Goal: Task Accomplishment & Management: Complete application form

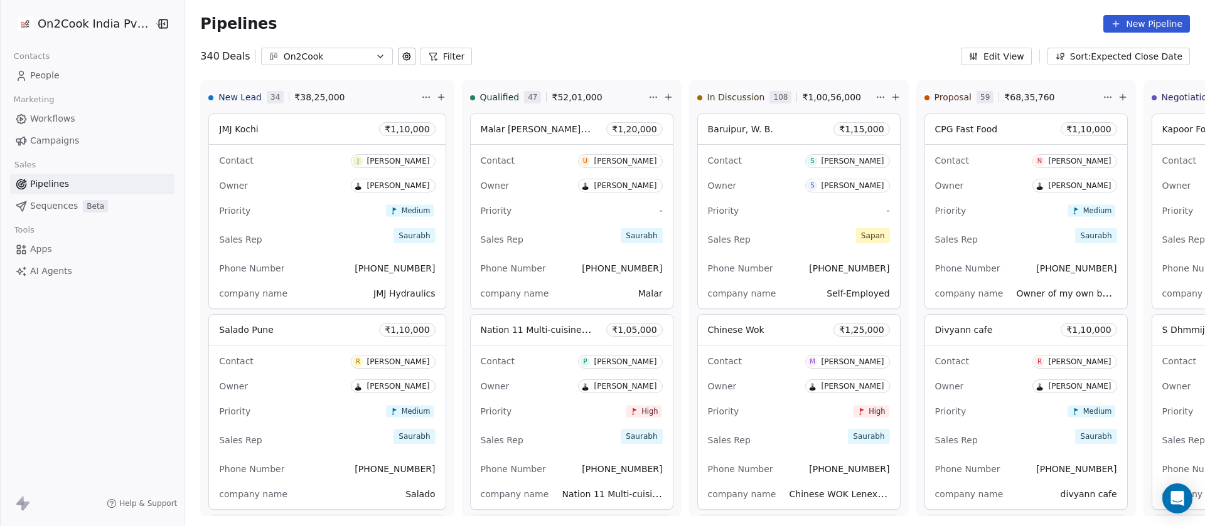
click at [437, 53] on button "Filter" at bounding box center [446, 57] width 52 height 18
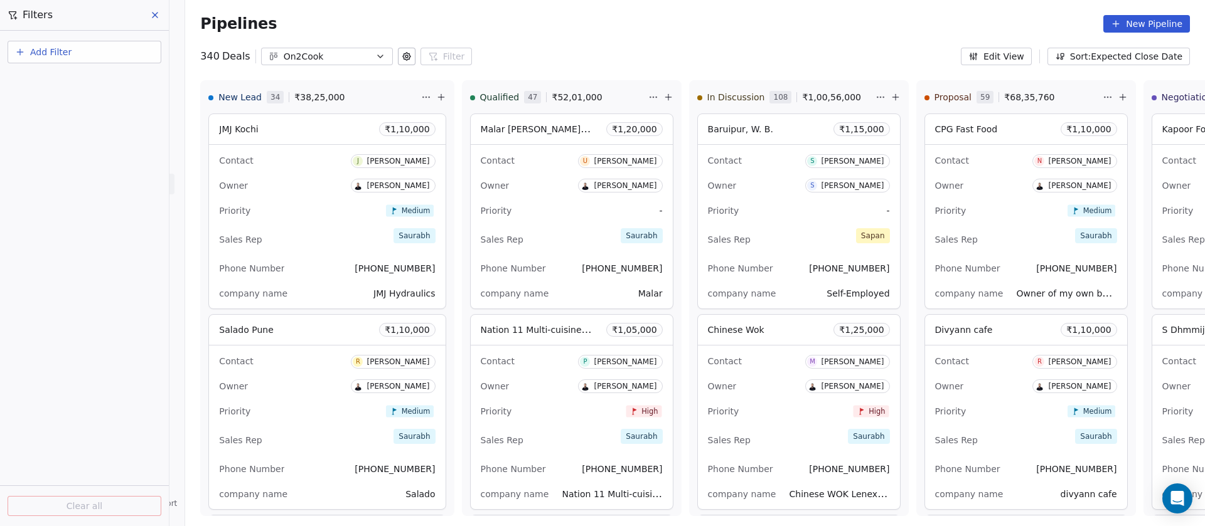
click at [78, 54] on button "Add Filter" at bounding box center [85, 52] width 154 height 23
click at [62, 83] on span "Deal properties" at bounding box center [55, 81] width 68 height 13
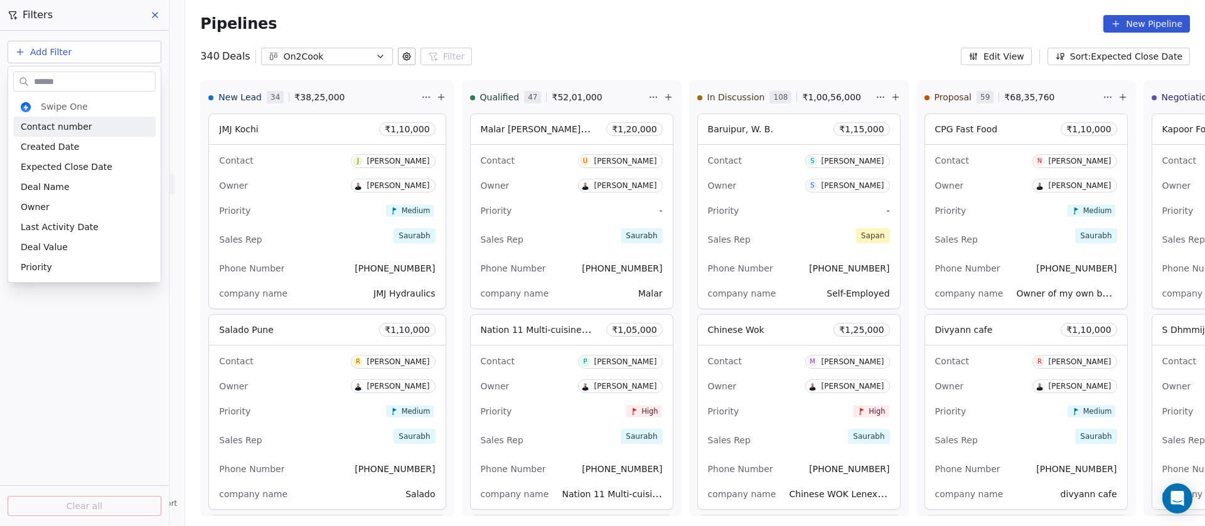
click at [62, 83] on input "text" at bounding box center [93, 82] width 124 height 18
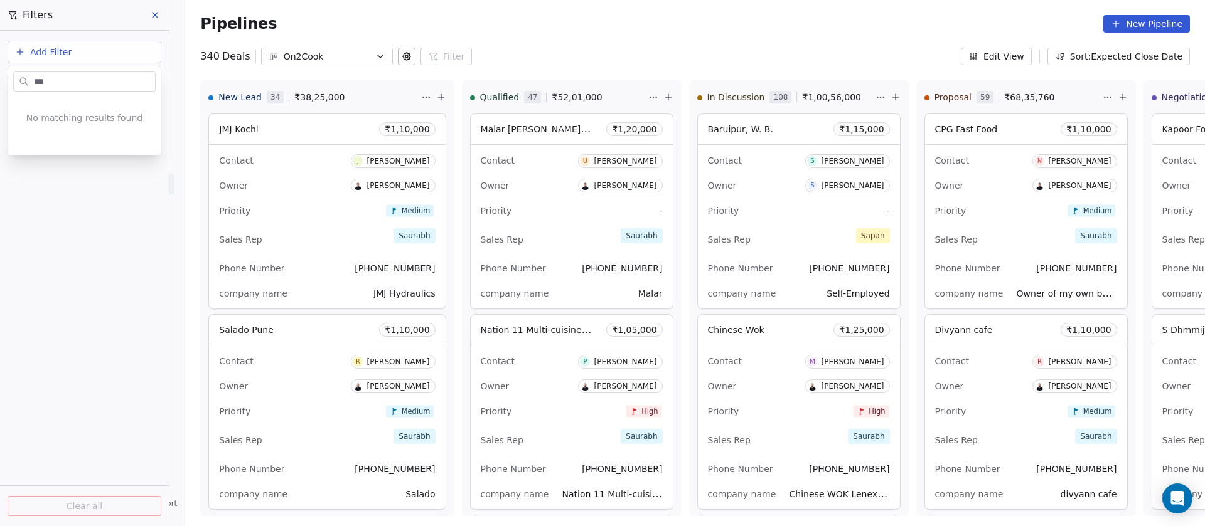
type input "**"
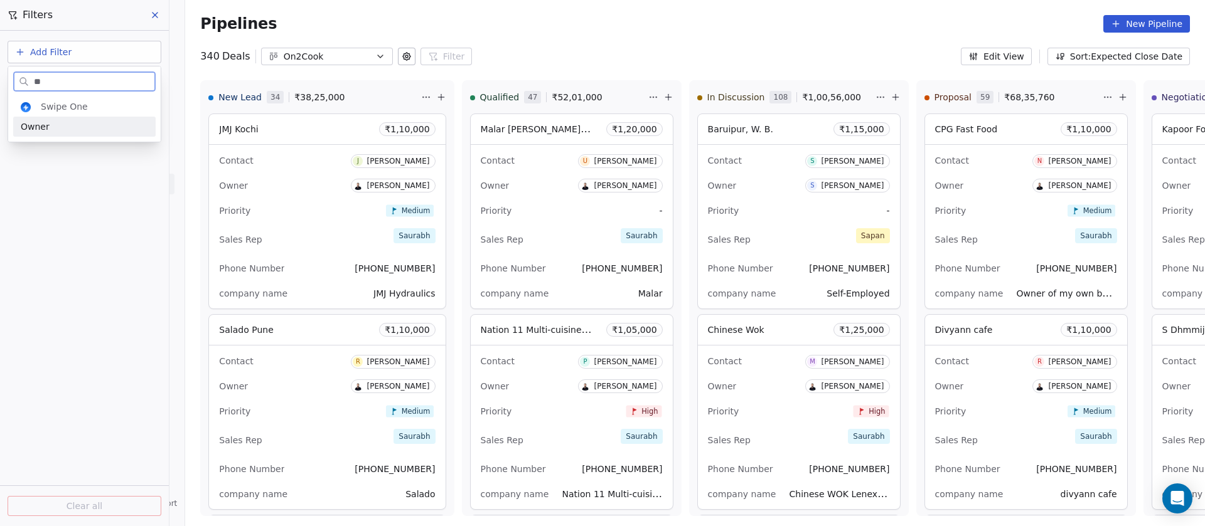
click at [58, 123] on div "Owner" at bounding box center [84, 126] width 127 height 13
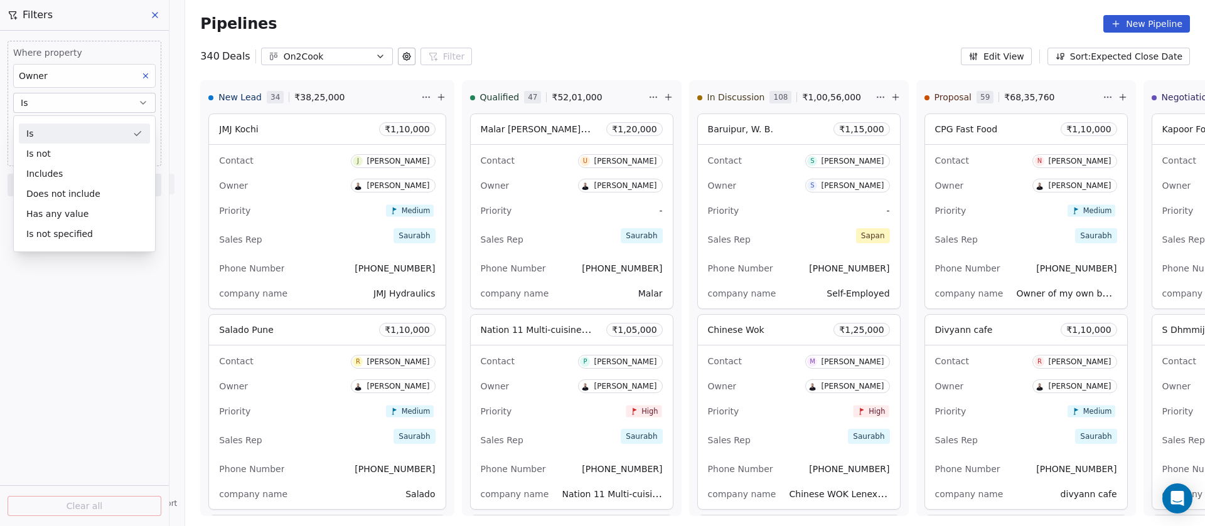
click at [74, 130] on div "Is" at bounding box center [84, 134] width 131 height 20
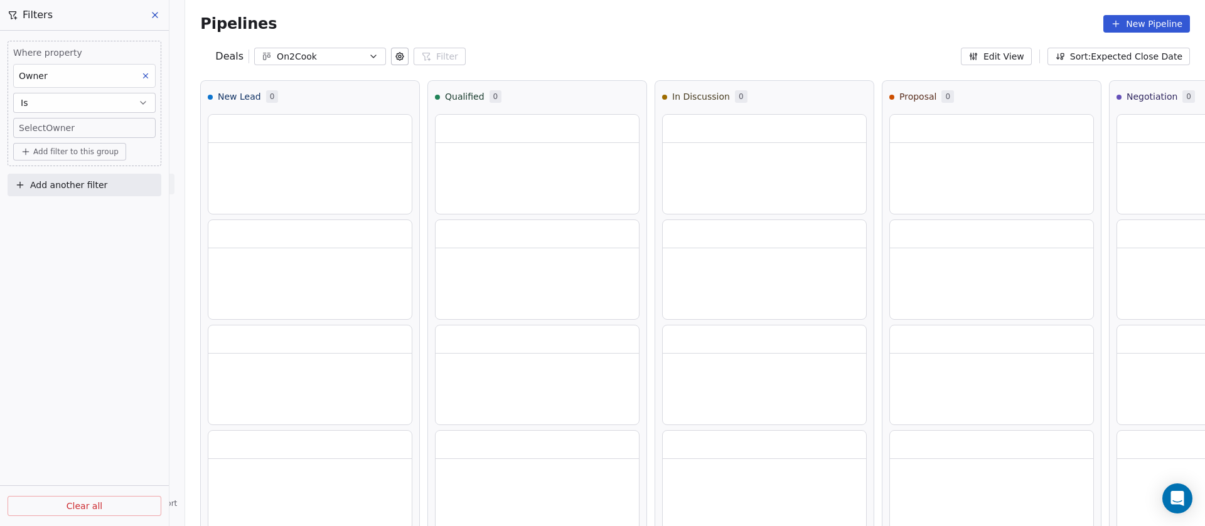
click at [61, 130] on body "On2Cook India Pvt. Ltd. Contacts People Marketing Workflows Campaigns Sales Pip…" at bounding box center [602, 263] width 1205 height 526
type input "*******"
click at [67, 173] on div "[PERSON_NAME]" at bounding box center [77, 172] width 63 height 9
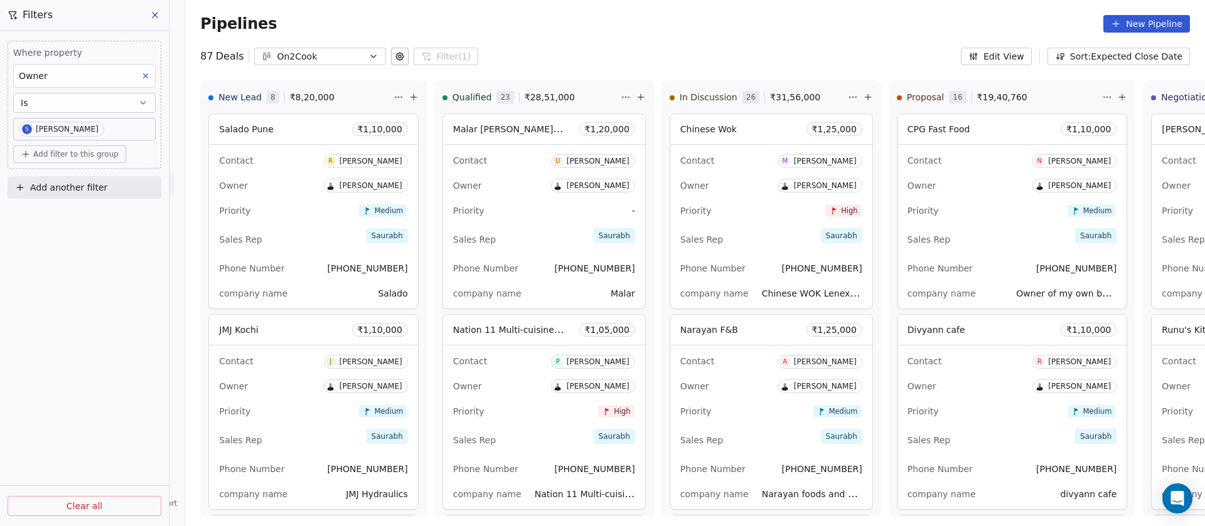
click at [1092, 55] on button "Sort: Expected Close Date" at bounding box center [1118, 57] width 142 height 18
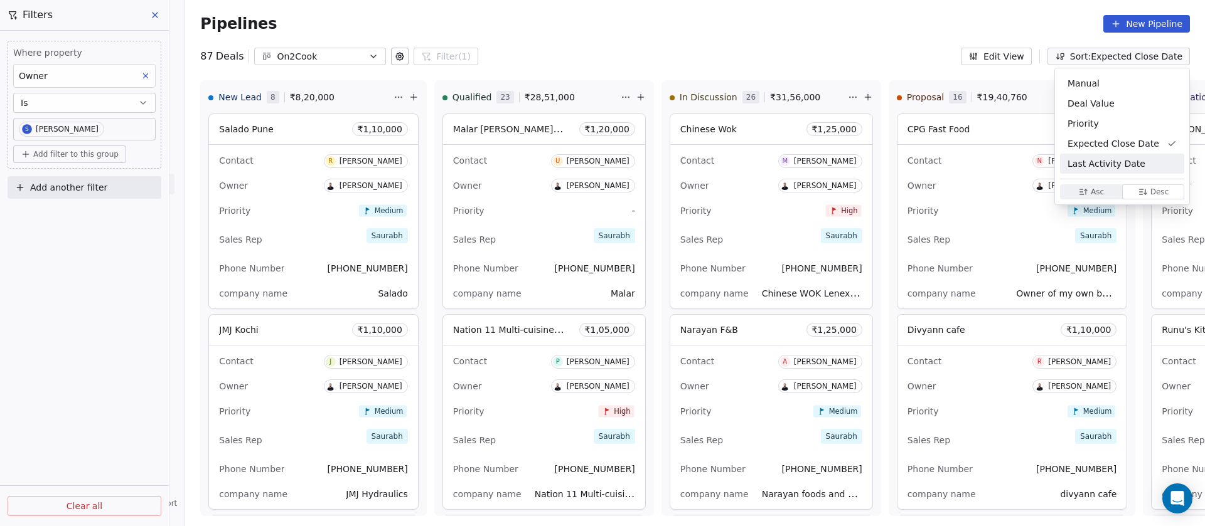
click at [1094, 157] on span "Last Activity Date" at bounding box center [1106, 163] width 78 height 13
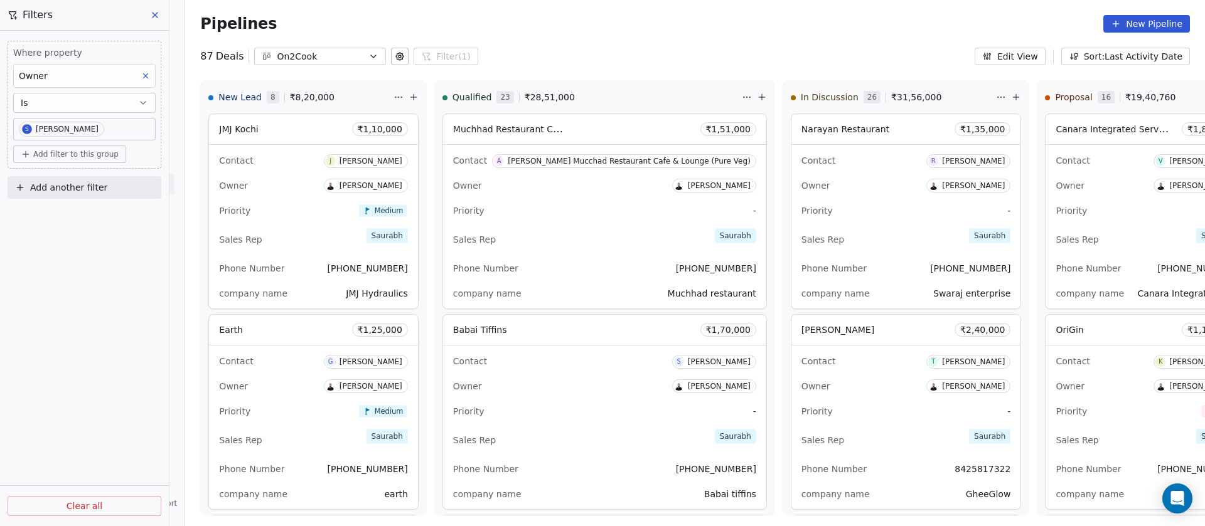
click at [99, 131] on body "On2Cook India Pvt. Ltd. Contacts People Marketing Workflows Campaigns Sales Pip…" at bounding box center [602, 263] width 1205 height 526
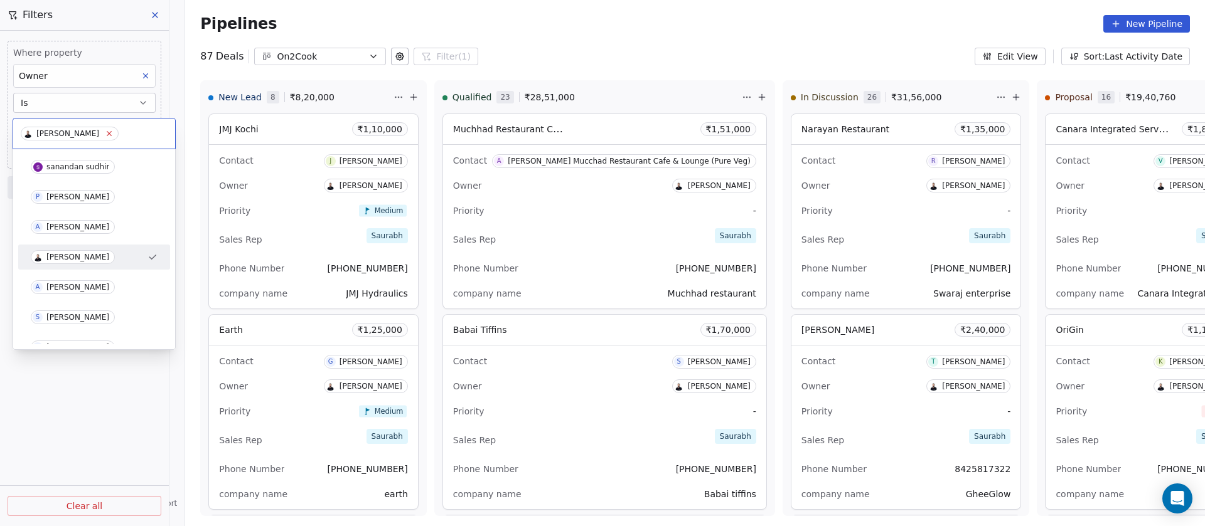
click at [105, 131] on icon at bounding box center [109, 133] width 8 height 8
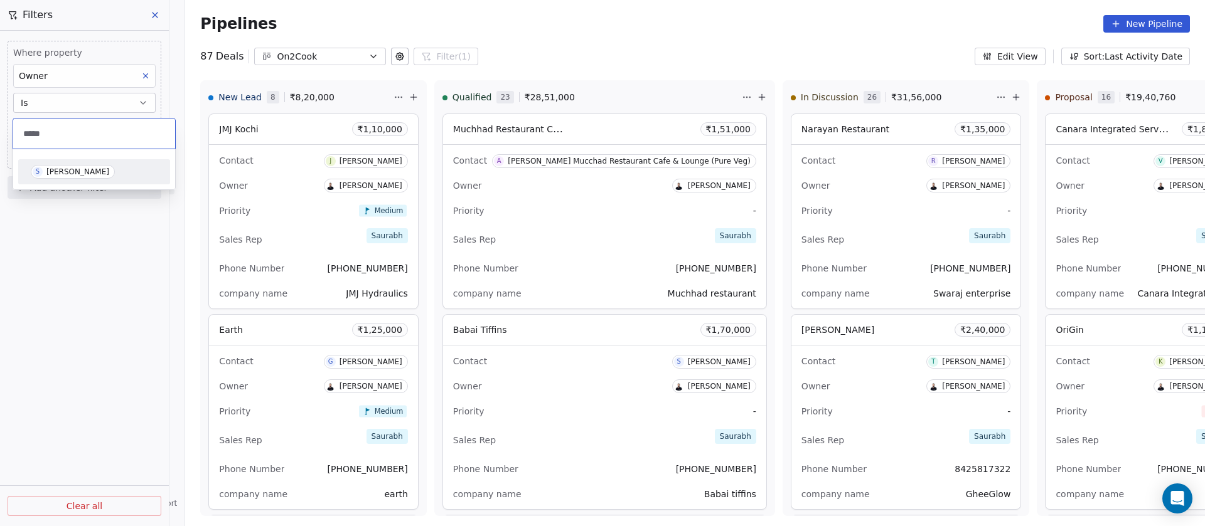
type input "*****"
click at [67, 176] on div "[PERSON_NAME]" at bounding box center [77, 172] width 63 height 9
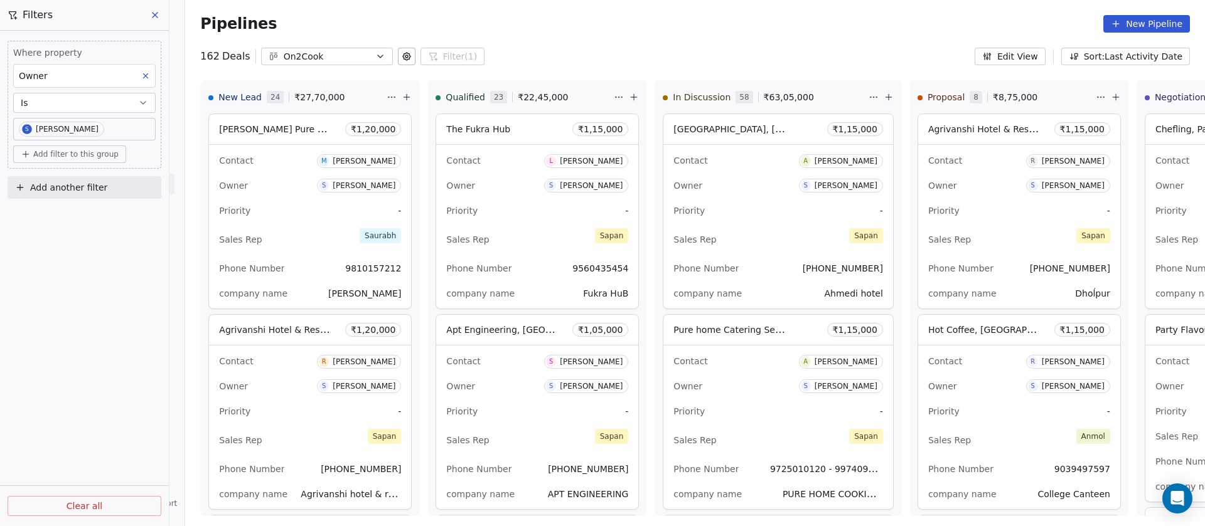
click at [93, 129] on body "On2Cook India Pvt. Ltd. Contacts People Marketing Workflows Campaigns Sales Pip…" at bounding box center [602, 263] width 1205 height 526
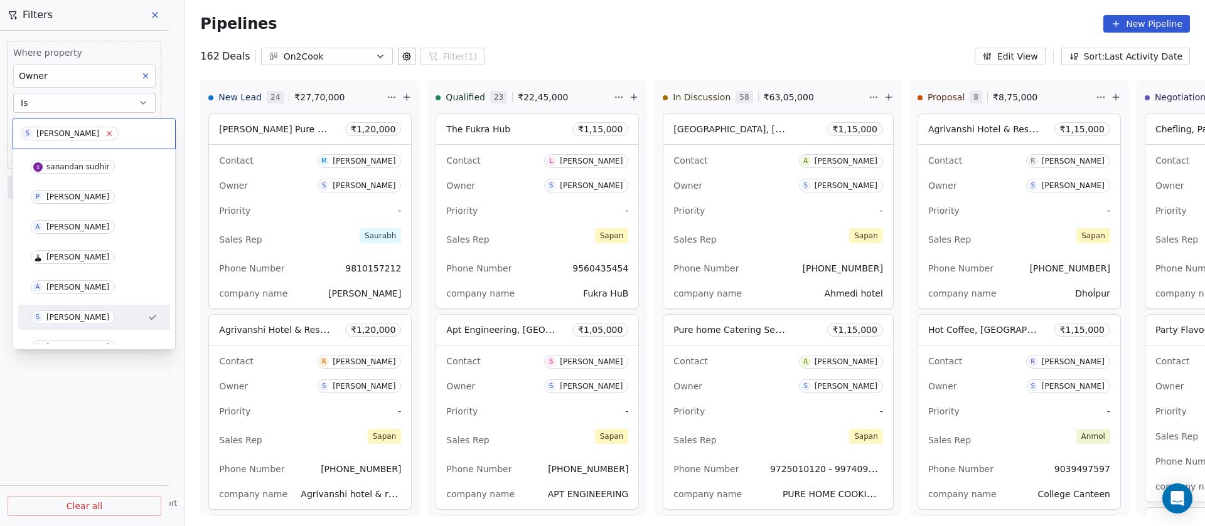
click at [105, 129] on icon at bounding box center [109, 133] width 8 height 8
click at [87, 280] on span "A [PERSON_NAME]" at bounding box center [73, 287] width 84 height 14
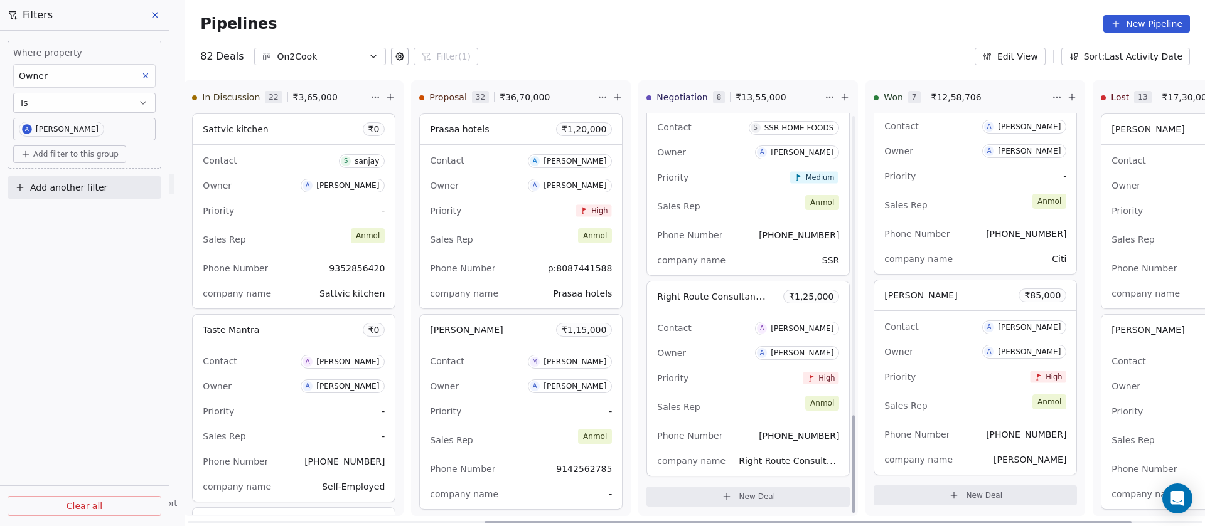
scroll to position [1232, 0]
click at [95, 124] on body "On2Cook India Pvt. Ltd. Contacts People Marketing Workflows Campaigns Sales Pip…" at bounding box center [602, 263] width 1205 height 526
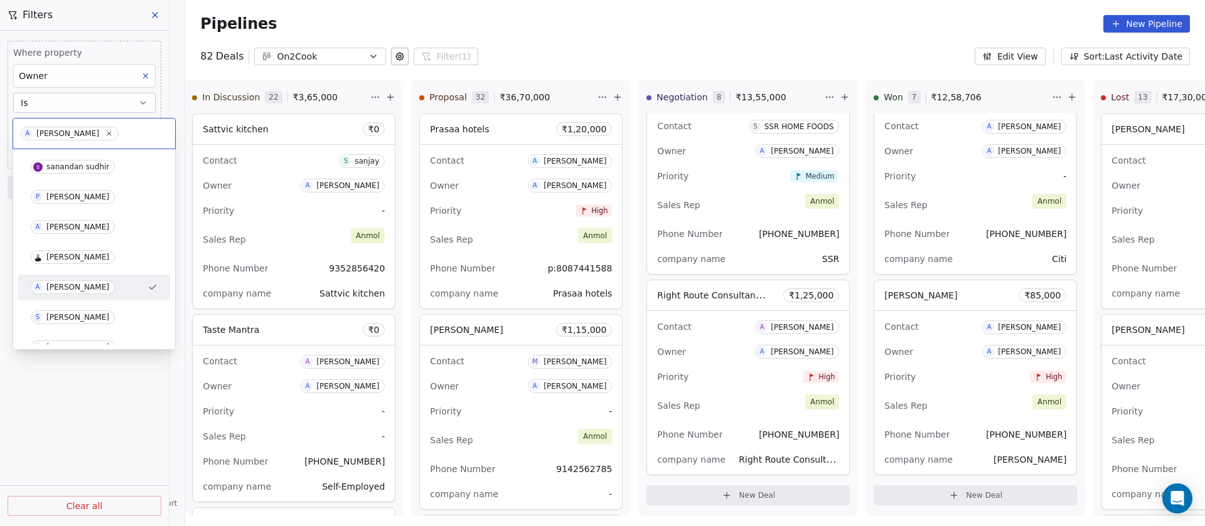
click at [65, 133] on div "[PERSON_NAME]" at bounding box center [67, 133] width 63 height 9
click at [105, 132] on icon at bounding box center [109, 133] width 8 height 8
click at [93, 255] on div "[PERSON_NAME]" at bounding box center [77, 257] width 63 height 9
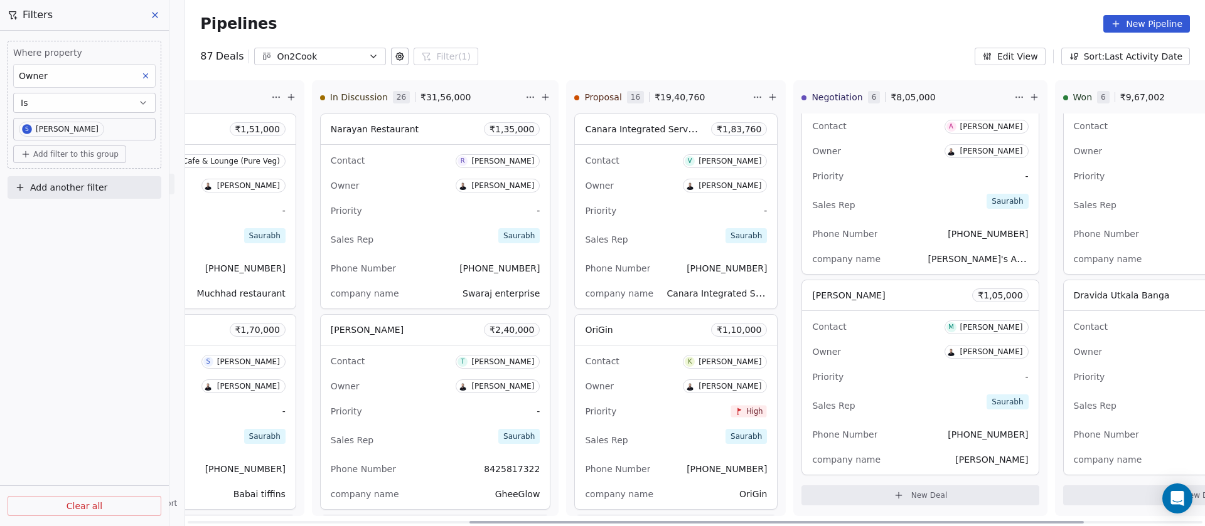
scroll to position [0, 0]
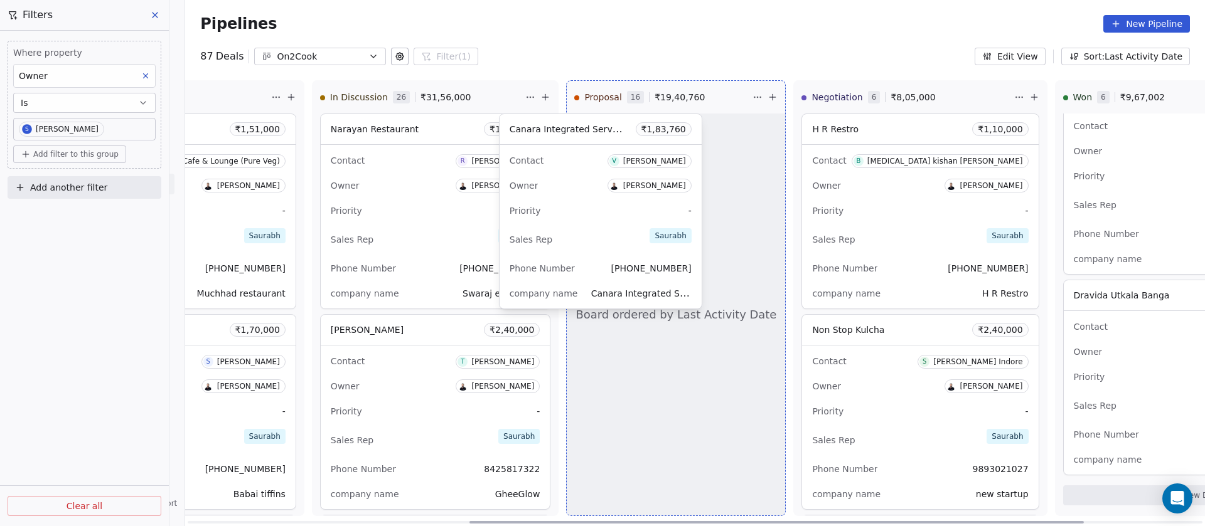
drag, startPoint x: 591, startPoint y: 189, endPoint x: 597, endPoint y: 201, distance: 13.2
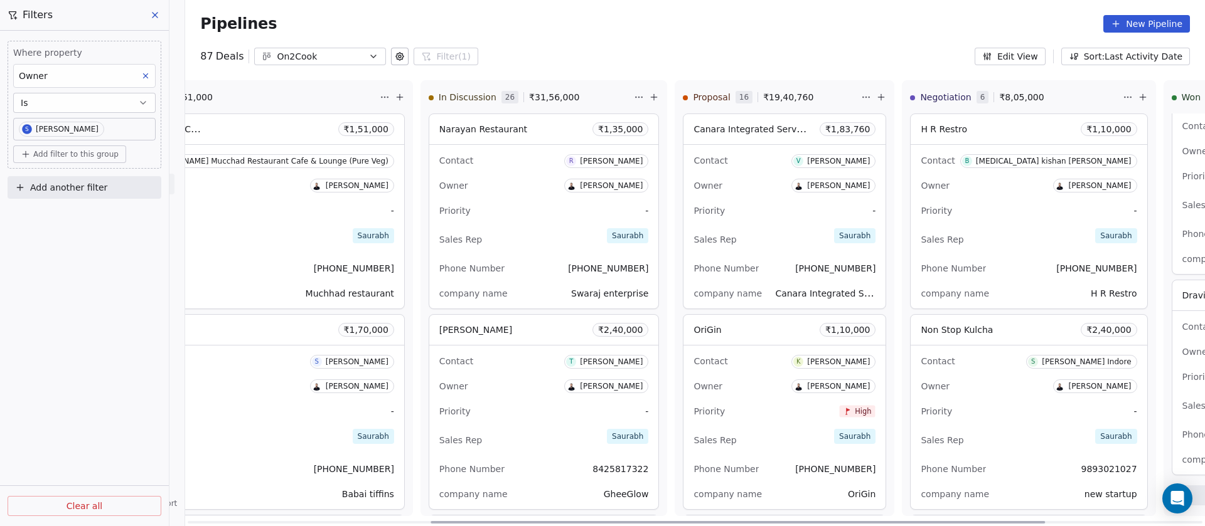
scroll to position [0, 471]
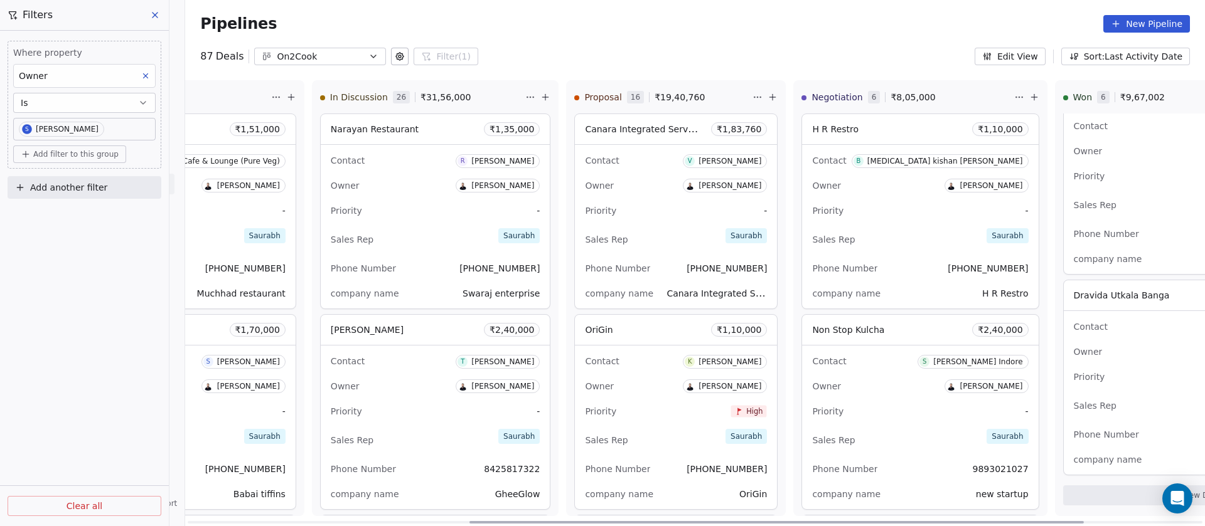
click at [819, 232] on div "Sales Rep Saurabh" at bounding box center [920, 240] width 216 height 28
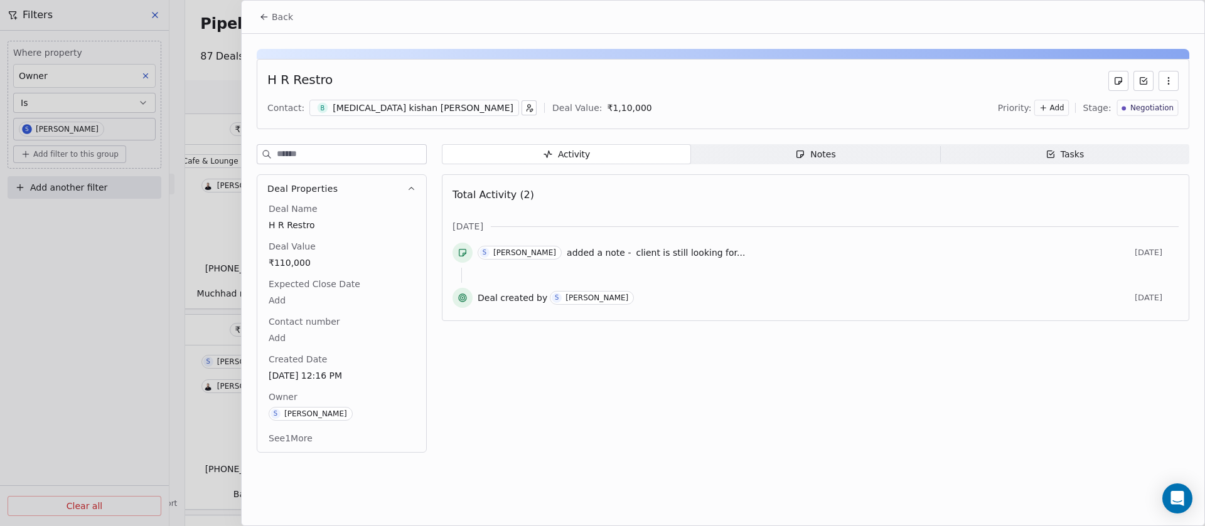
click at [831, 153] on div "Notes" at bounding box center [815, 154] width 40 height 13
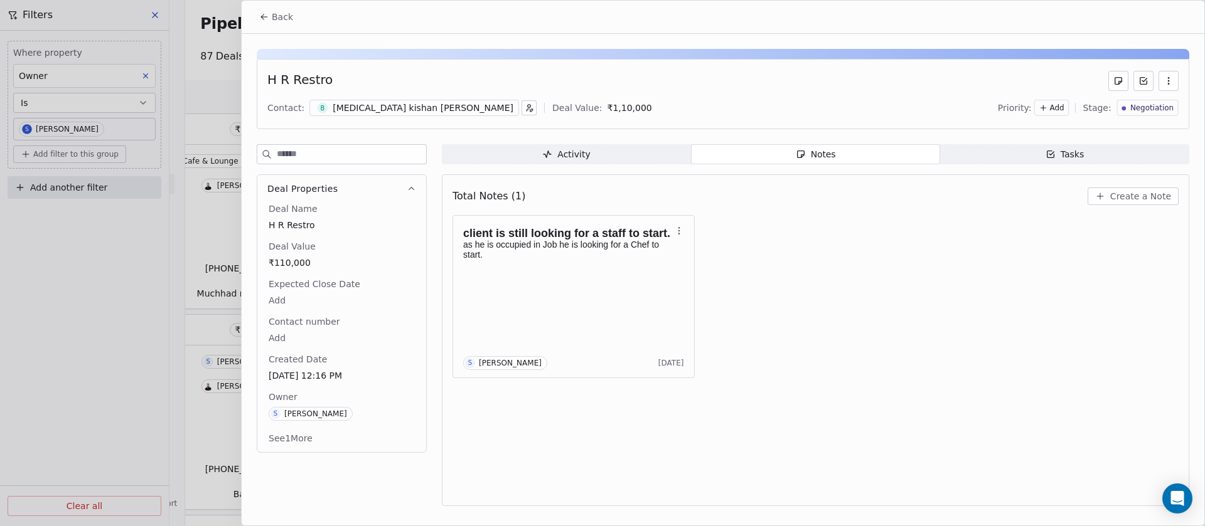
click at [294, 441] on button "See 1 More" at bounding box center [290, 438] width 59 height 23
click at [276, 8] on button "Back" at bounding box center [276, 17] width 49 height 23
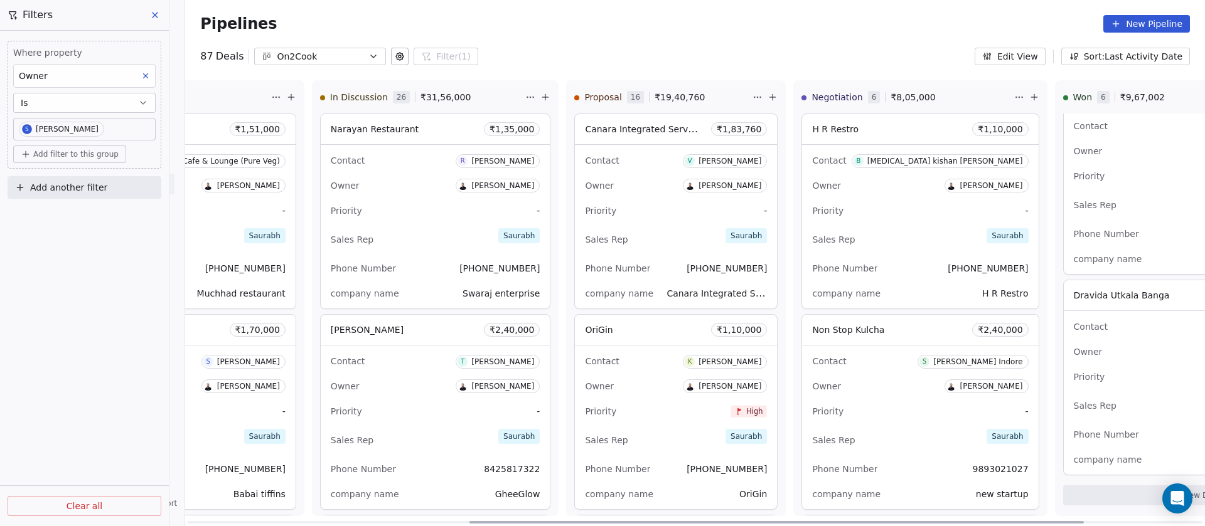
click at [812, 390] on div "Owner [PERSON_NAME]" at bounding box center [920, 386] width 216 height 20
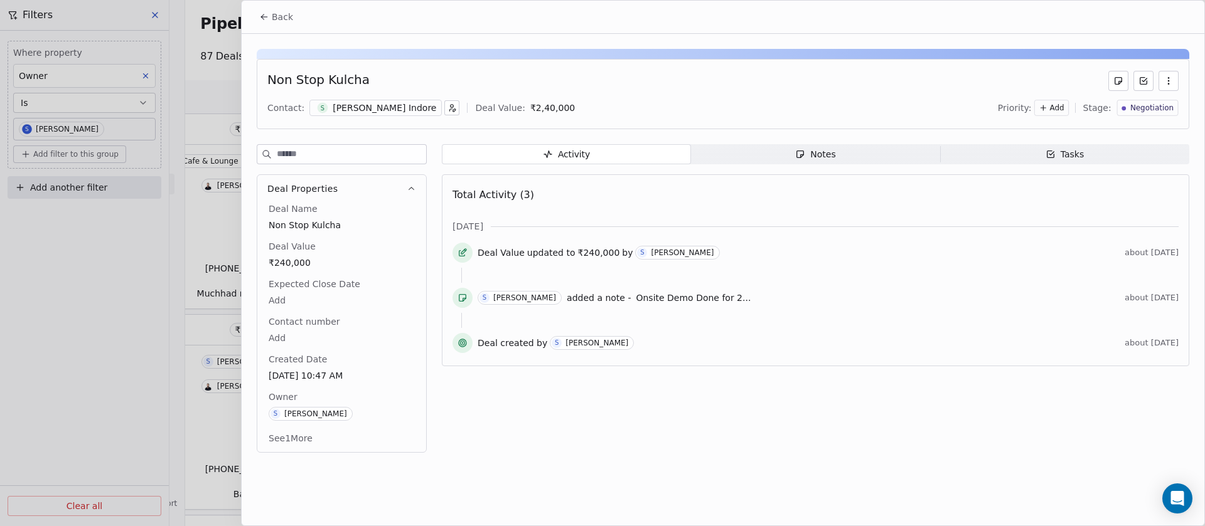
click at [830, 161] on span "Notes Notes" at bounding box center [815, 154] width 249 height 20
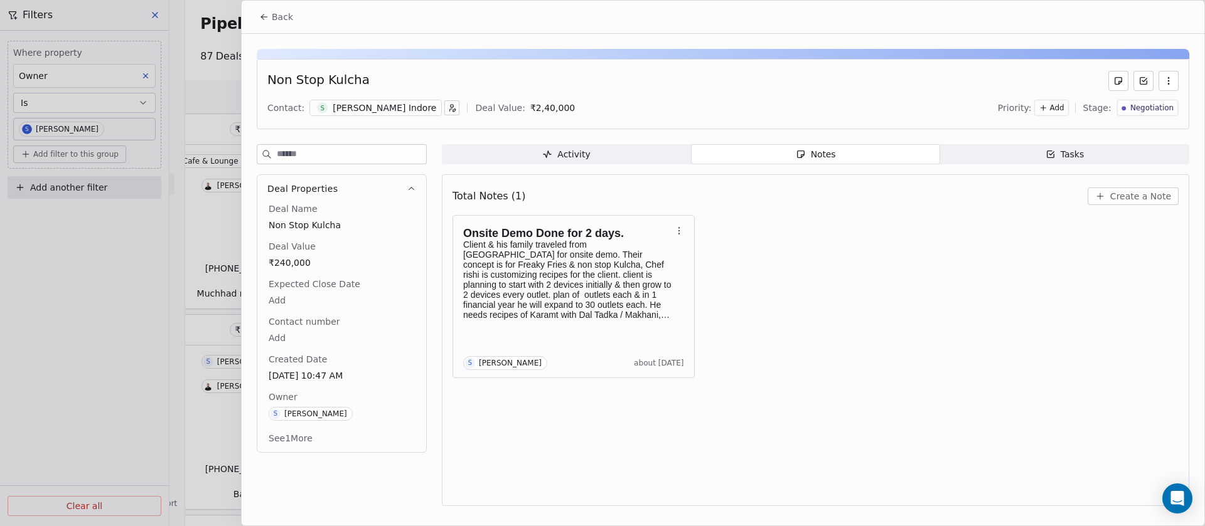
click at [272, 20] on span "Back" at bounding box center [282, 17] width 21 height 13
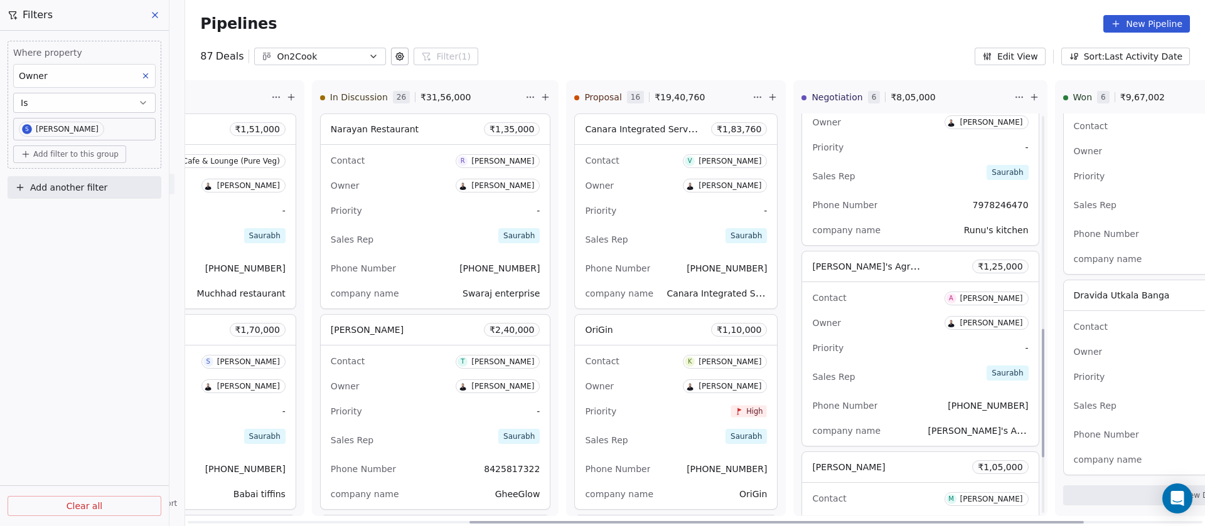
scroll to position [665, 0]
click at [812, 341] on div "Priority -" at bounding box center [920, 349] width 216 height 20
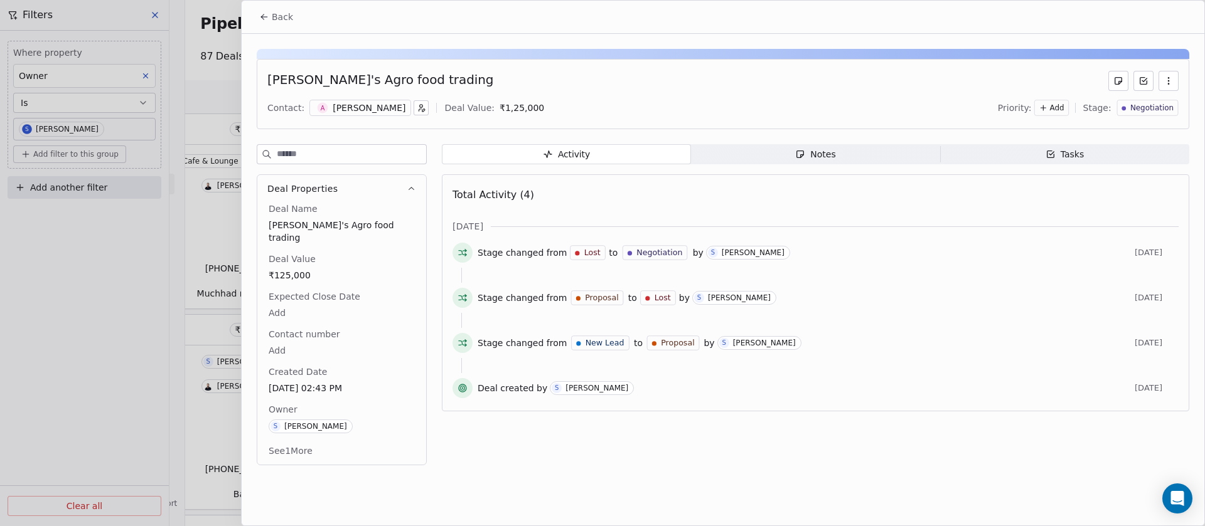
click at [804, 156] on icon "button" at bounding box center [800, 154] width 10 height 10
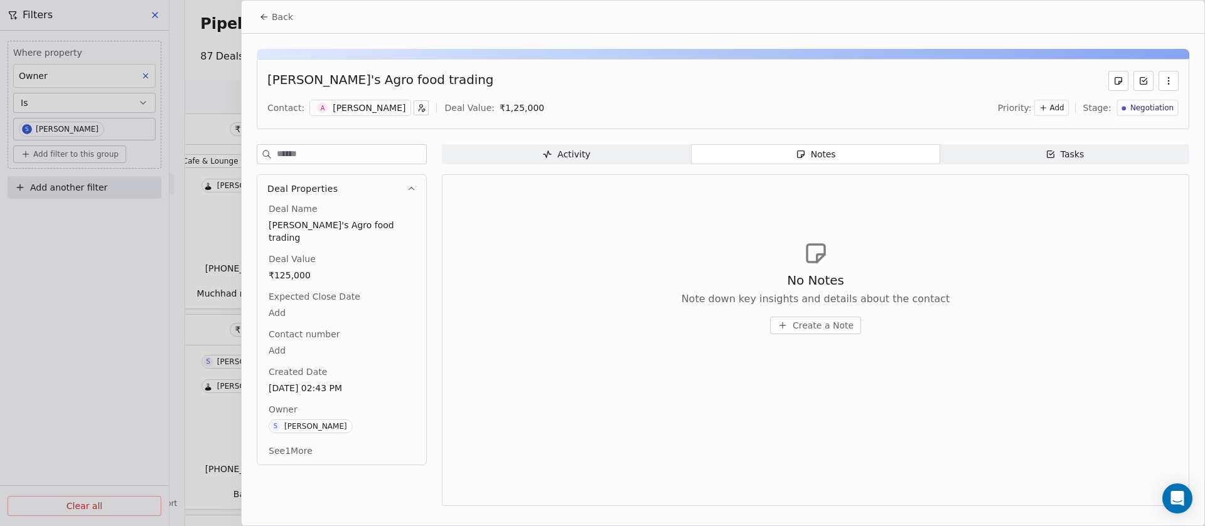
click at [625, 152] on span "Activity Activity" at bounding box center [566, 154] width 249 height 20
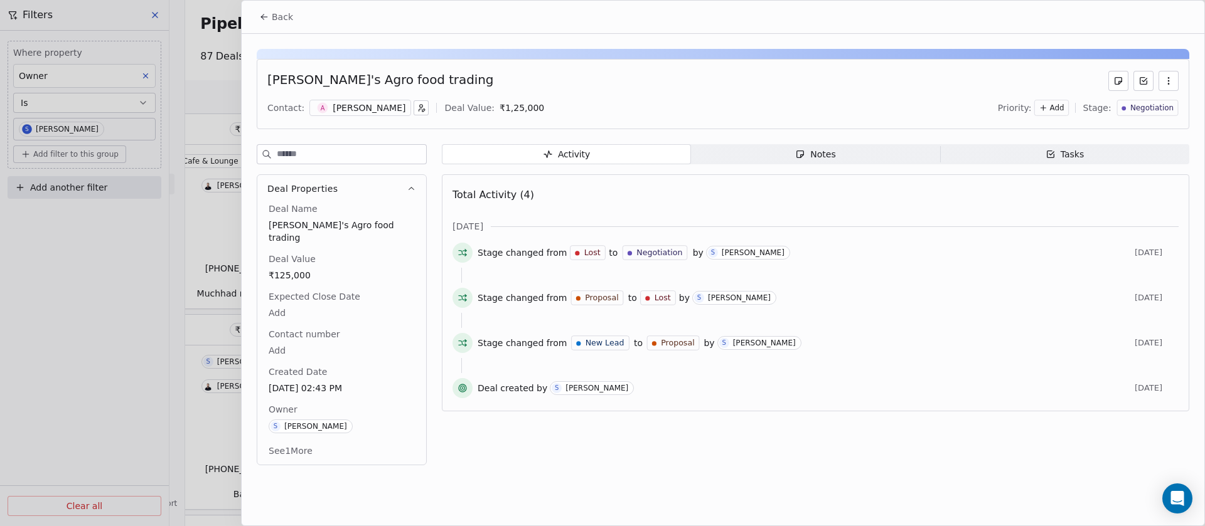
click at [280, 13] on span "Back" at bounding box center [282, 17] width 21 height 13
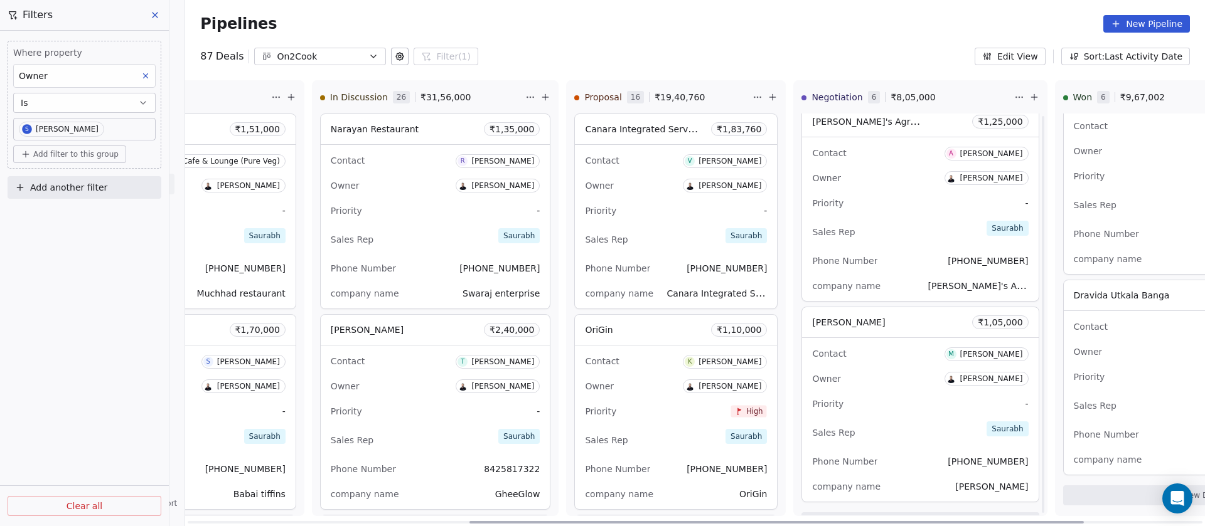
scroll to position [838, 0]
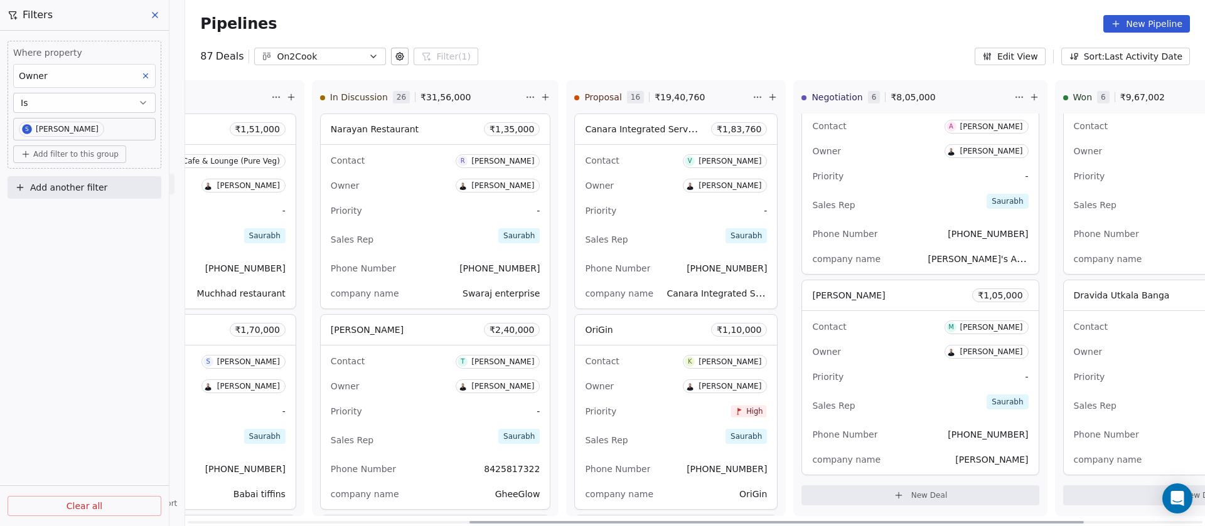
click at [812, 349] on div "Owner [PERSON_NAME]" at bounding box center [920, 352] width 216 height 20
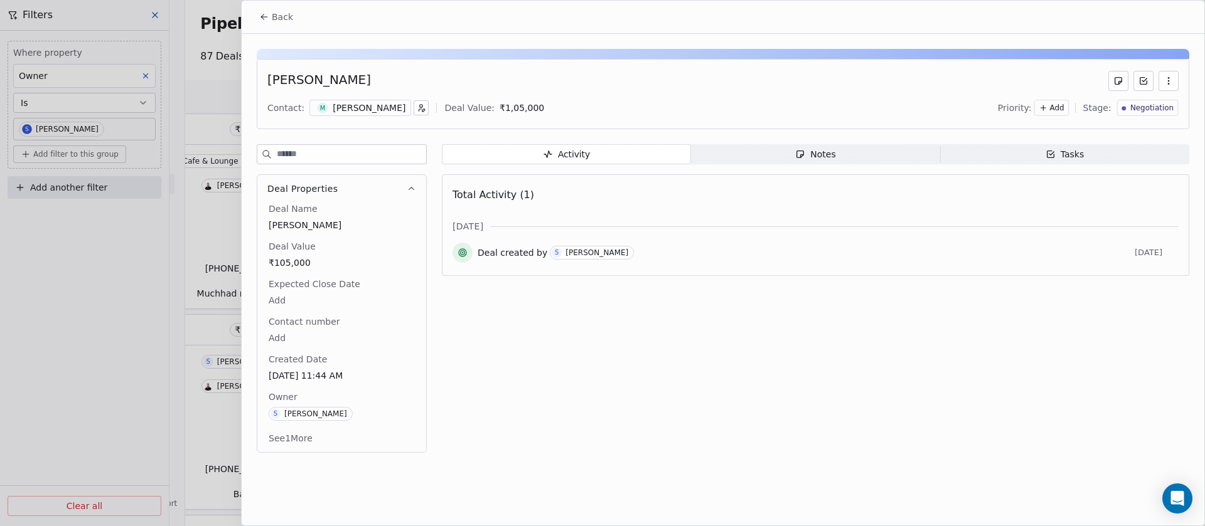
click at [813, 154] on div "Notes" at bounding box center [815, 154] width 40 height 13
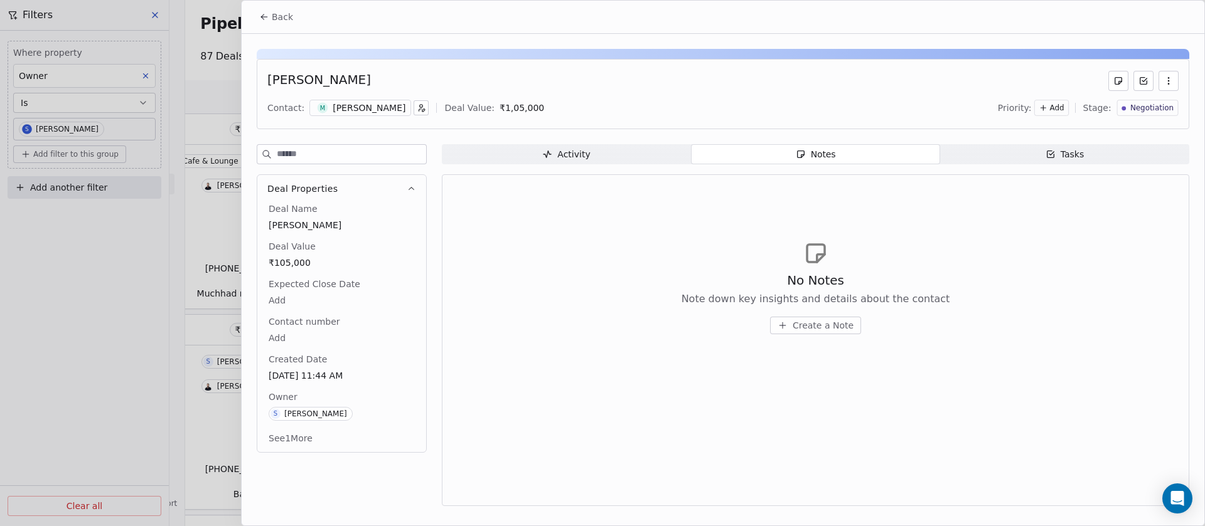
click at [565, 152] on div "Activity" at bounding box center [566, 154] width 48 height 13
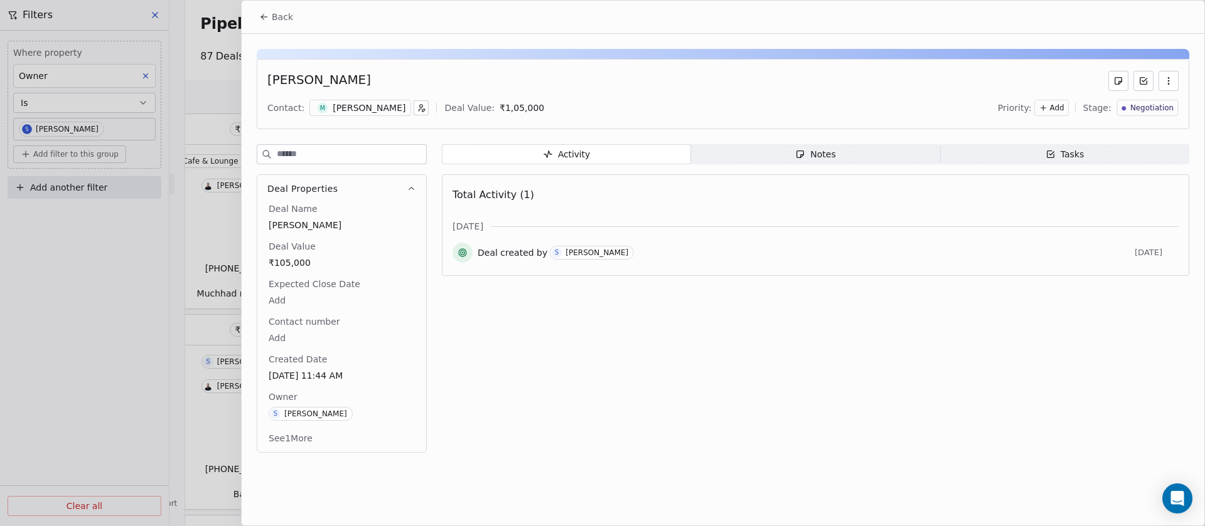
click at [284, 13] on span "Back" at bounding box center [282, 17] width 21 height 13
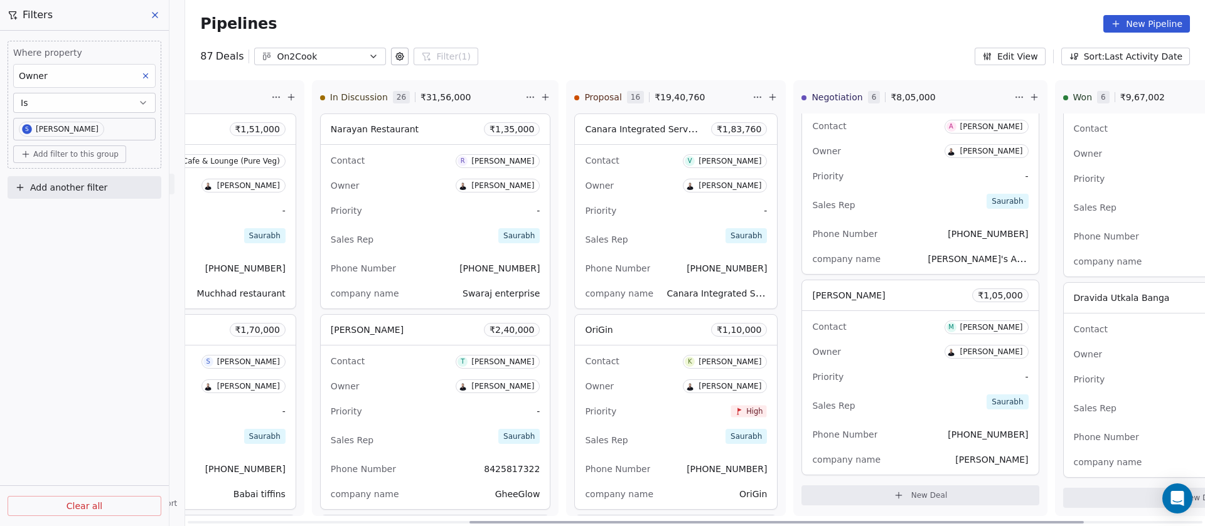
scroll to position [838, 0]
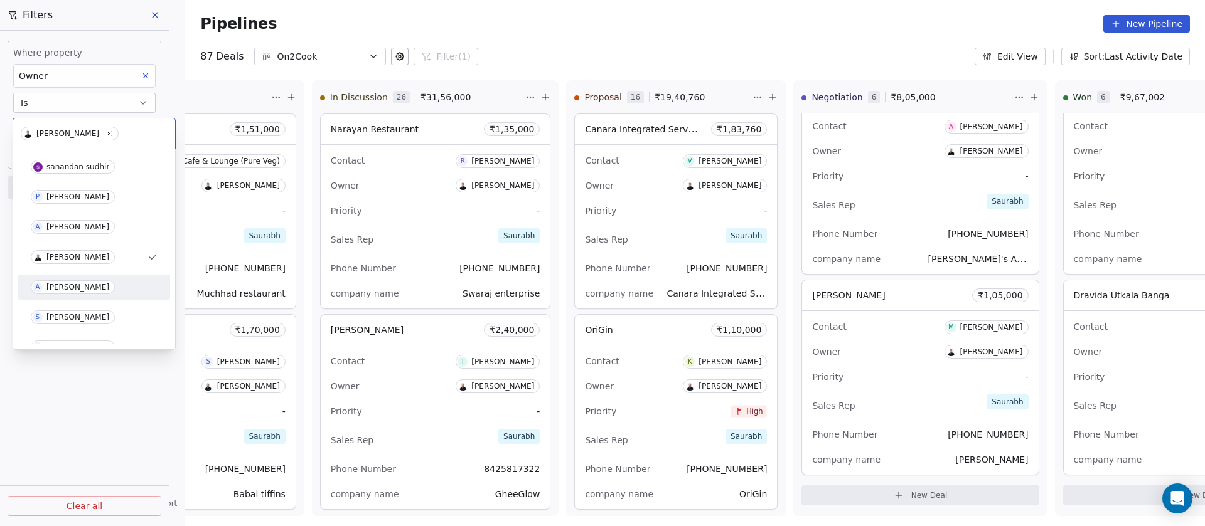
click at [558, 222] on html "On2Cook India Pvt. Ltd. Contacts People Marketing Workflows Campaigns Sales Pip…" at bounding box center [602, 263] width 1205 height 526
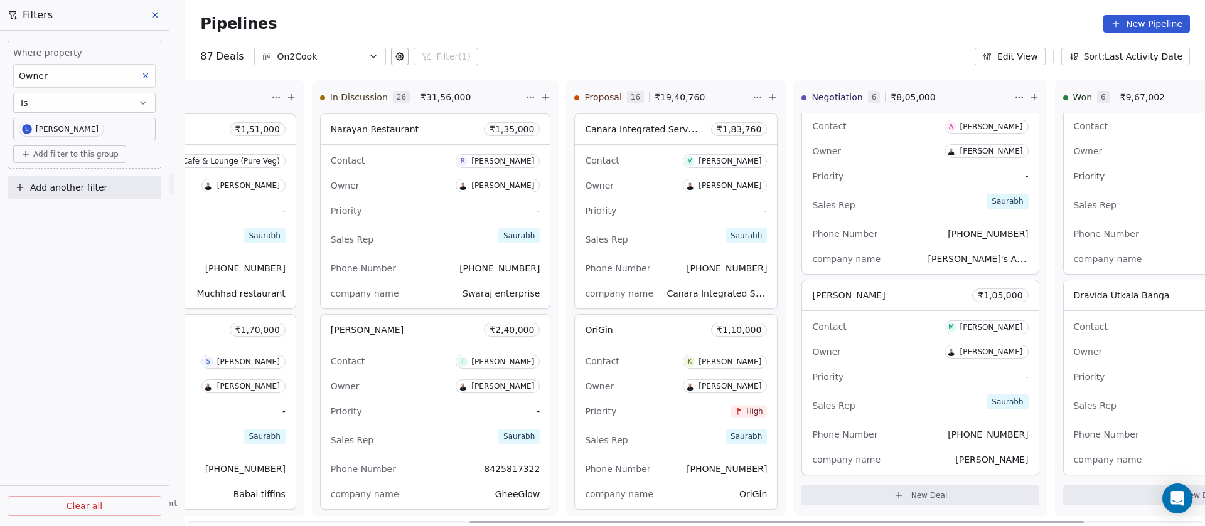
click at [607, 206] on div "Priority -" at bounding box center [676, 211] width 182 height 20
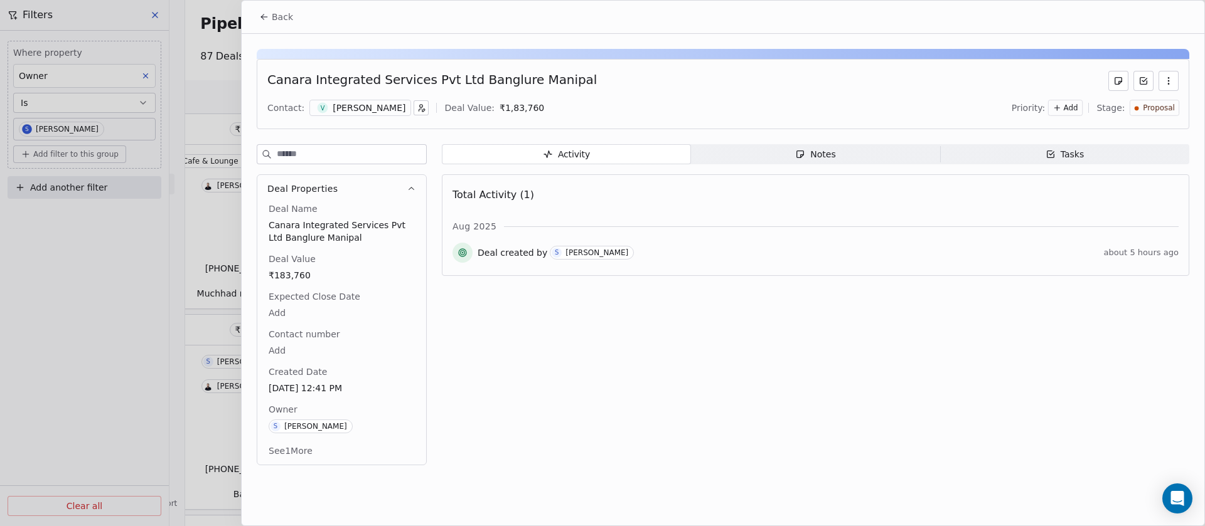
click at [819, 147] on span "Notes Notes" at bounding box center [815, 154] width 249 height 20
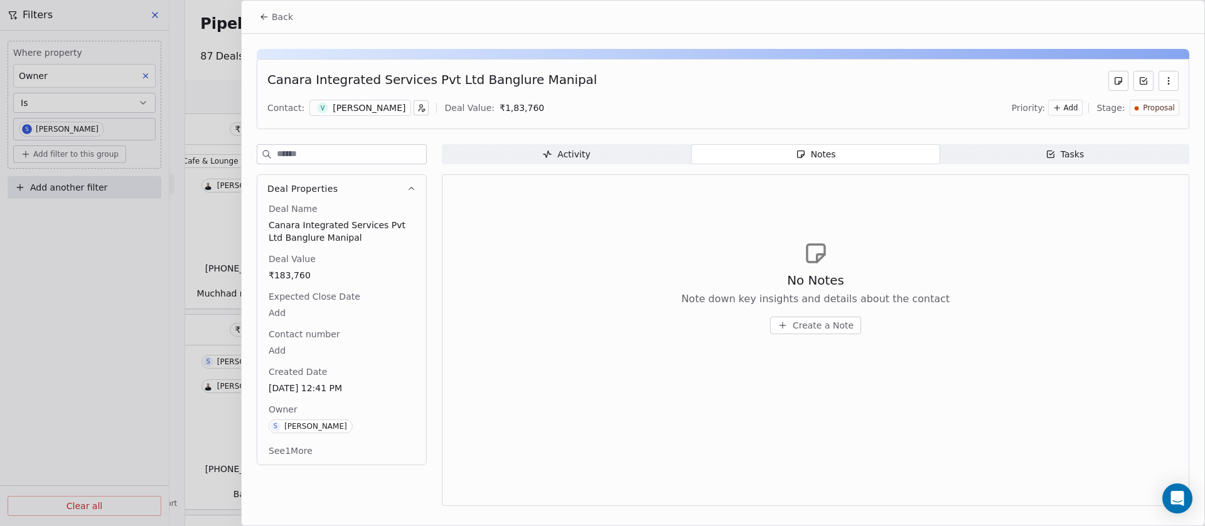
click at [264, 15] on icon at bounding box center [264, 17] width 10 height 10
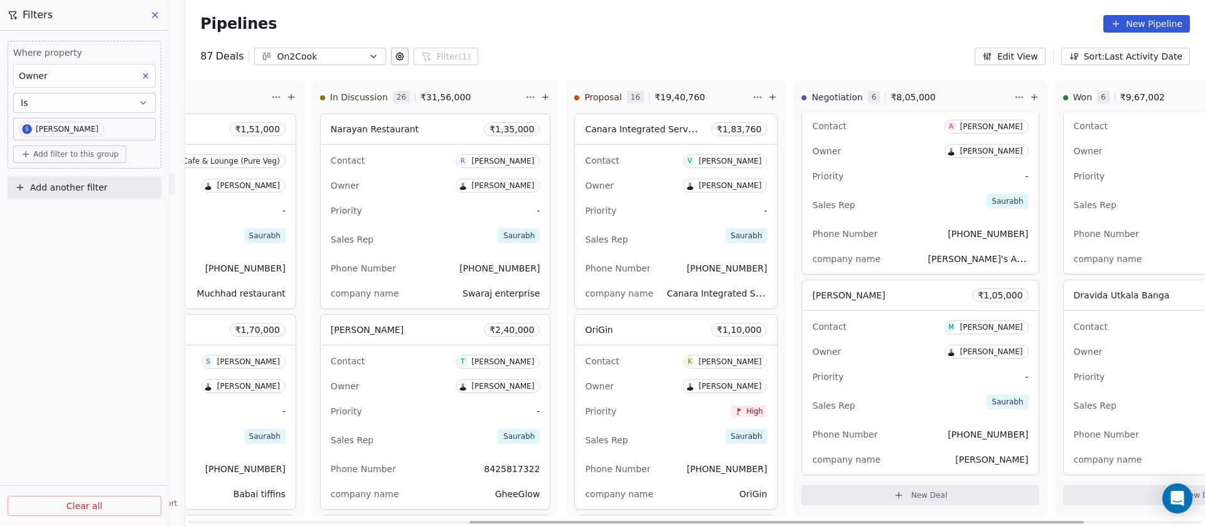
click at [585, 202] on div "Priority -" at bounding box center [676, 211] width 182 height 20
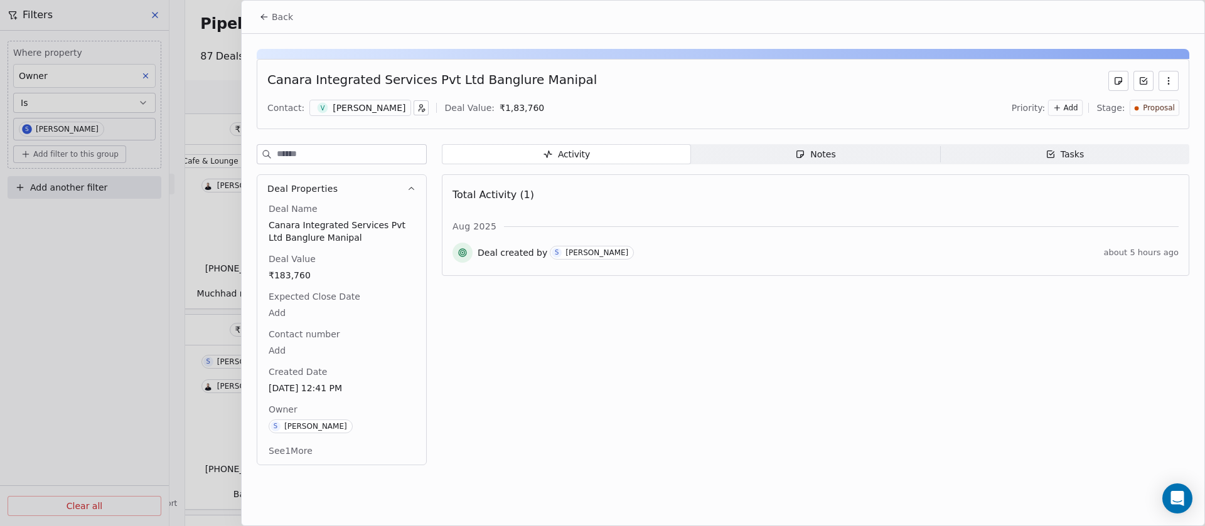
click at [829, 159] on div "Notes" at bounding box center [815, 154] width 40 height 13
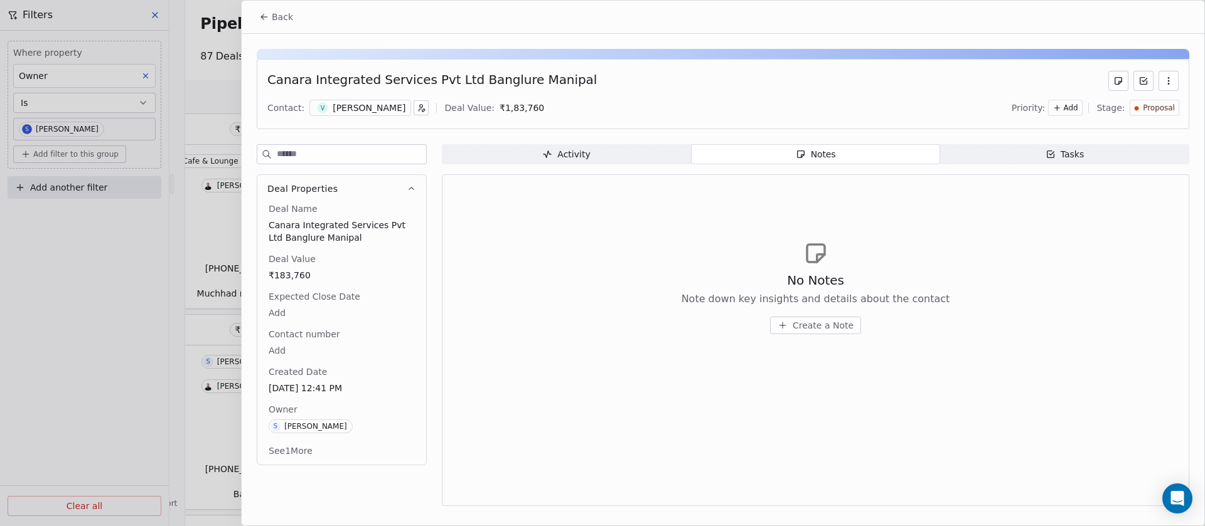
click at [1173, 78] on button "button" at bounding box center [1168, 81] width 20 height 20
click at [989, 95] on div "Canara Integrated Services Pvt Ltd Banglure Manipal Contact: V Vinay Manipal De…" at bounding box center [723, 94] width 932 height 70
click at [279, 24] on button "Back" at bounding box center [276, 17] width 49 height 23
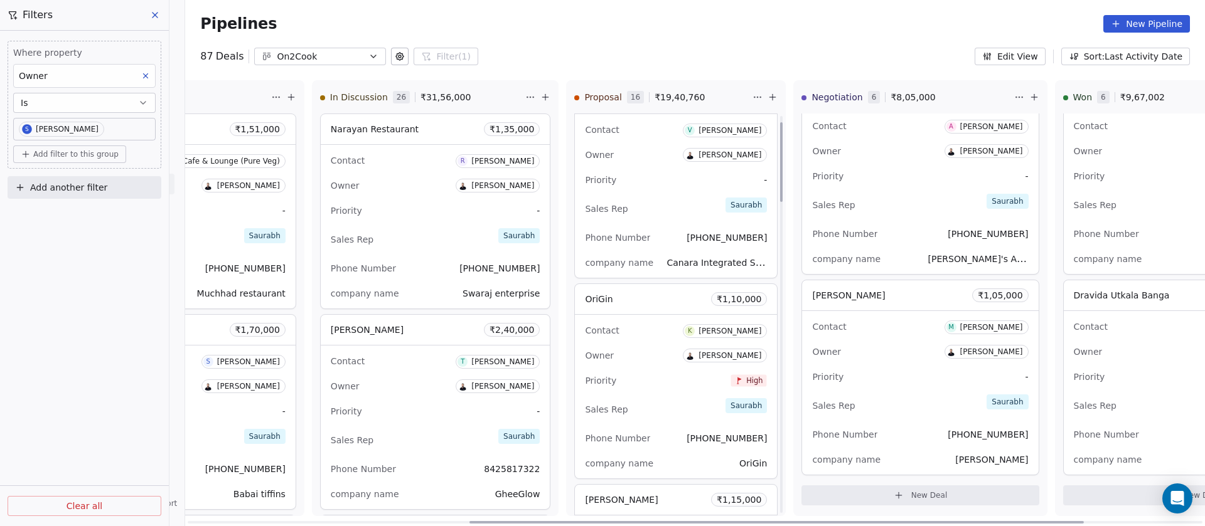
scroll to position [31, 0]
click at [593, 377] on div "Priority High" at bounding box center [676, 380] width 182 height 20
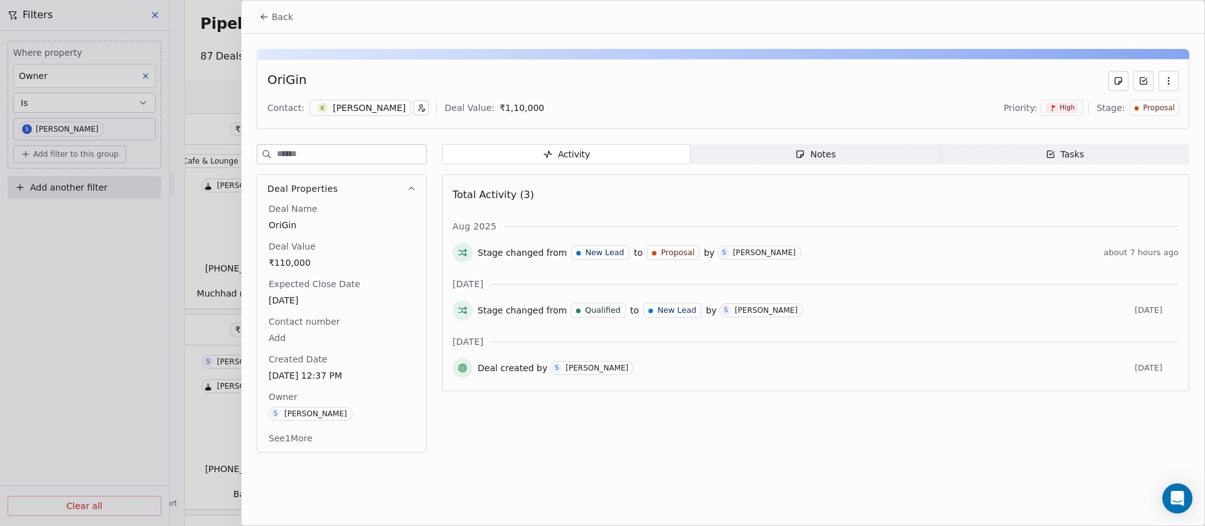
click at [809, 151] on div "Notes" at bounding box center [815, 154] width 40 height 13
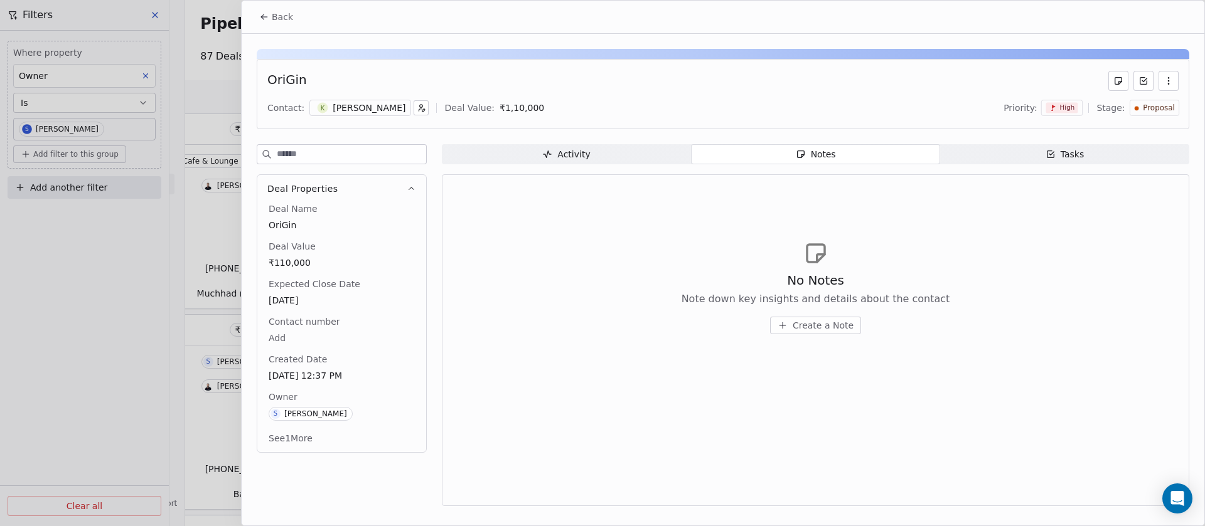
click at [272, 9] on button "Back" at bounding box center [276, 17] width 49 height 23
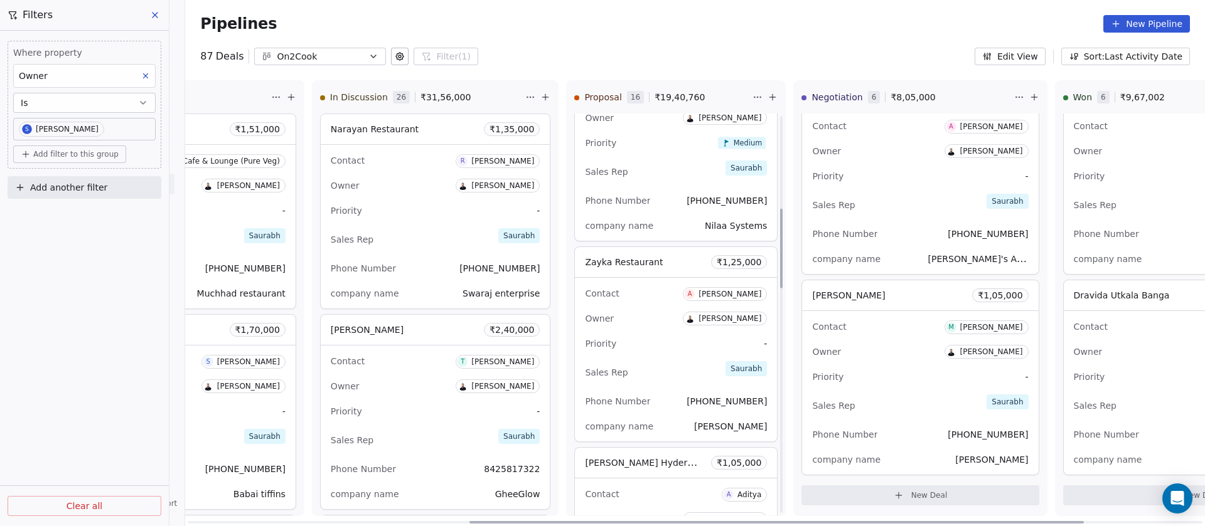
scroll to position [471, 0]
click at [594, 164] on div "Sales Rep Saurabh" at bounding box center [676, 171] width 182 height 28
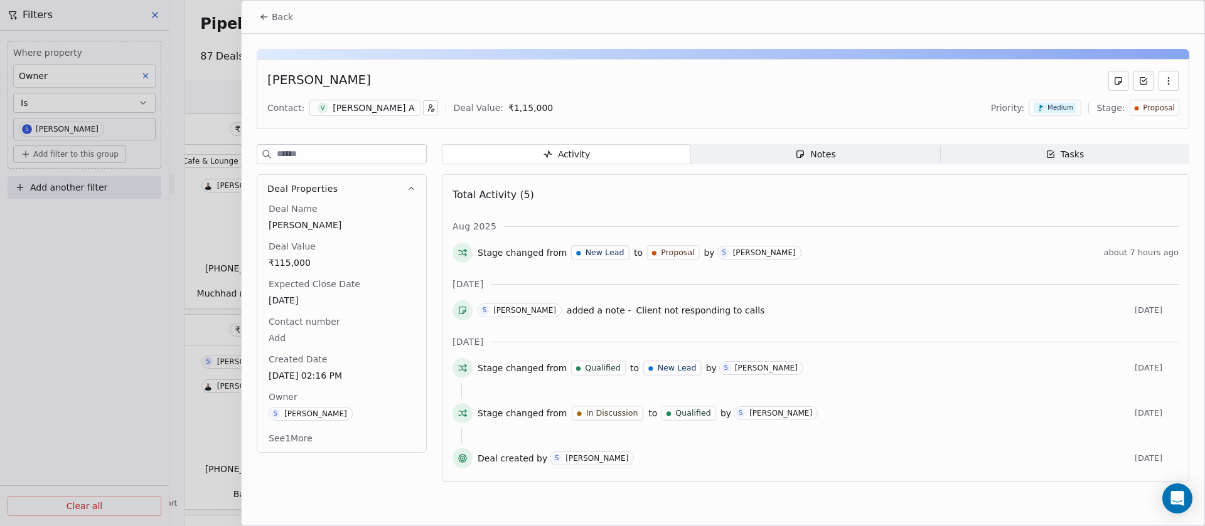
click at [861, 156] on span "Notes Notes" at bounding box center [815, 154] width 249 height 20
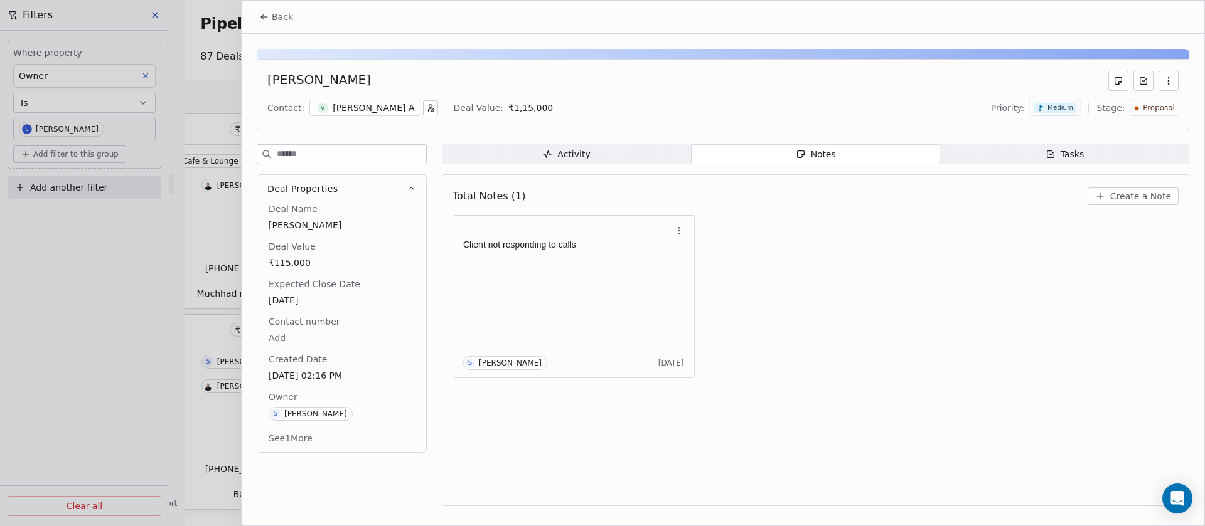
click at [284, 18] on span "Back" at bounding box center [282, 17] width 21 height 13
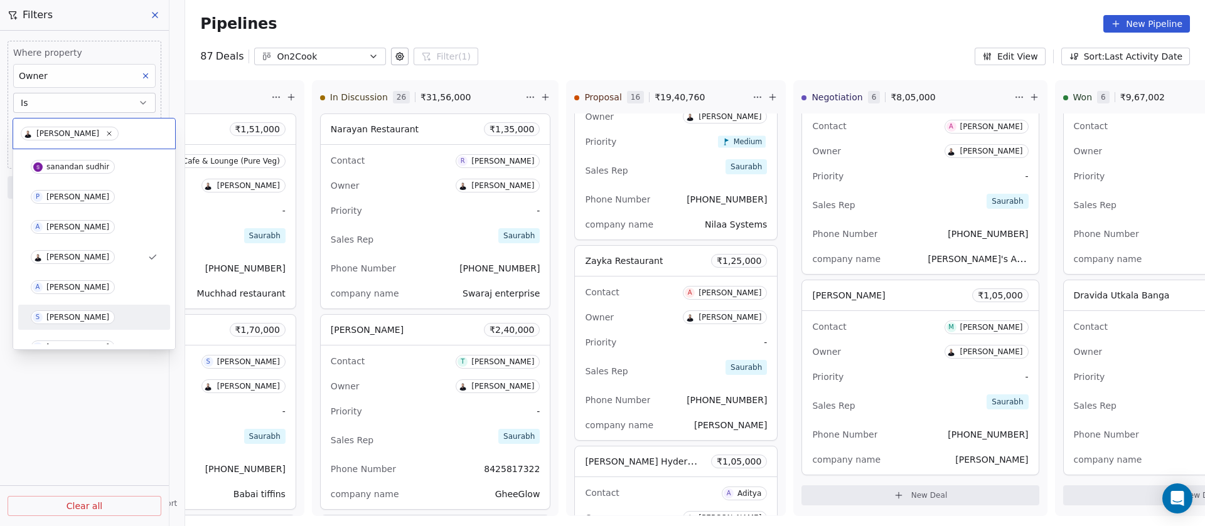
click at [82, 313] on div "[PERSON_NAME]" at bounding box center [77, 317] width 63 height 9
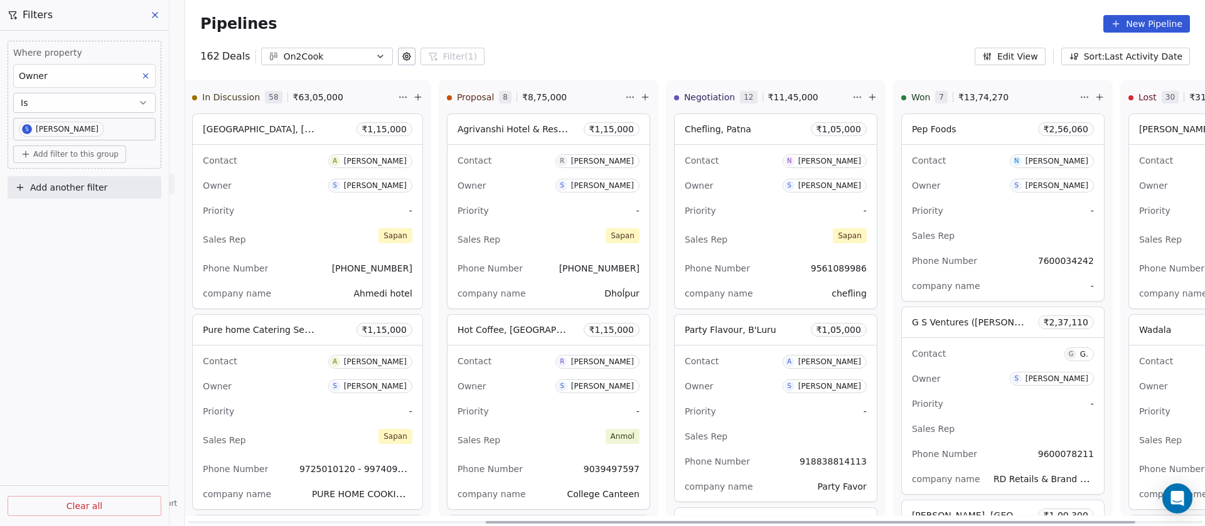
click at [738, 168] on div "Contact N [PERSON_NAME]" at bounding box center [775, 160] width 182 height 21
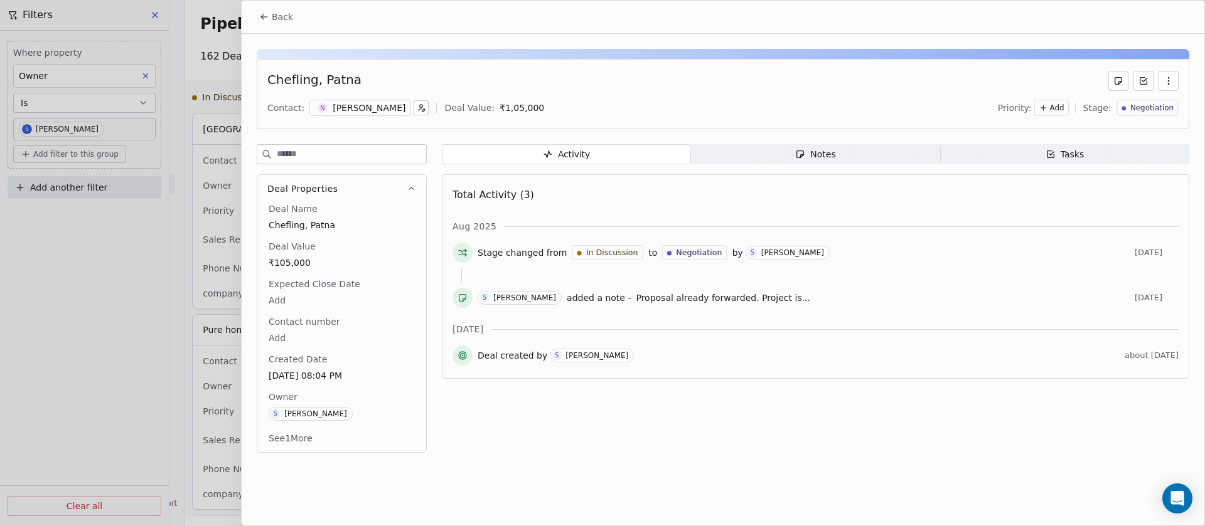
click at [795, 154] on span "Notes Notes" at bounding box center [815, 154] width 249 height 20
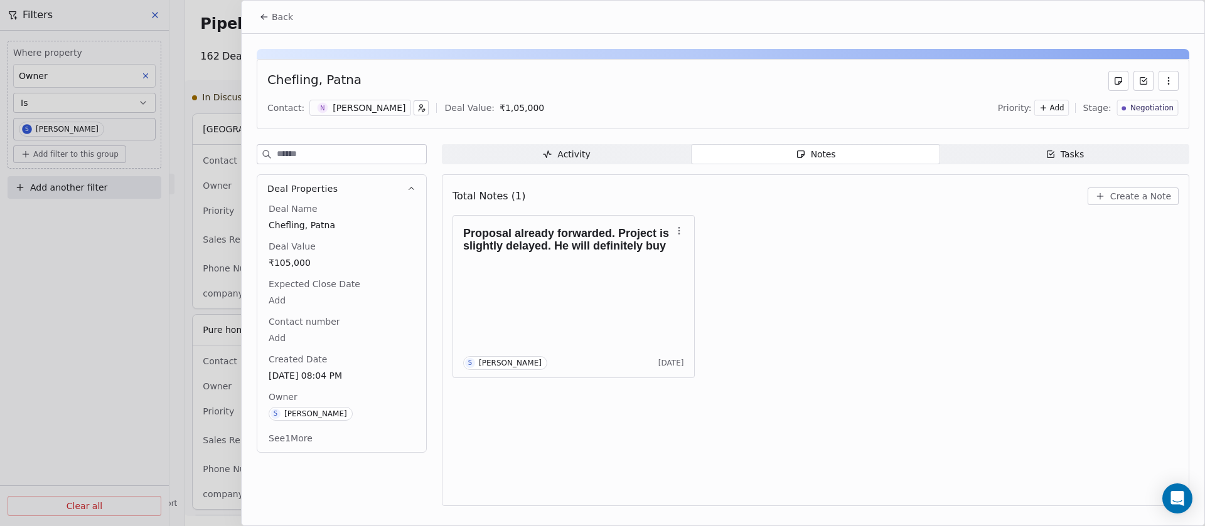
click at [274, 13] on span "Back" at bounding box center [282, 17] width 21 height 13
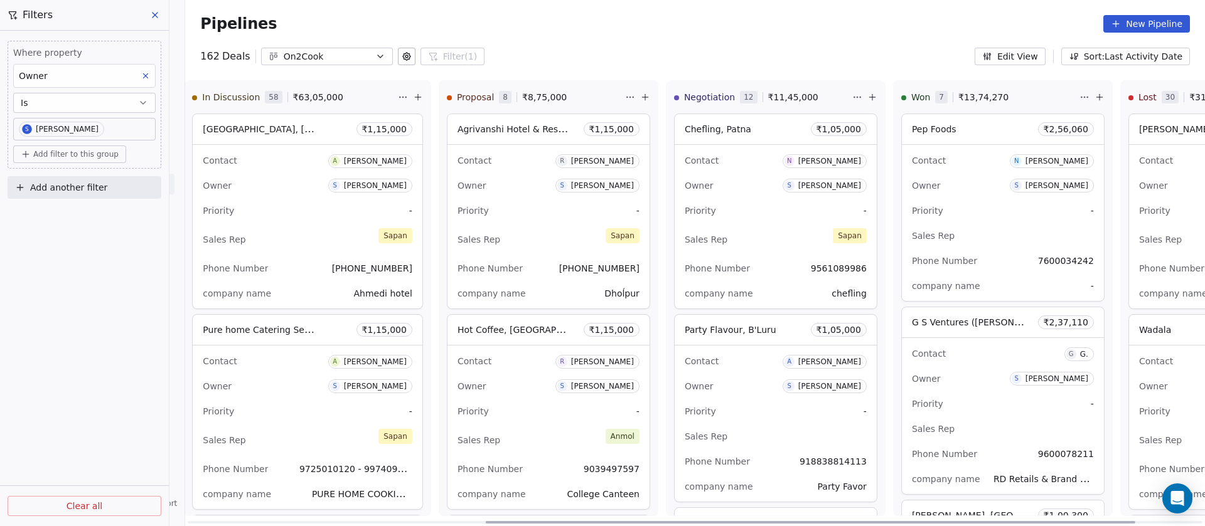
click at [745, 405] on div "Priority -" at bounding box center [775, 412] width 182 height 20
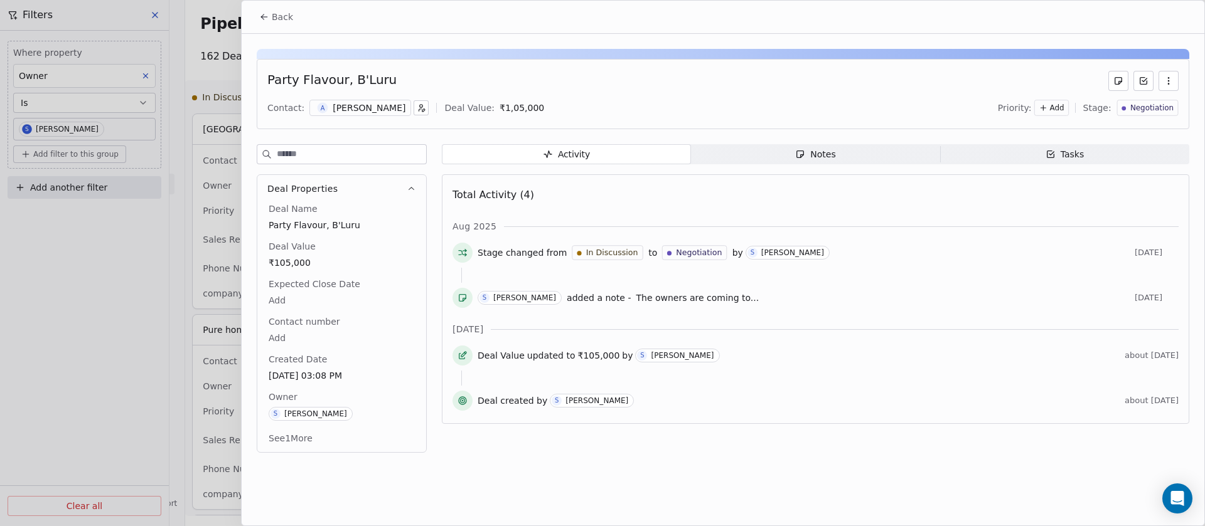
click at [806, 149] on div "Notes" at bounding box center [815, 154] width 40 height 13
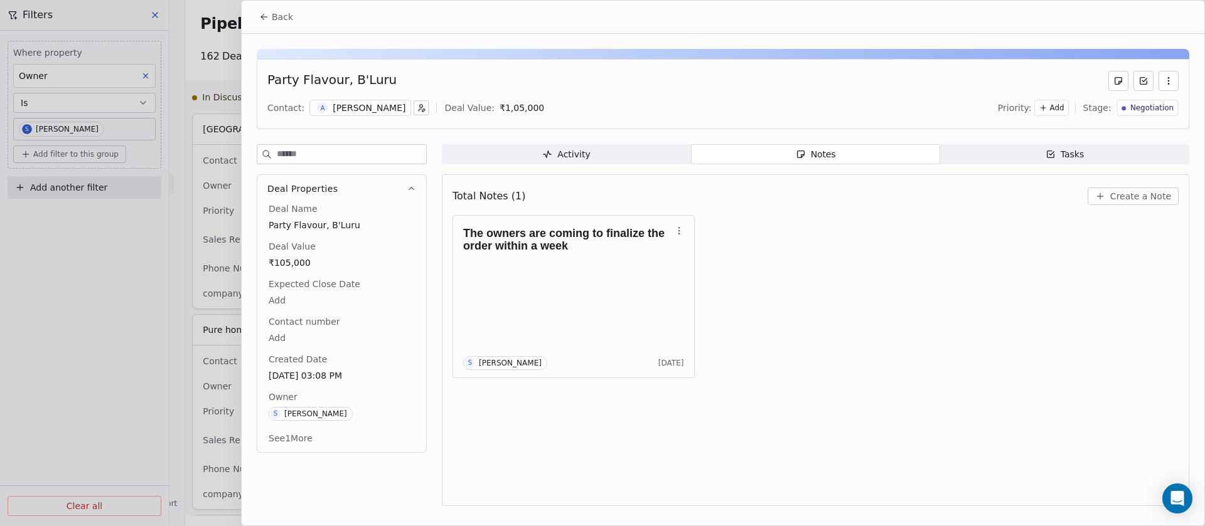
click at [277, 14] on span "Back" at bounding box center [282, 17] width 21 height 13
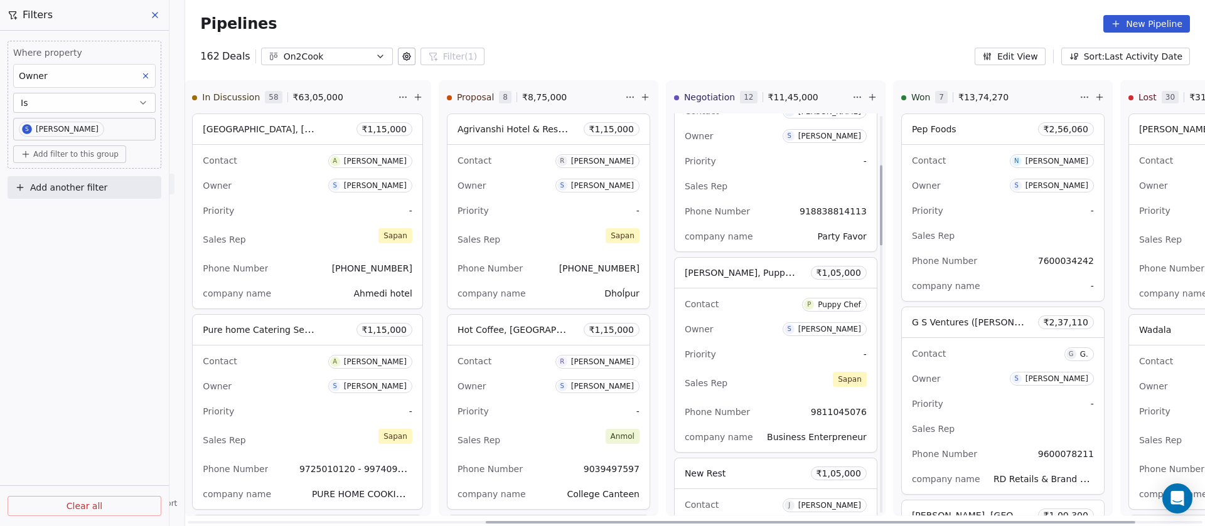
scroll to position [251, 0]
click at [721, 359] on div "Priority -" at bounding box center [775, 354] width 182 height 20
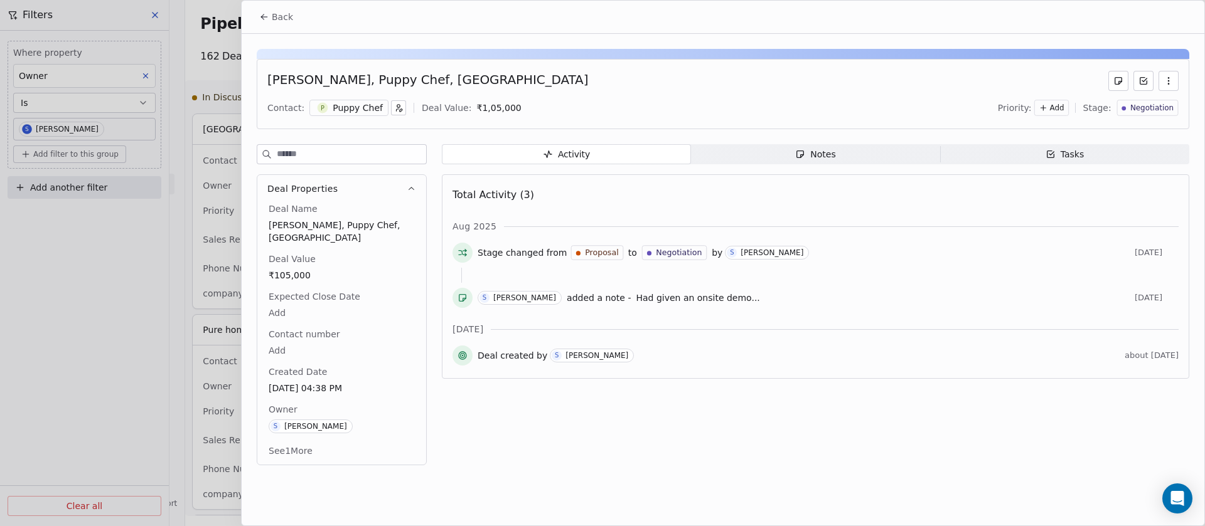
click at [813, 150] on div "Notes" at bounding box center [815, 154] width 40 height 13
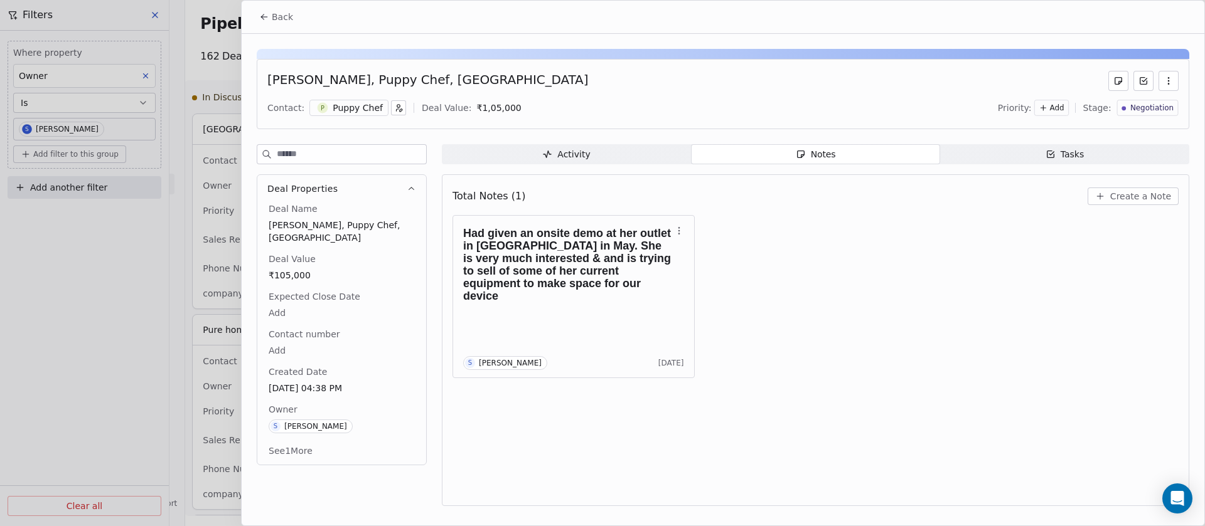
click at [273, 14] on span "Back" at bounding box center [282, 17] width 21 height 13
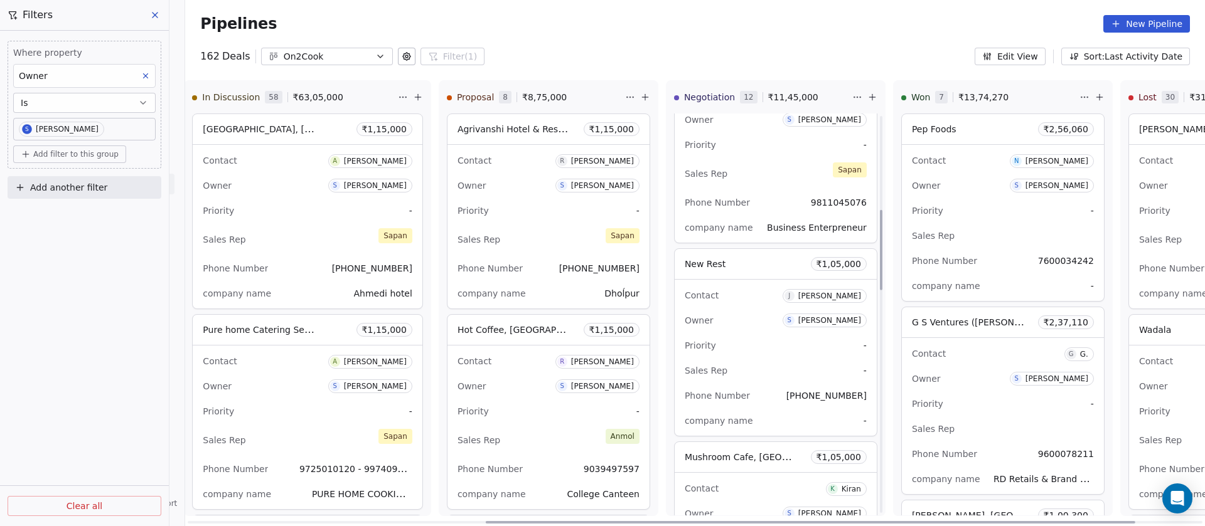
scroll to position [471, 0]
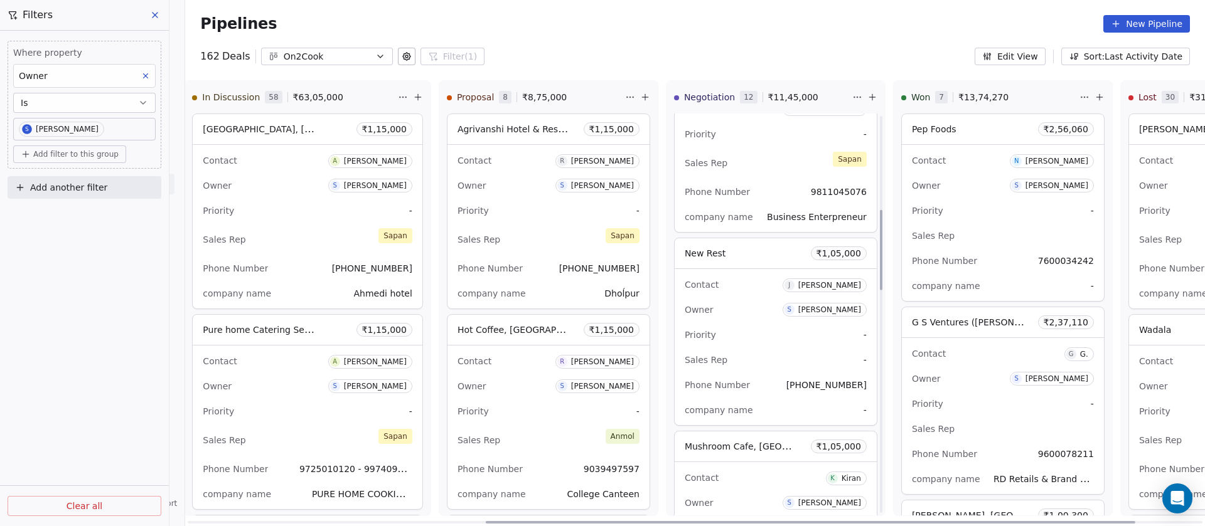
click at [745, 324] on div "Contact [PERSON_NAME] Owner S [PERSON_NAME] Priority - Sales Rep - Phone Number…" at bounding box center [775, 347] width 202 height 156
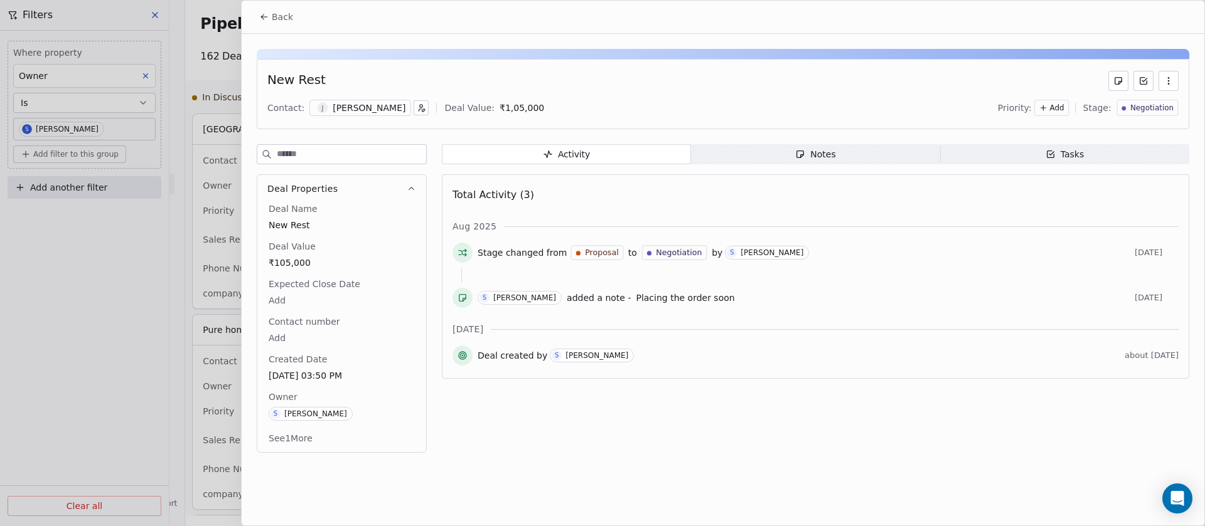
click at [813, 155] on div "Notes" at bounding box center [815, 154] width 40 height 13
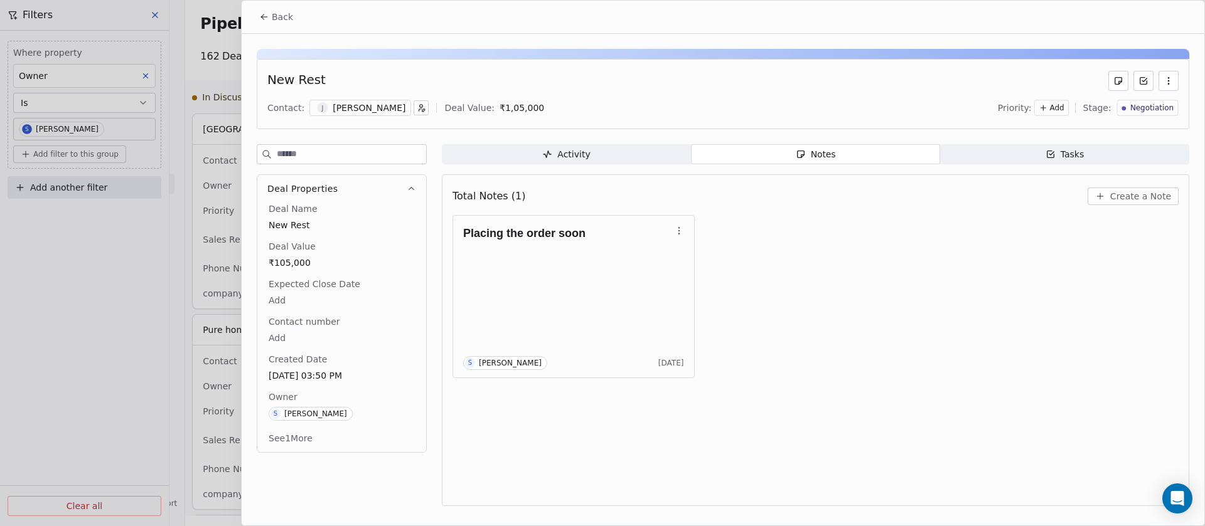
click at [279, 16] on span "Back" at bounding box center [282, 17] width 21 height 13
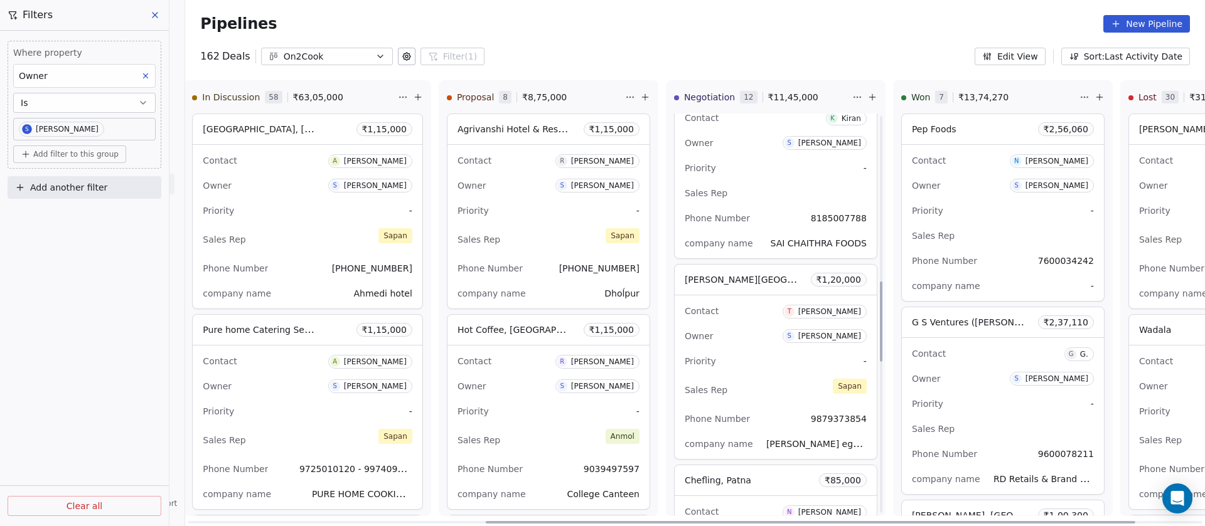
scroll to position [831, 0]
click at [714, 348] on div "Contact [PERSON_NAME] Owner S [PERSON_NAME] Priority - Sales Rep [PERSON_NAME] …" at bounding box center [775, 377] width 202 height 164
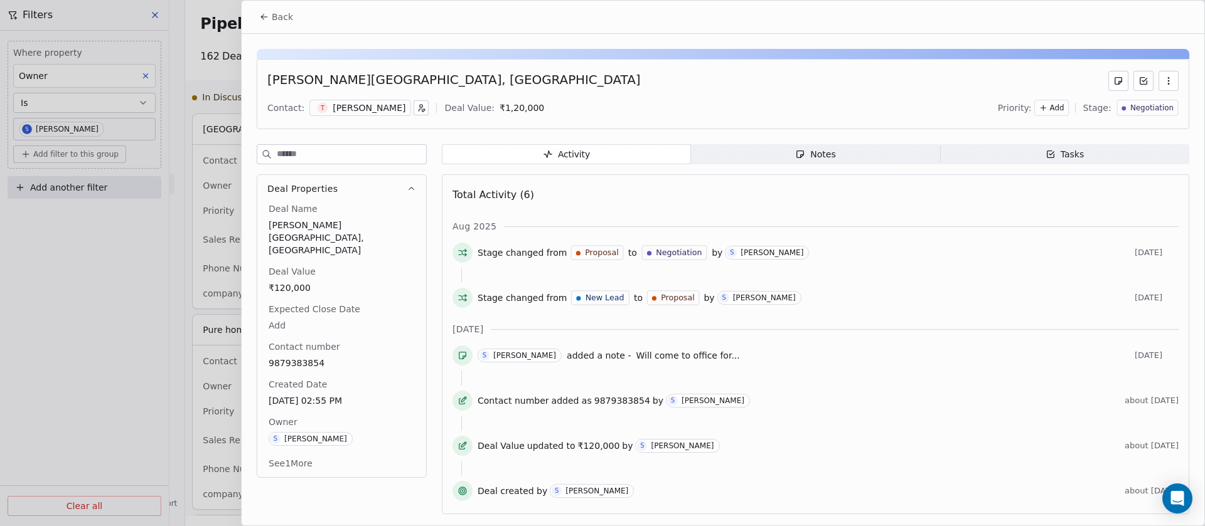
click at [822, 148] on div "Notes" at bounding box center [815, 154] width 40 height 13
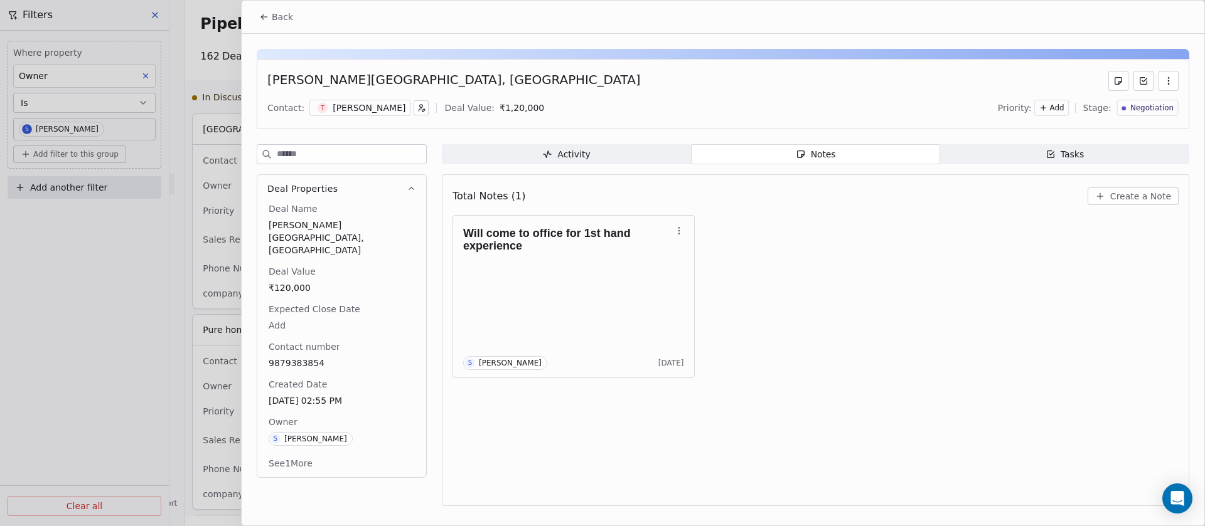
click at [279, 13] on span "Back" at bounding box center [282, 17] width 21 height 13
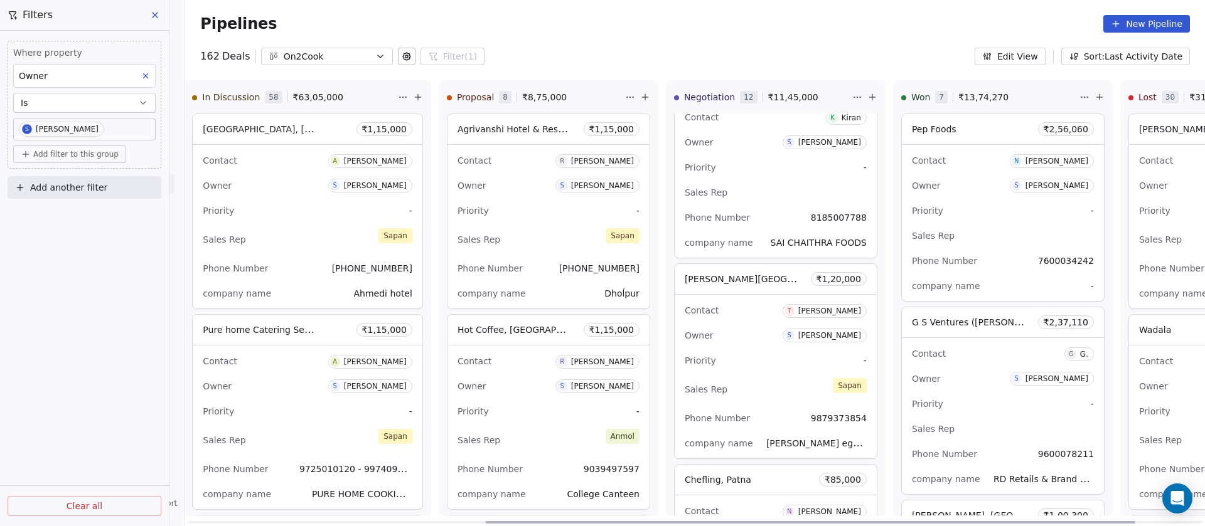
drag, startPoint x: 596, startPoint y: 224, endPoint x: 588, endPoint y: 221, distance: 8.2
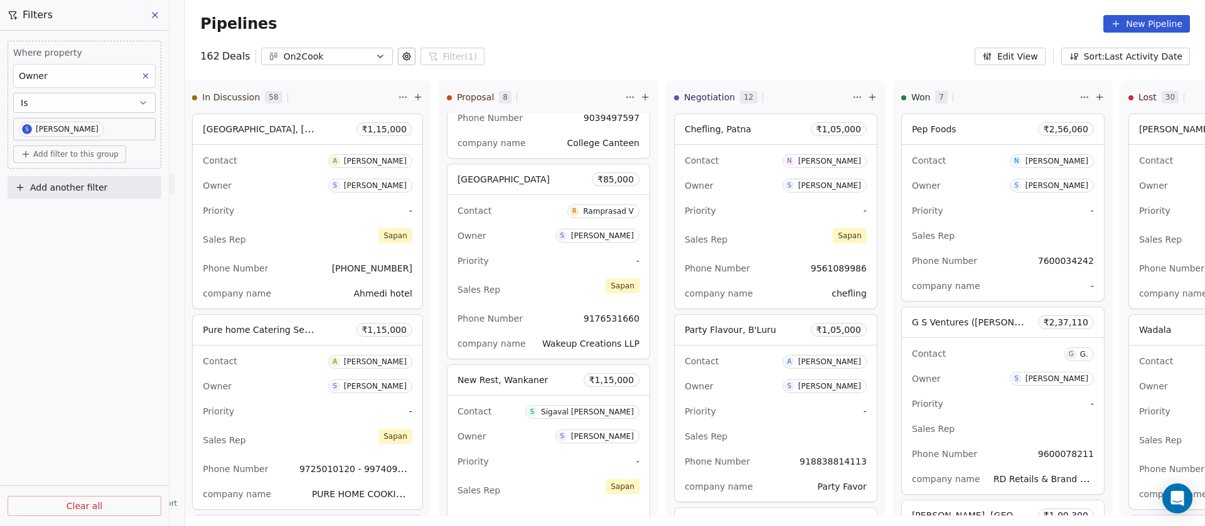
click at [375, 53] on icon "button" at bounding box center [380, 56] width 10 height 10
click at [107, 120] on html "On2Cook India Pvt. Ltd. Contacts People Marketing Workflows Campaigns Sales Pip…" at bounding box center [602, 263] width 1205 height 526
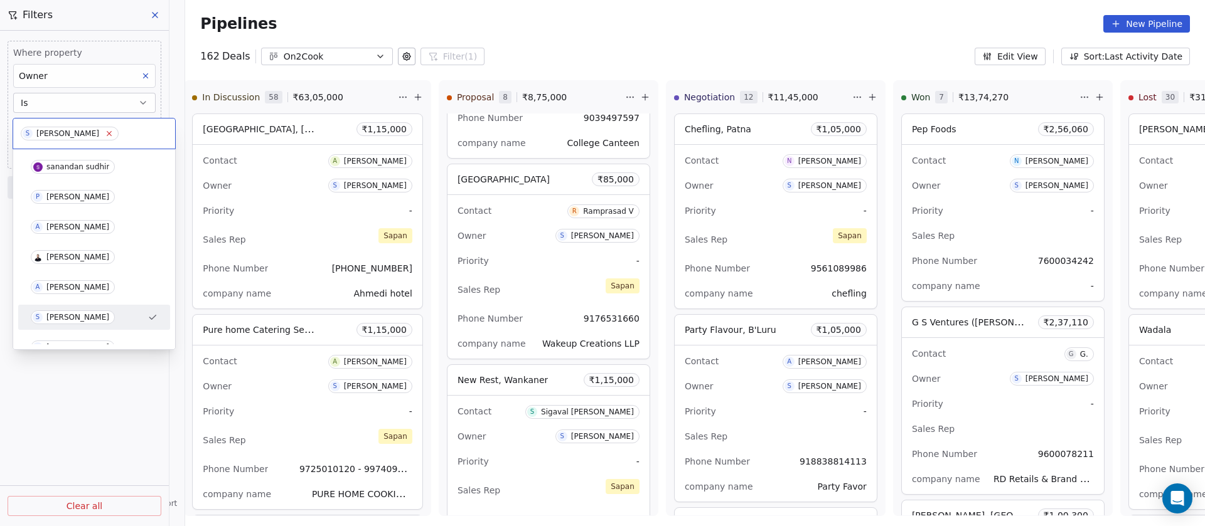
click at [107, 132] on icon at bounding box center [109, 134] width 4 height 4
click at [72, 257] on div "[PERSON_NAME]" at bounding box center [77, 257] width 63 height 9
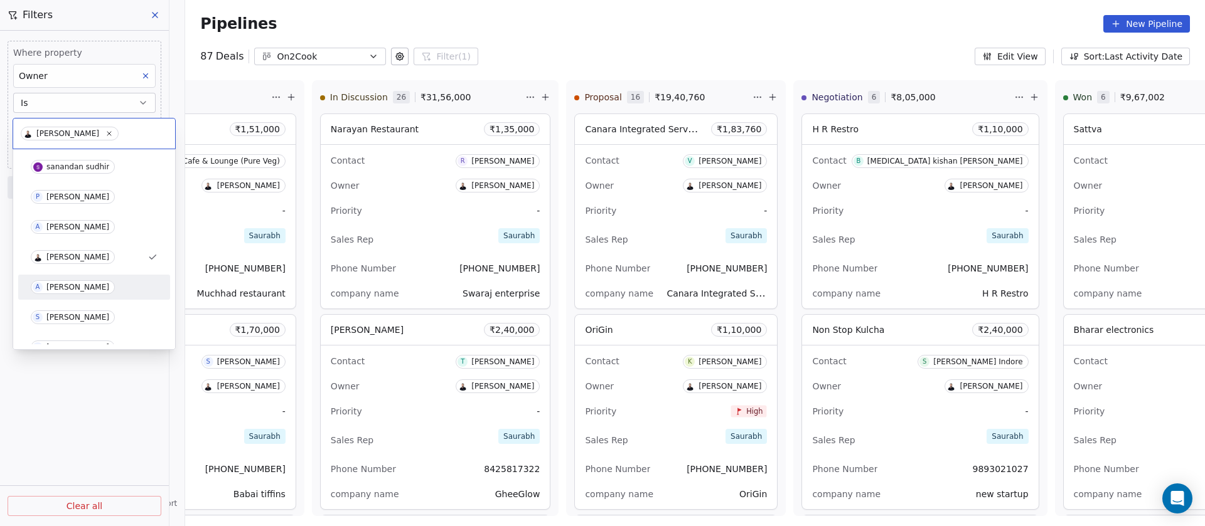
click at [67, 280] on span "A [PERSON_NAME]" at bounding box center [73, 287] width 84 height 14
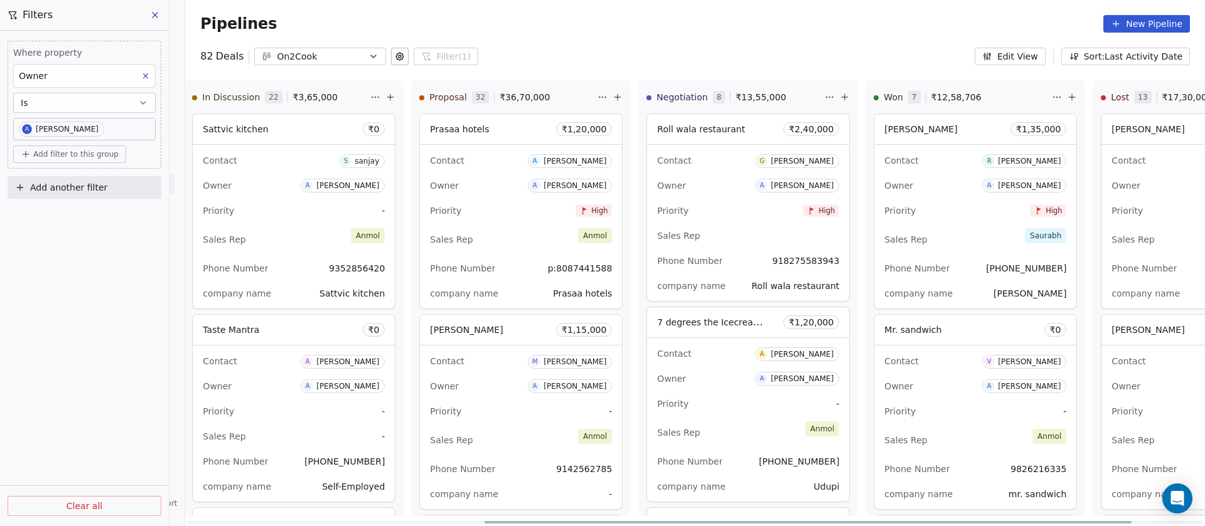
click at [701, 184] on div "Owner A [PERSON_NAME]" at bounding box center [748, 186] width 182 height 20
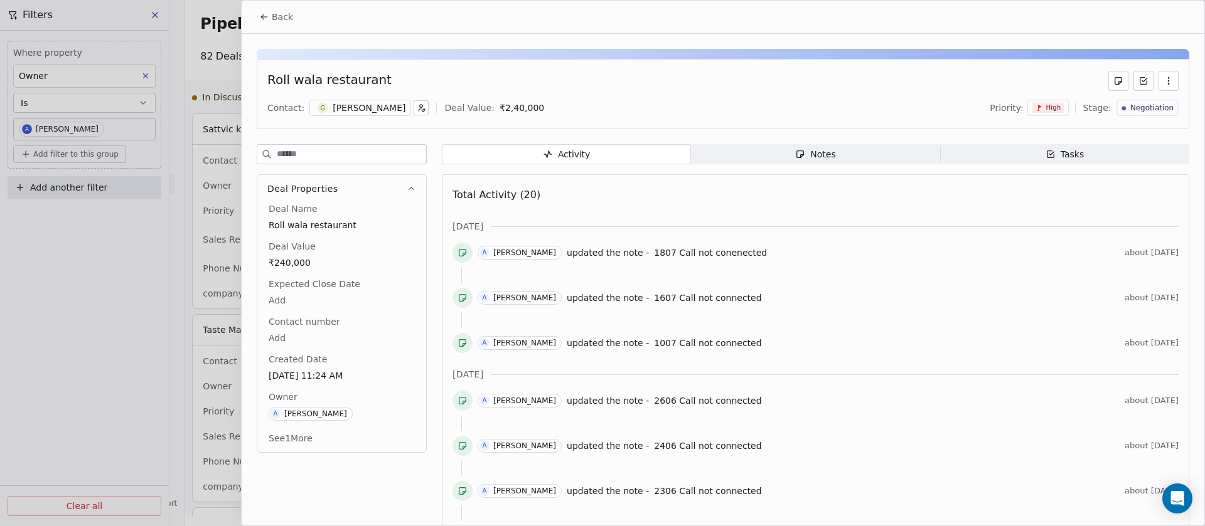
click at [836, 162] on span "Notes Notes" at bounding box center [815, 154] width 249 height 20
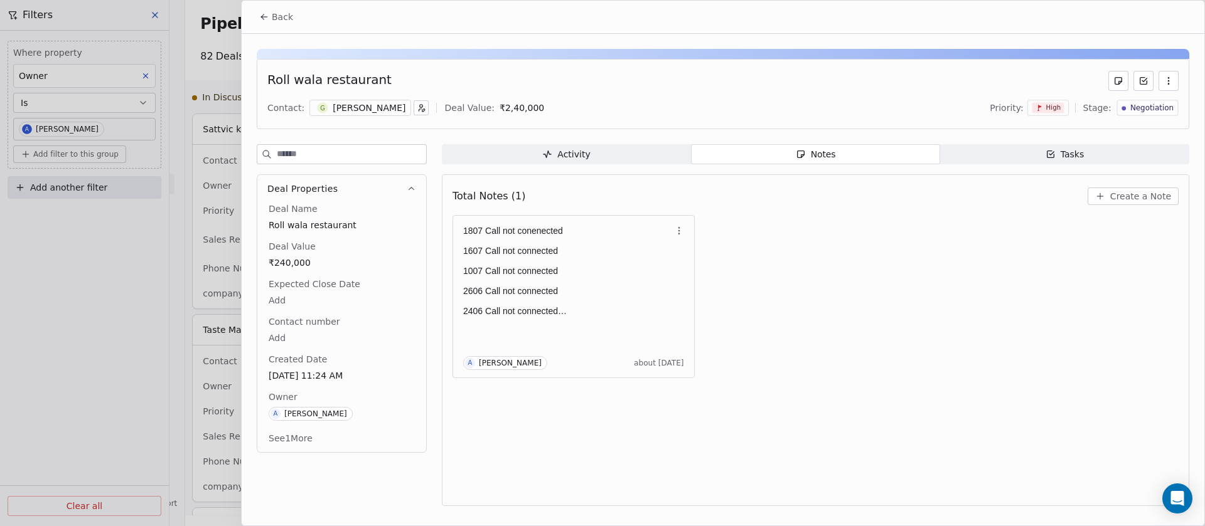
click at [271, 18] on button "Back" at bounding box center [276, 17] width 49 height 23
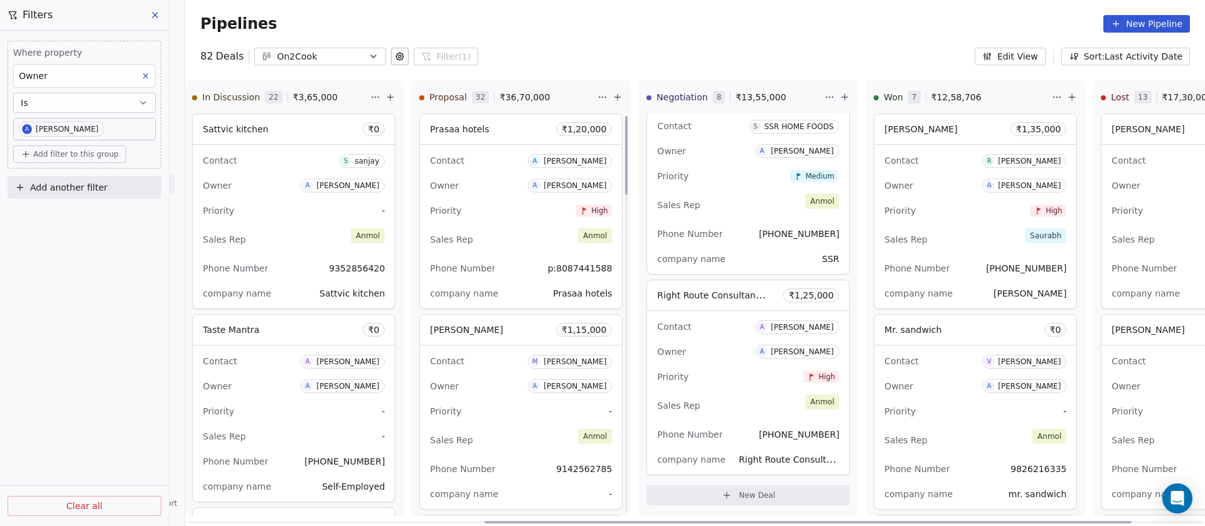
click at [501, 233] on div "Sales Rep [PERSON_NAME]" at bounding box center [521, 240] width 182 height 28
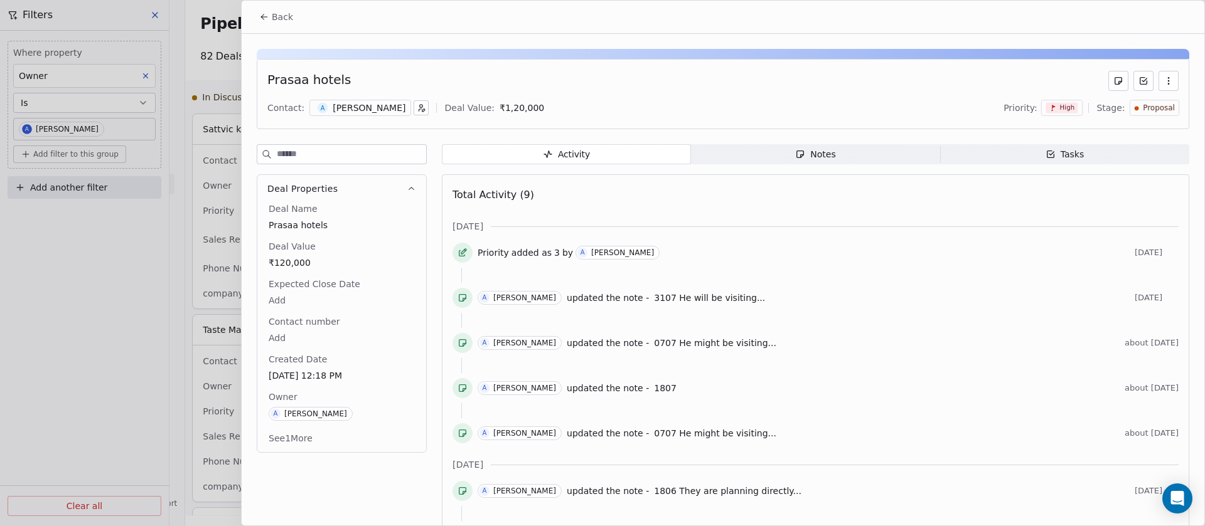
click at [830, 159] on span "Notes Notes" at bounding box center [815, 154] width 249 height 20
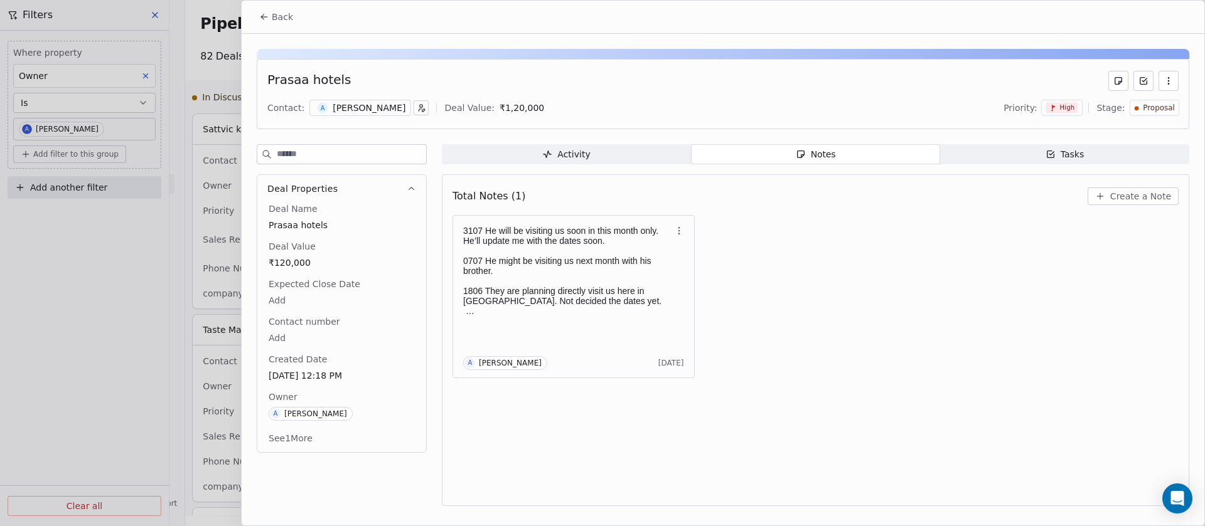
click at [277, 18] on span "Back" at bounding box center [282, 17] width 21 height 13
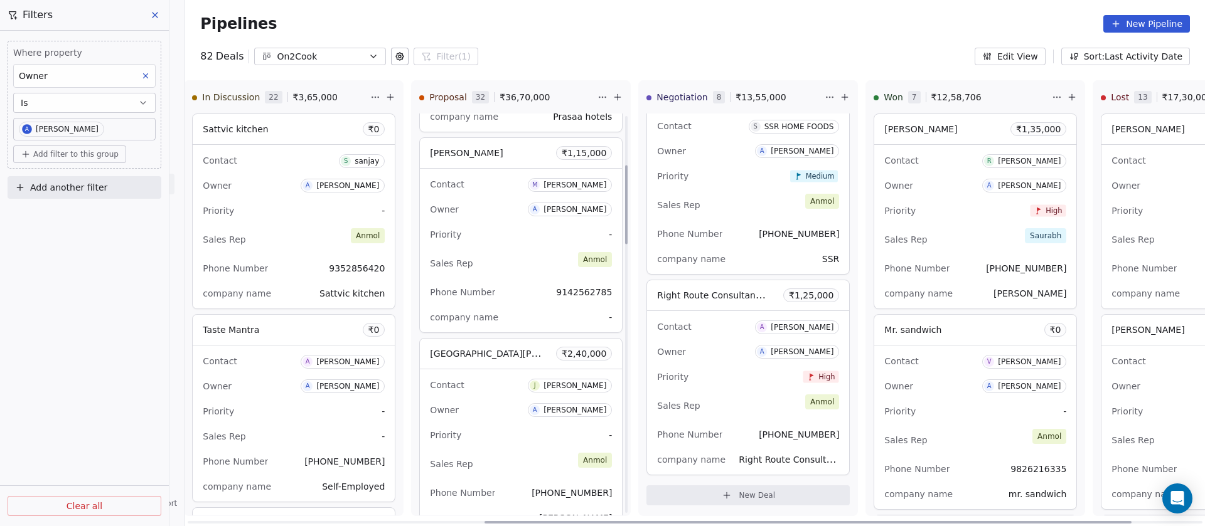
scroll to position [251, 0]
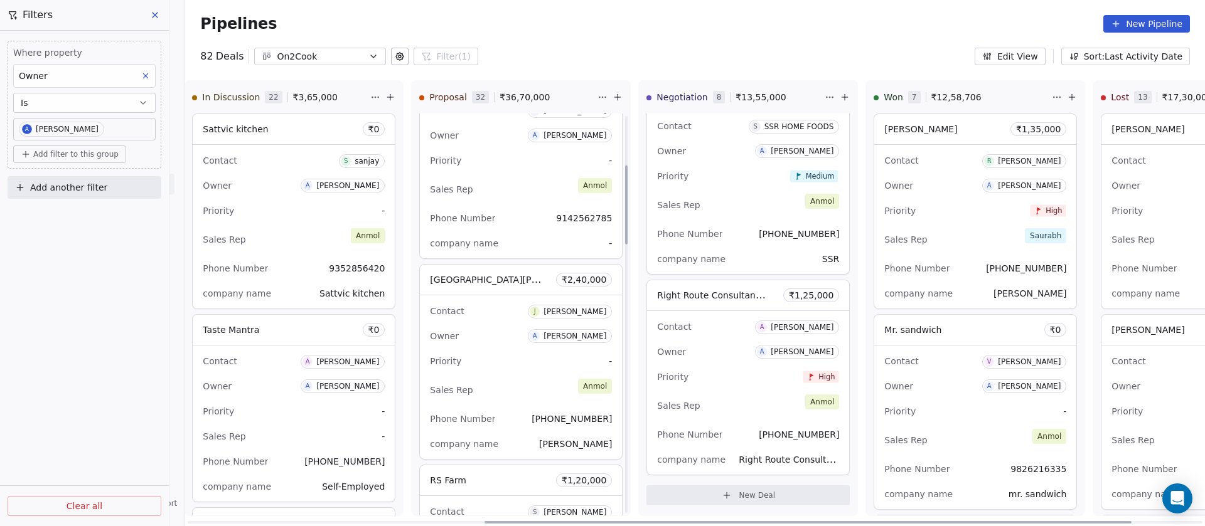
click at [504, 370] on div "Priority -" at bounding box center [521, 361] width 182 height 20
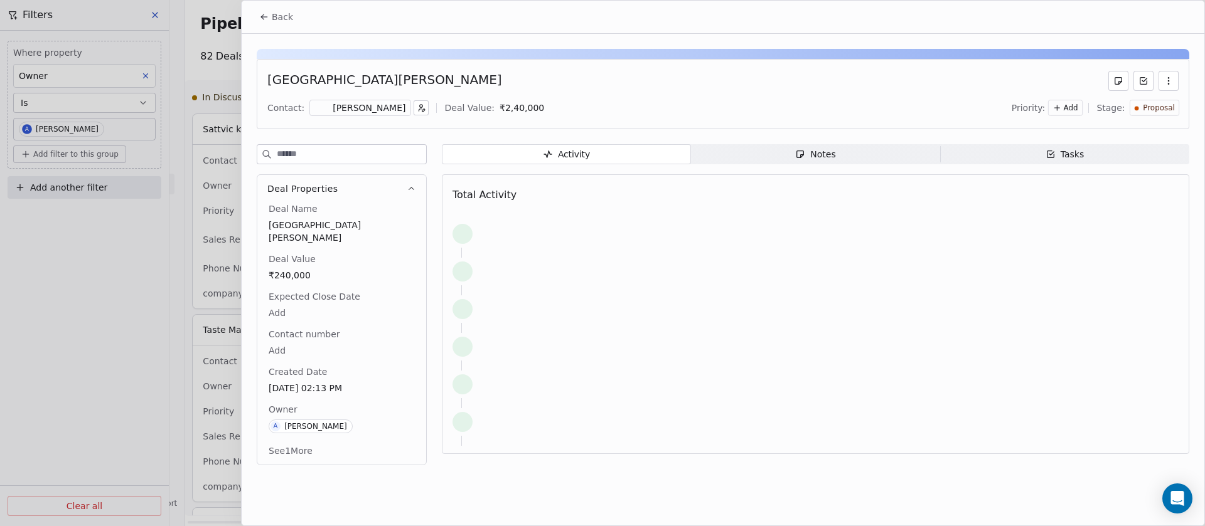
click at [778, 154] on span "Notes Notes" at bounding box center [815, 154] width 249 height 20
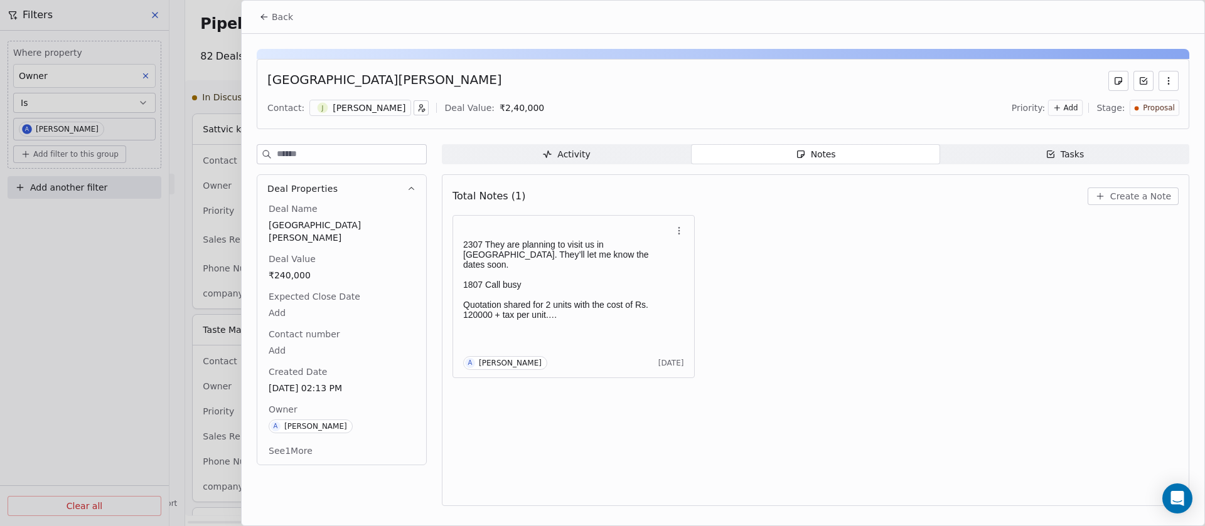
click at [515, 148] on span "Activity Activity" at bounding box center [566, 154] width 249 height 20
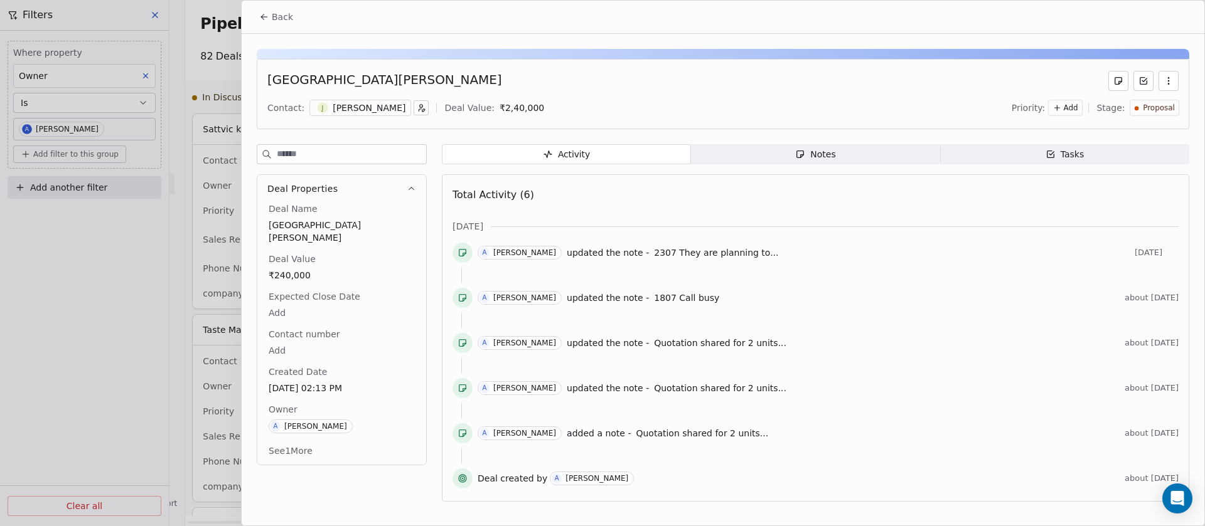
click at [279, 17] on span "Back" at bounding box center [282, 17] width 21 height 13
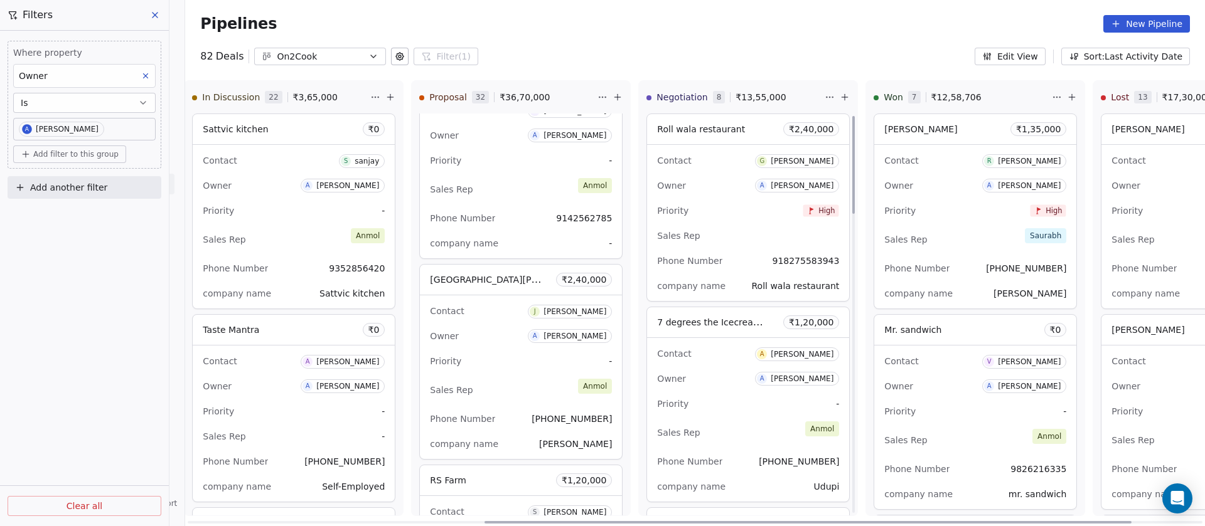
click at [708, 232] on div "Sales Rep" at bounding box center [748, 236] width 182 height 20
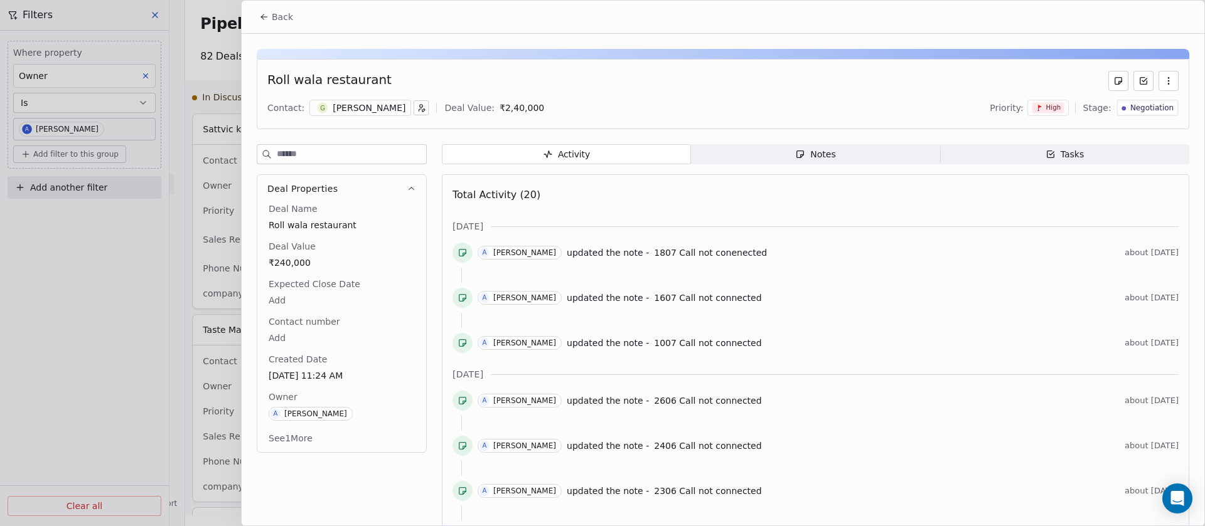
click at [801, 161] on span "Notes Notes" at bounding box center [815, 154] width 249 height 20
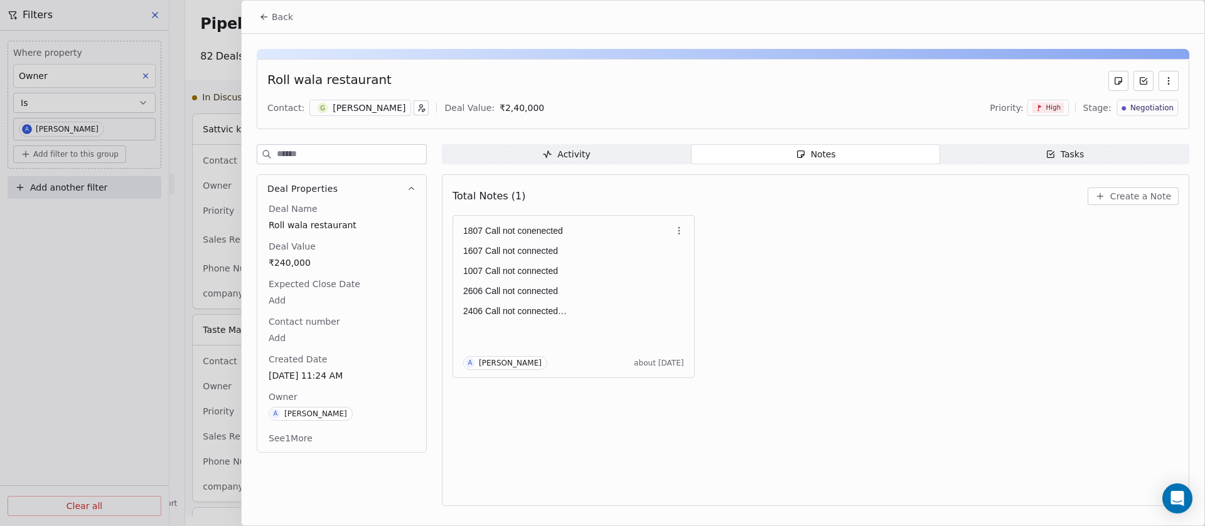
click at [587, 156] on div "Activity" at bounding box center [566, 154] width 48 height 13
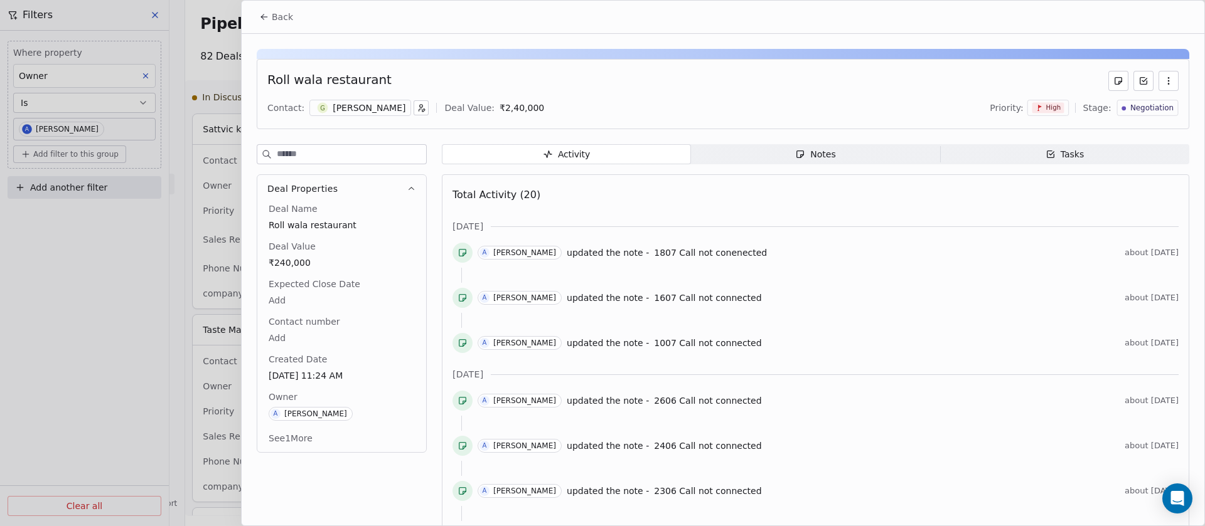
click at [841, 146] on span "Notes Notes" at bounding box center [815, 154] width 249 height 20
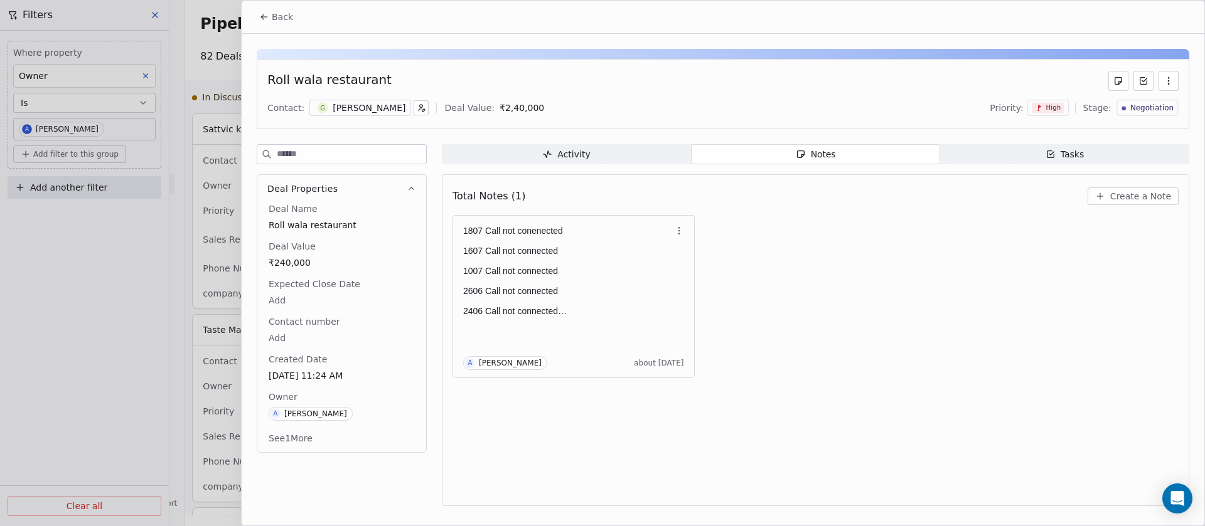
click at [605, 151] on span "Activity Activity" at bounding box center [566, 154] width 249 height 20
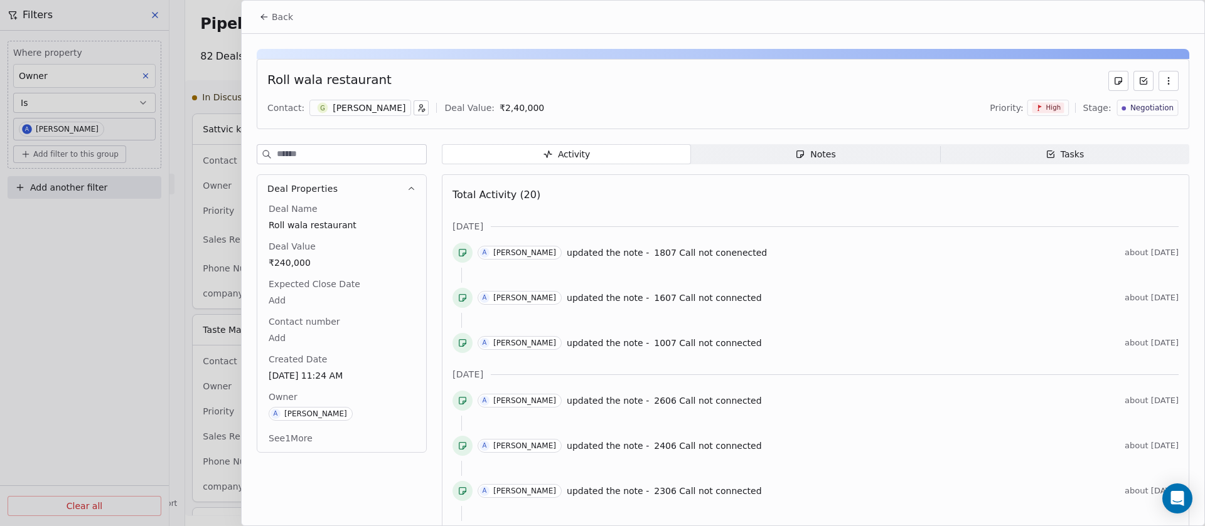
click at [287, 19] on span "Back" at bounding box center [282, 17] width 21 height 13
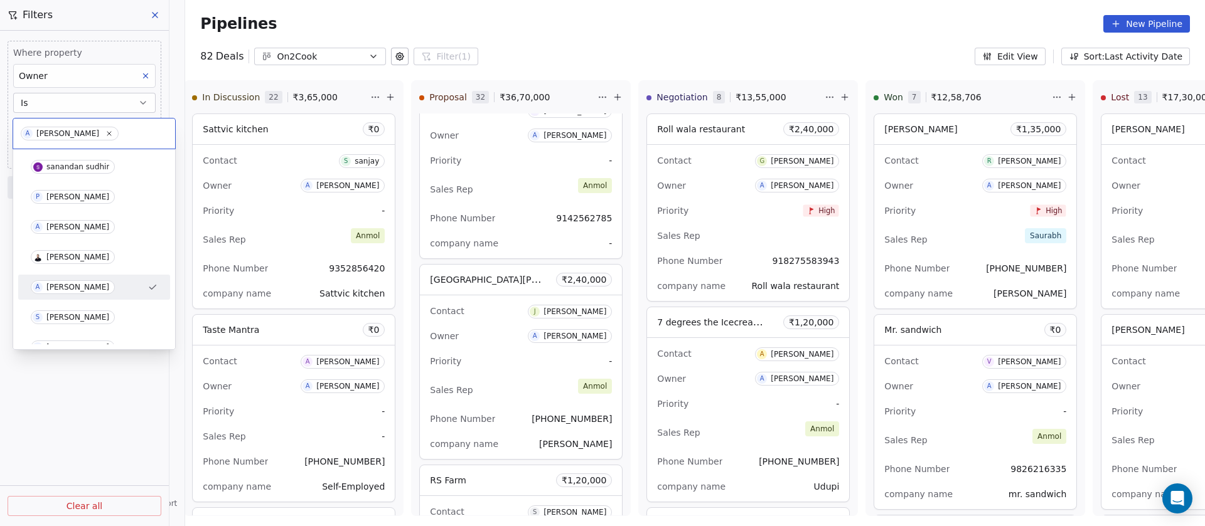
click at [82, 129] on span "A [PERSON_NAME]" at bounding box center [70, 134] width 98 height 14
click at [105, 135] on icon at bounding box center [109, 133] width 8 height 8
click at [84, 255] on div "[PERSON_NAME]" at bounding box center [77, 257] width 63 height 9
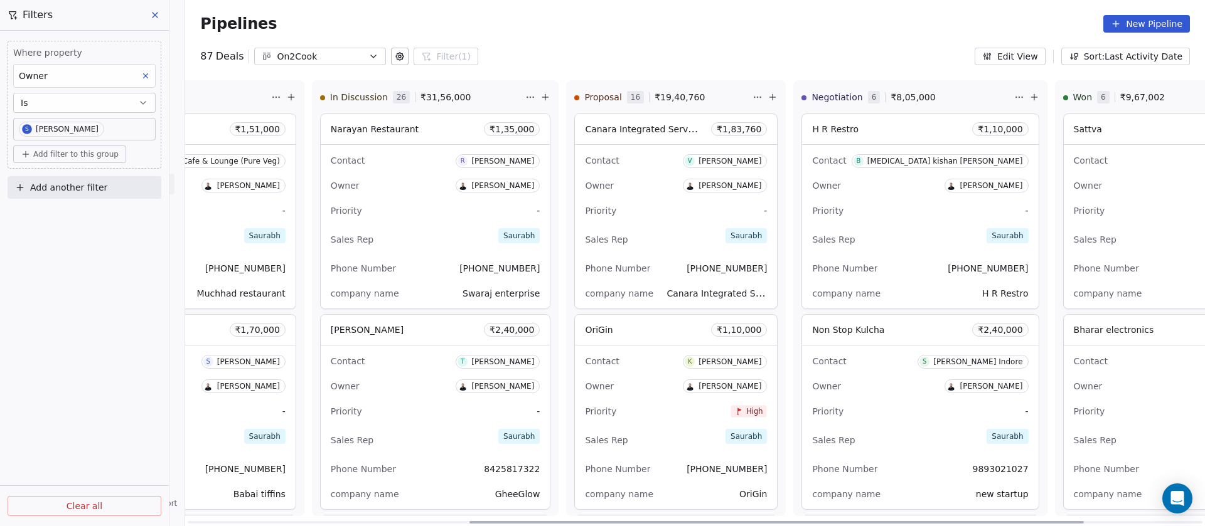
click at [598, 224] on div "Contact V Vinay Manipal Owner [PERSON_NAME] Priority - Sales Rep Saurabh Phone …" at bounding box center [676, 227] width 202 height 164
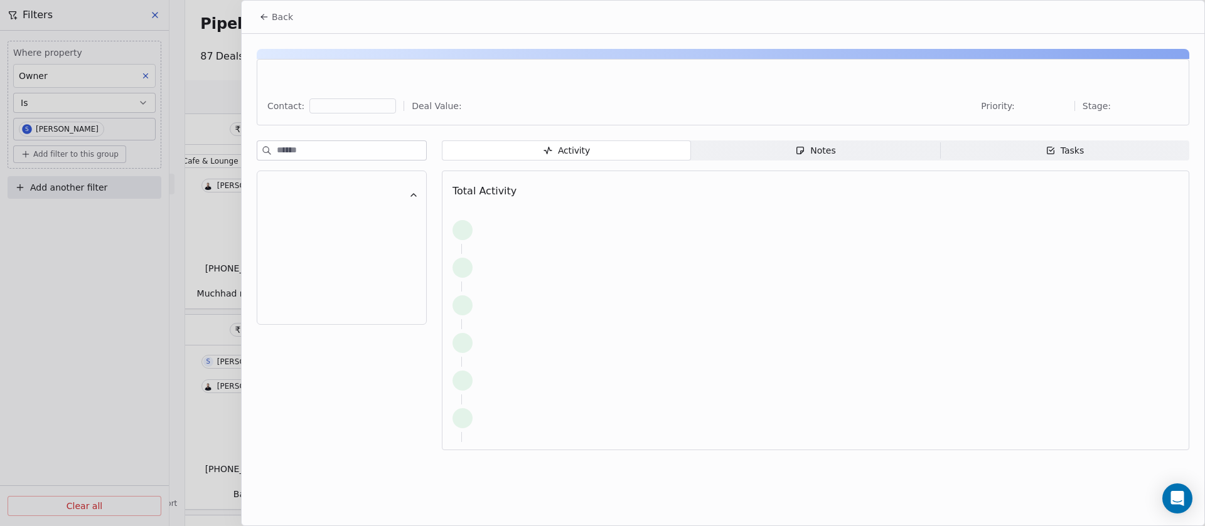
click at [836, 154] on span "Notes Notes" at bounding box center [815, 151] width 249 height 20
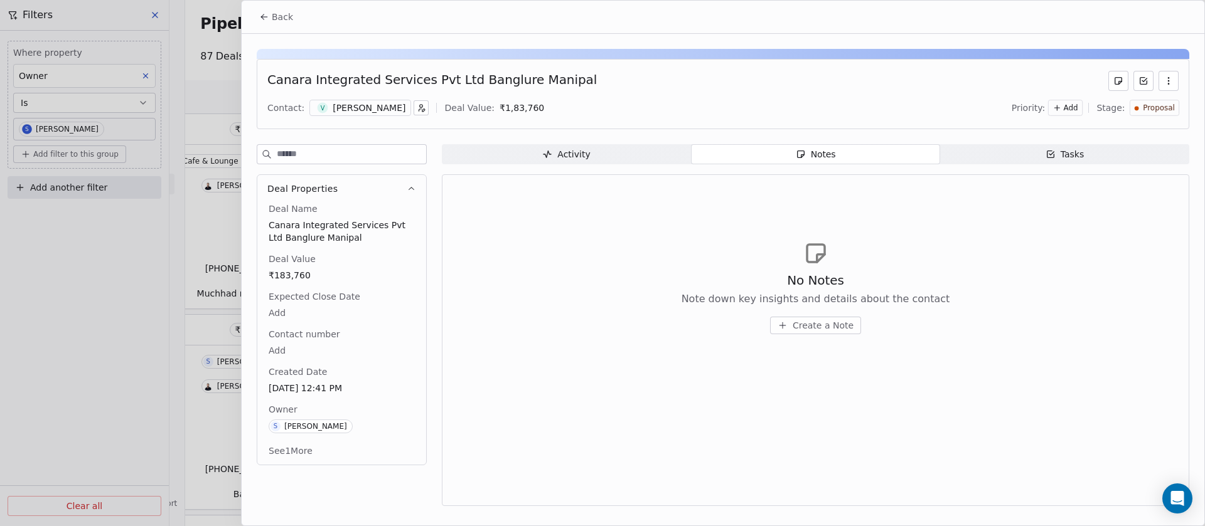
click at [834, 326] on span "Create a Note" at bounding box center [822, 325] width 61 height 13
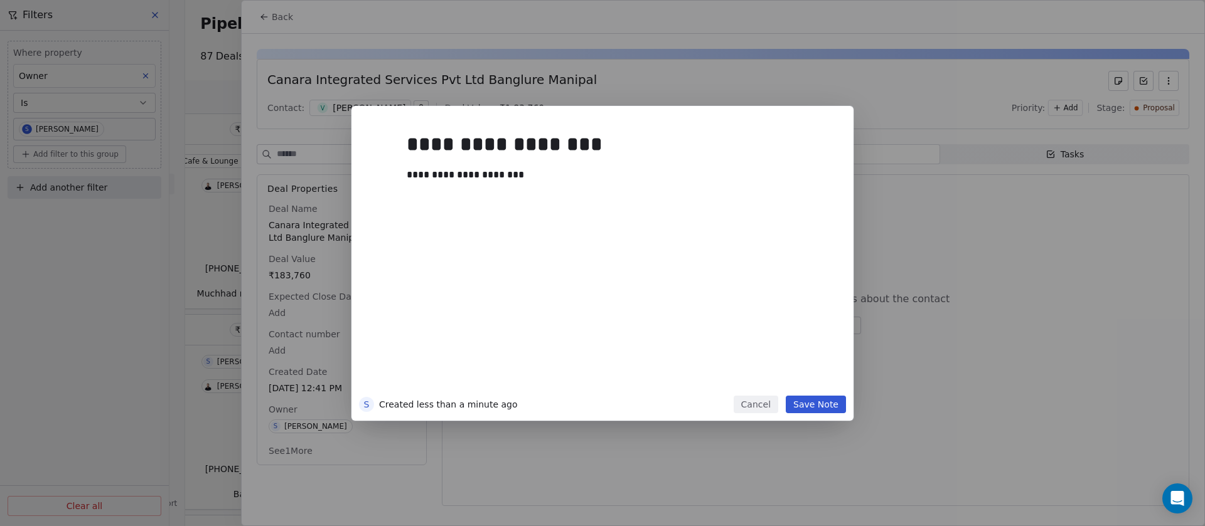
click at [821, 402] on button "Save Note" at bounding box center [815, 405] width 60 height 18
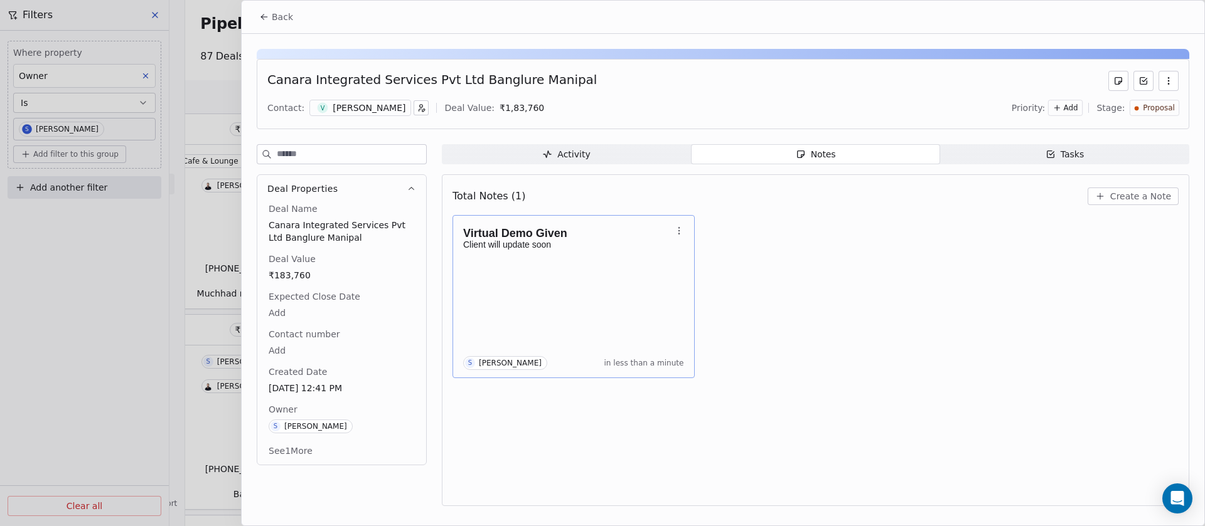
click at [604, 275] on div "Virtual Demo Given Client will update soon S [PERSON_NAME] in less than a minute" at bounding box center [573, 296] width 221 height 147
click at [606, 274] on div "Virtual Demo Given Client will update soon S [PERSON_NAME] 1 minute ago" at bounding box center [573, 296] width 221 height 147
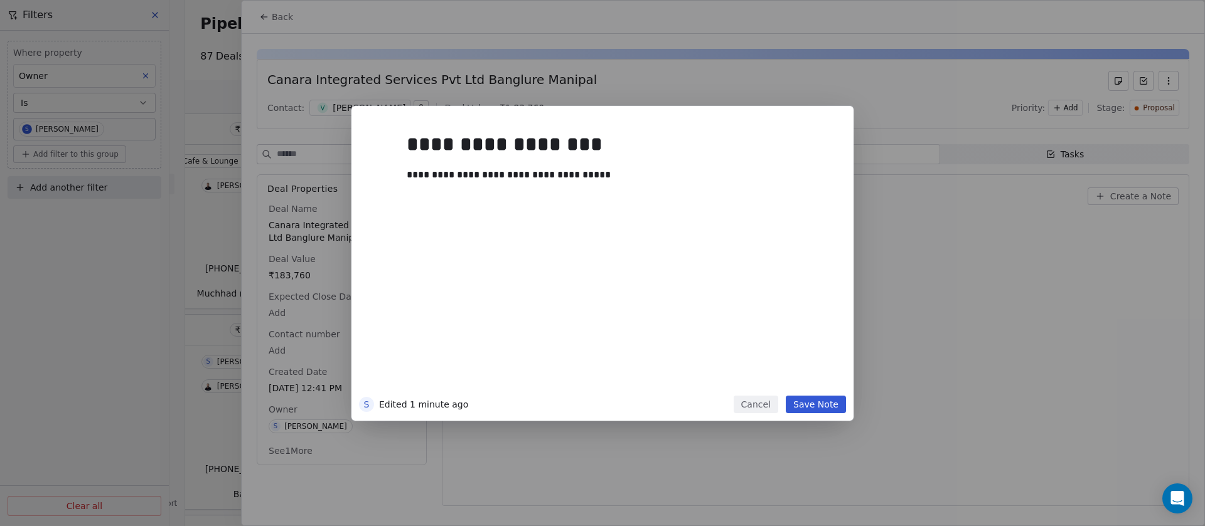
click at [826, 406] on button "Save Note" at bounding box center [815, 405] width 60 height 18
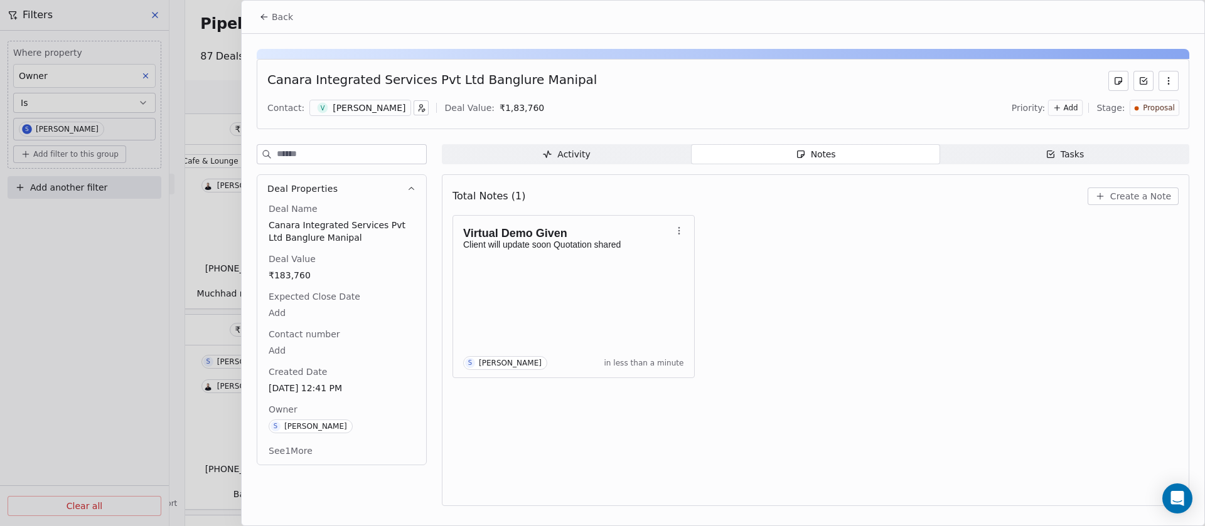
click at [284, 9] on button "Back" at bounding box center [276, 17] width 49 height 23
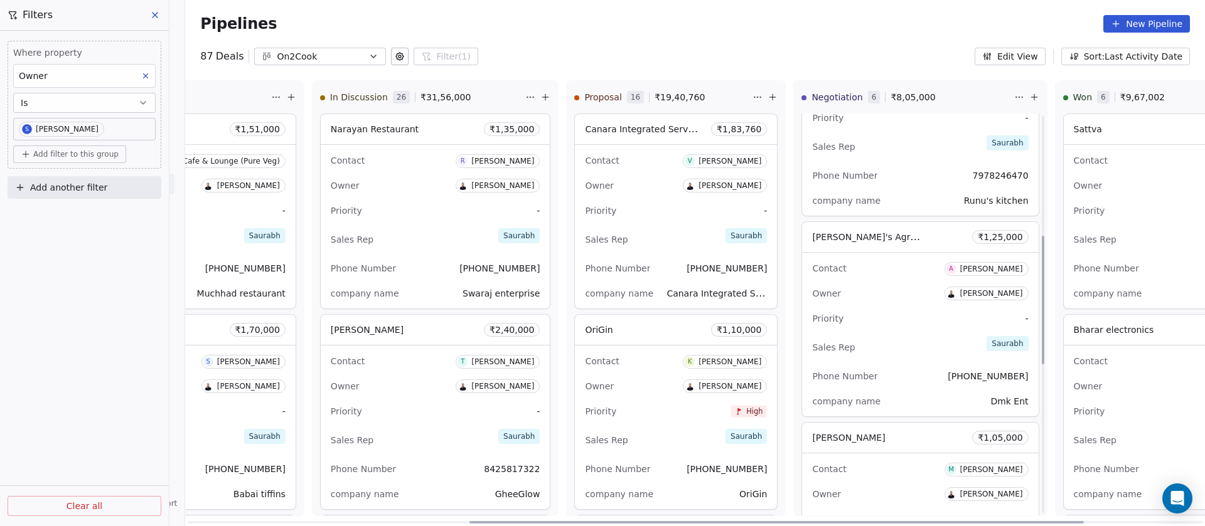
scroll to position [838, 0]
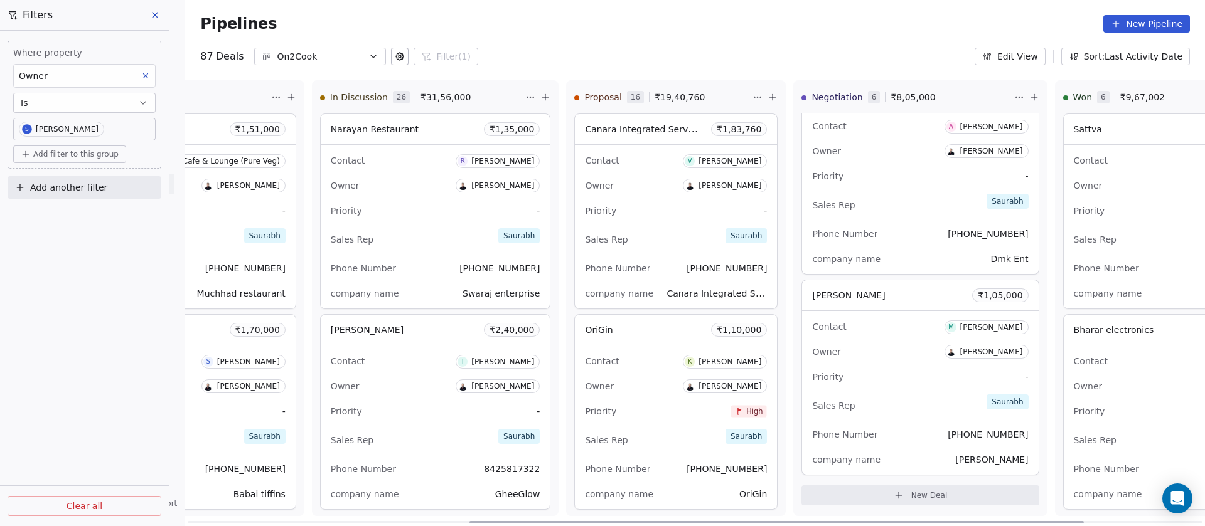
click at [1073, 333] on span "Bharar electronics" at bounding box center [1113, 330] width 80 height 10
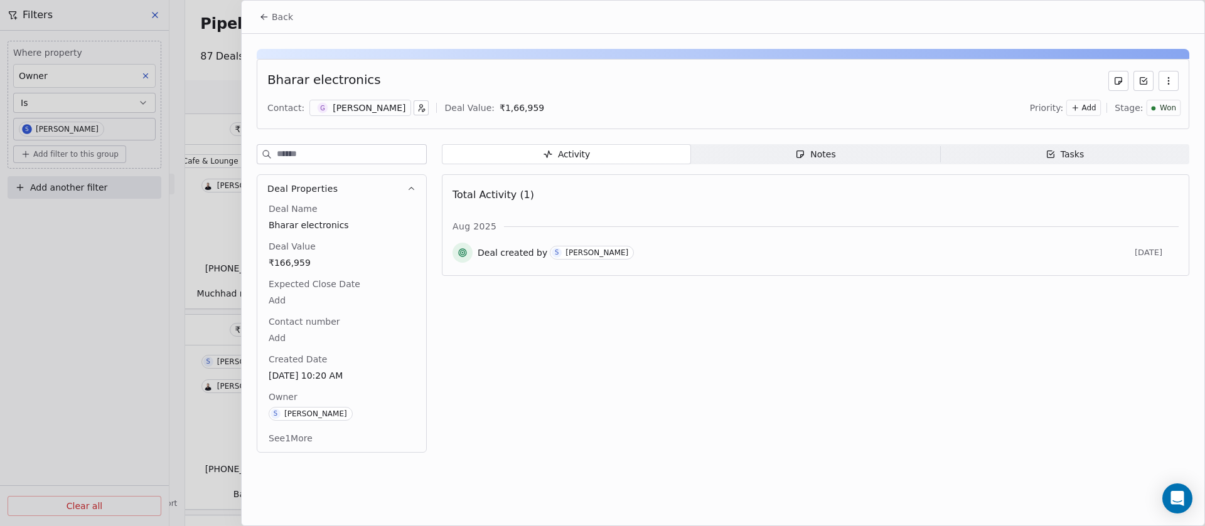
click at [292, 226] on span "Bharar electronics" at bounding box center [342, 225] width 146 height 13
click at [296, 226] on span "Bharar electronics" at bounding box center [341, 226] width 145 height 13
click at [294, 226] on textarea "**********" at bounding box center [334, 237] width 134 height 39
type textarea "**********"
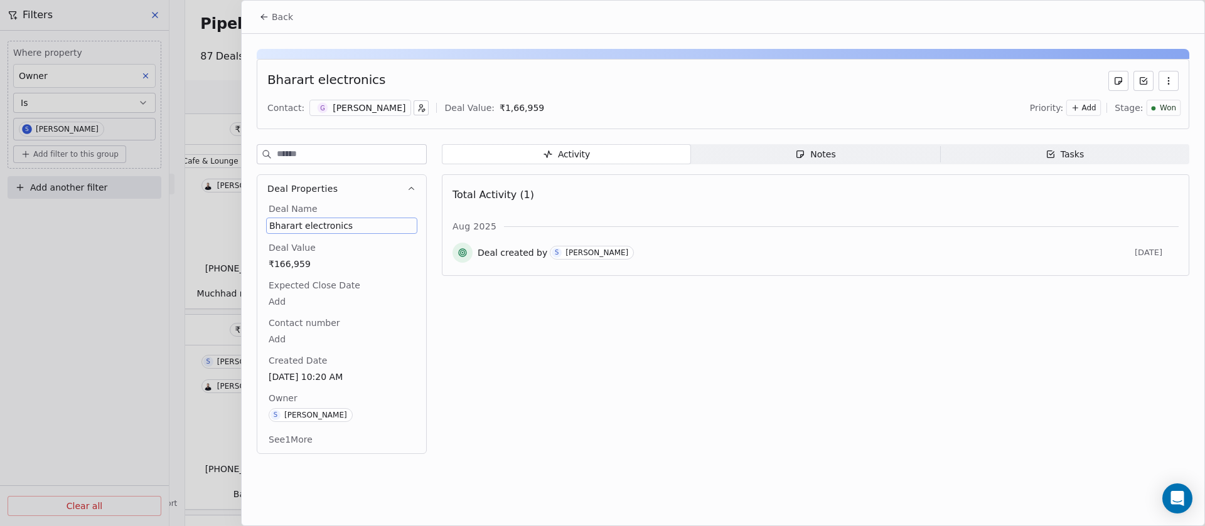
click at [264, 14] on icon at bounding box center [264, 17] width 10 height 10
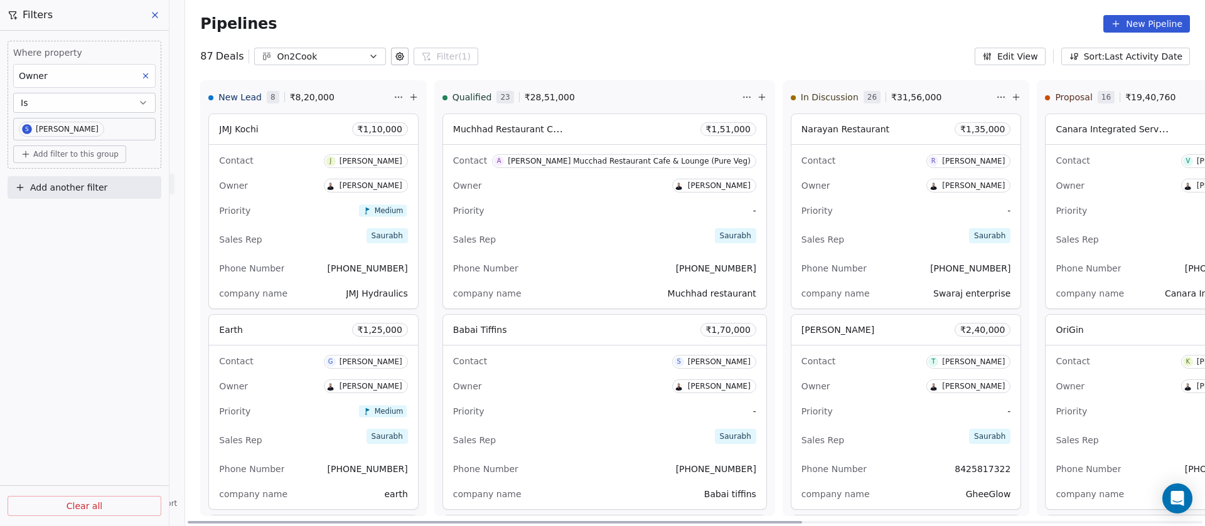
click at [852, 226] on div "Sales Rep Saurabh" at bounding box center [906, 240] width 210 height 28
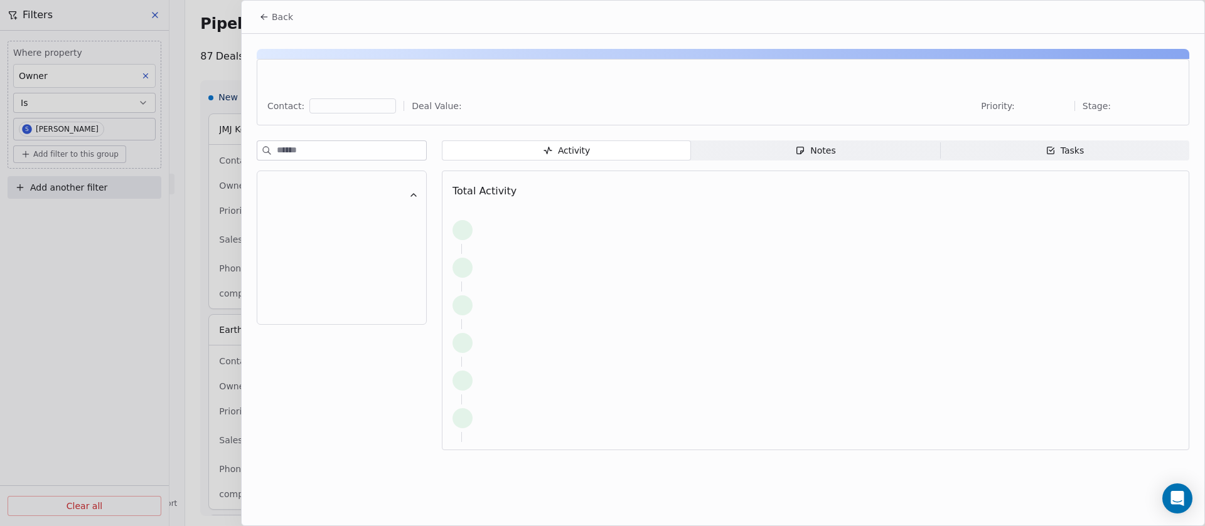
click at [799, 144] on div "Notes" at bounding box center [815, 150] width 40 height 13
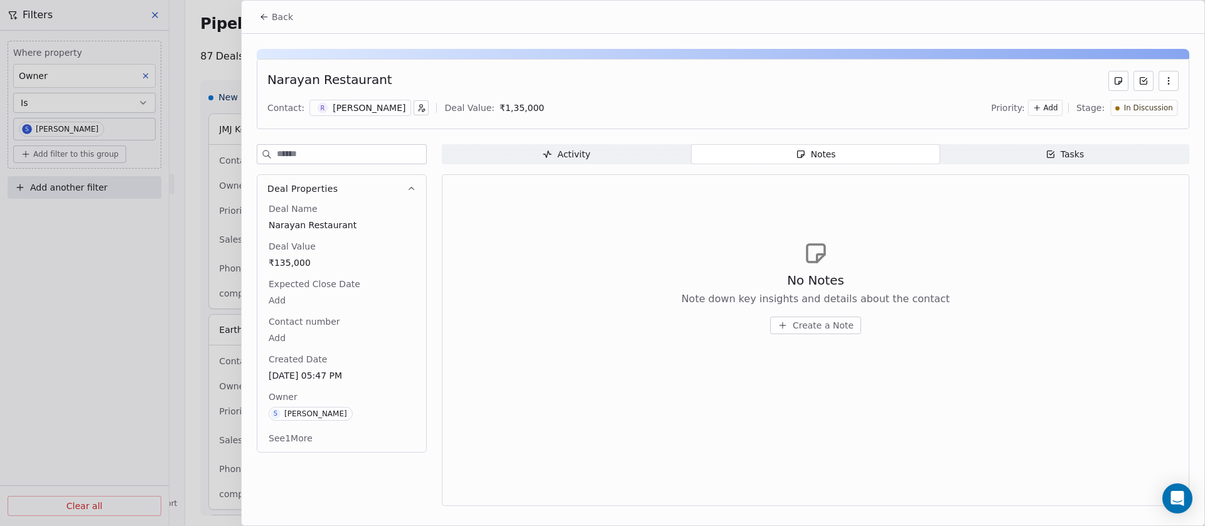
click at [830, 324] on span "Create a Note" at bounding box center [822, 325] width 61 height 13
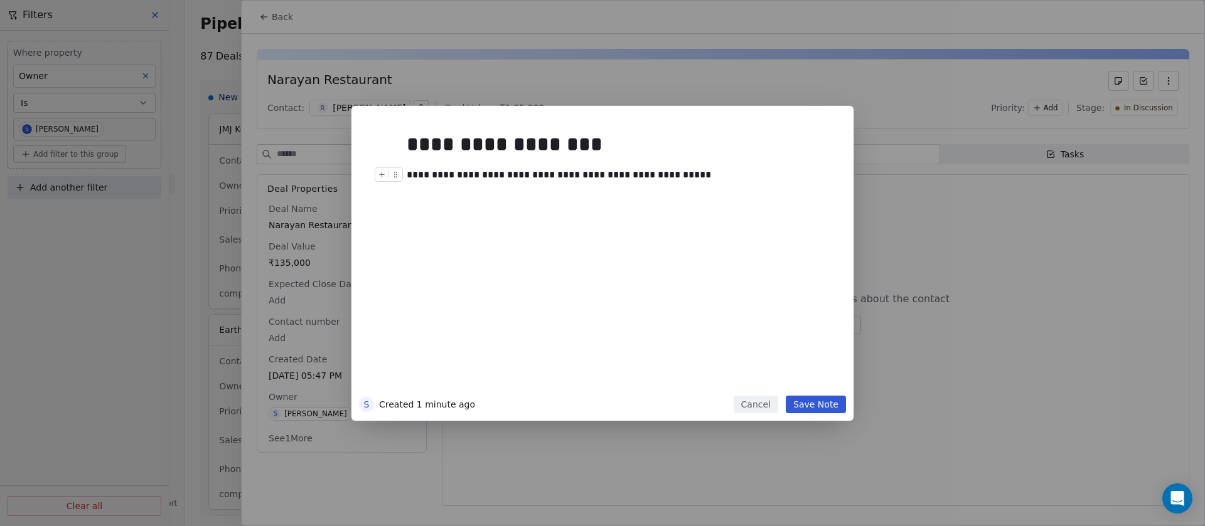
click at [533, 178] on div "**********" at bounding box center [614, 175] width 415 height 15
click at [808, 398] on button "Save Note" at bounding box center [815, 405] width 60 height 18
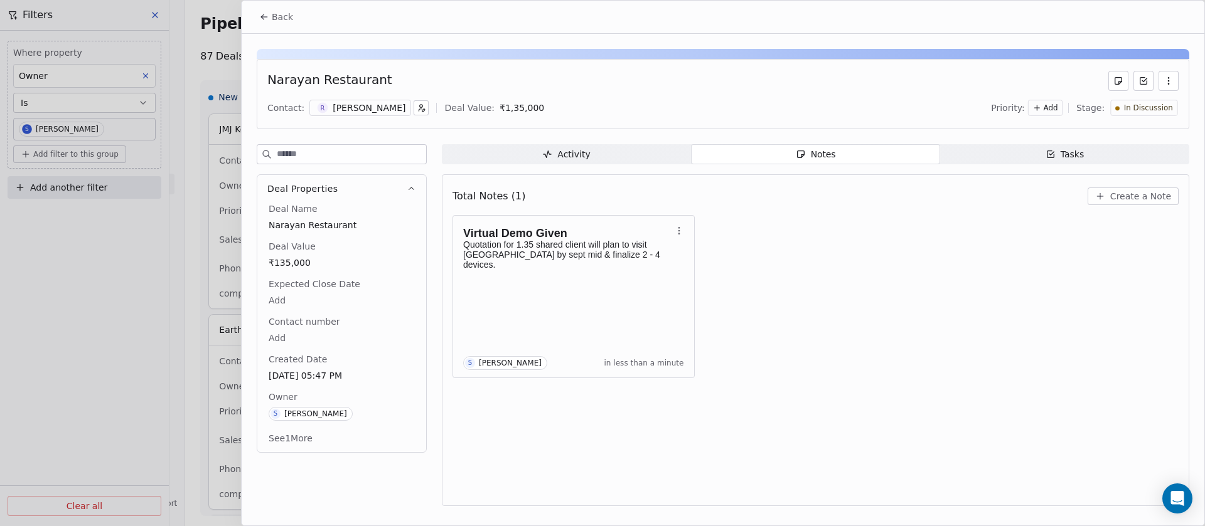
click at [311, 434] on button "See 1 More" at bounding box center [290, 438] width 59 height 23
click at [285, 14] on span "Back" at bounding box center [282, 17] width 21 height 13
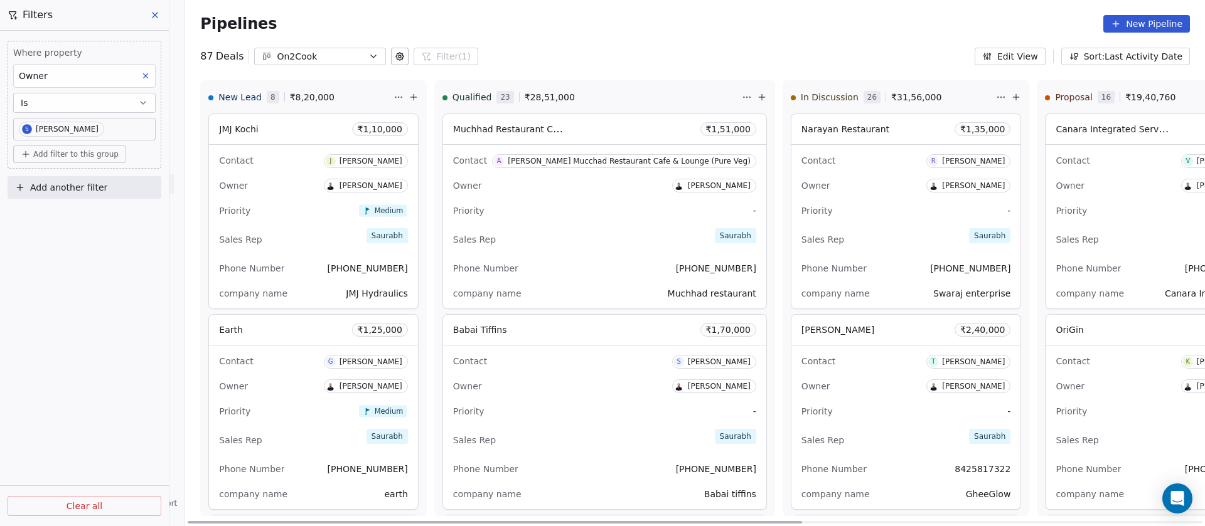
click at [930, 214] on div "Priority -" at bounding box center [906, 211] width 210 height 20
click at [834, 209] on div "Priority -" at bounding box center [906, 211] width 210 height 20
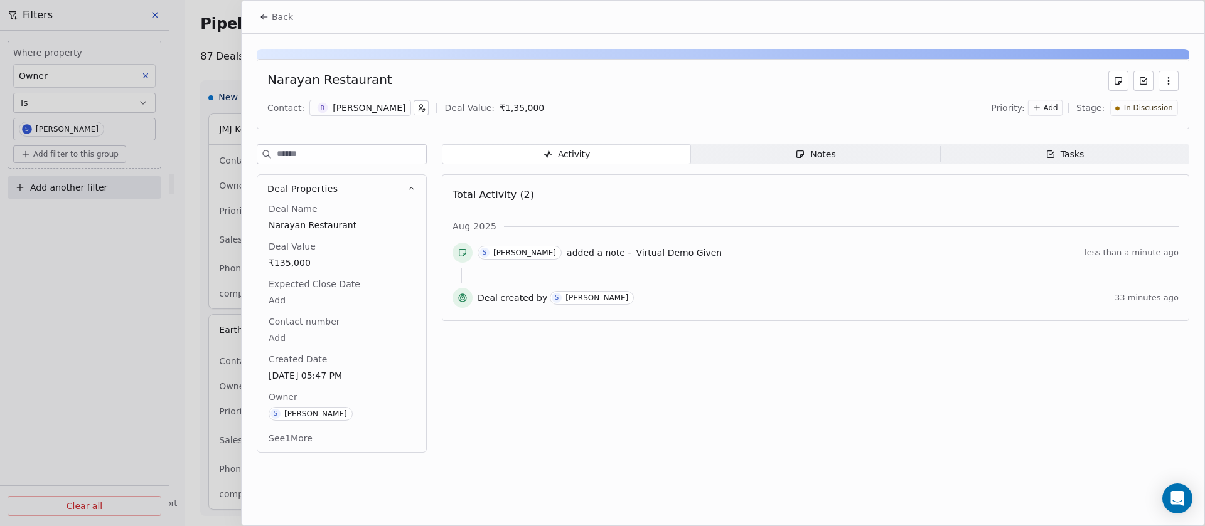
click at [1051, 107] on div "Add" at bounding box center [1045, 108] width 35 height 16
click at [1042, 154] on span "Medium" at bounding box center [1039, 154] width 30 height 10
click at [279, 24] on button "Back" at bounding box center [276, 17] width 49 height 23
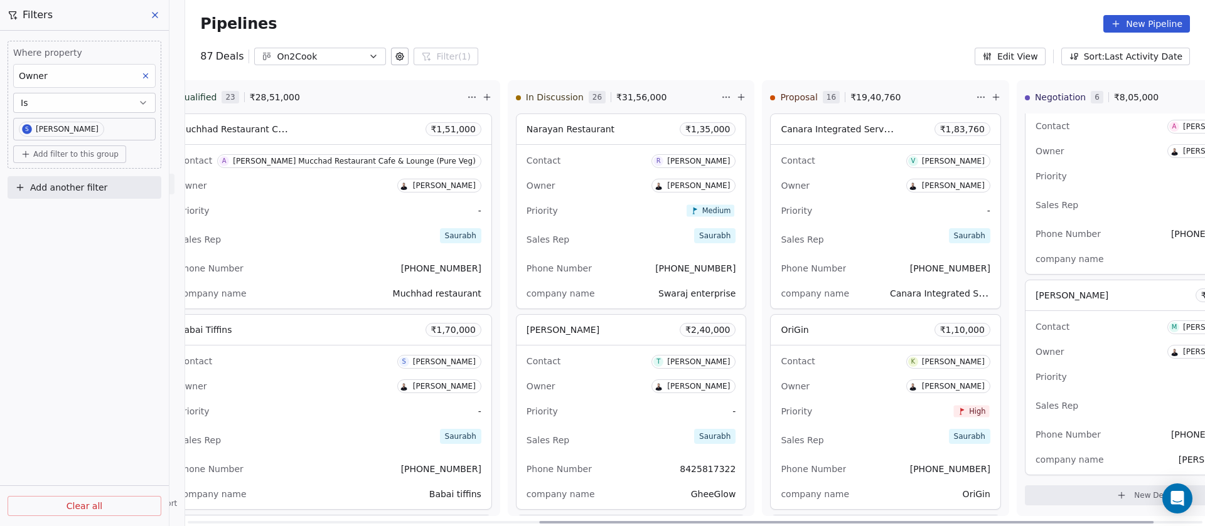
scroll to position [0, 679]
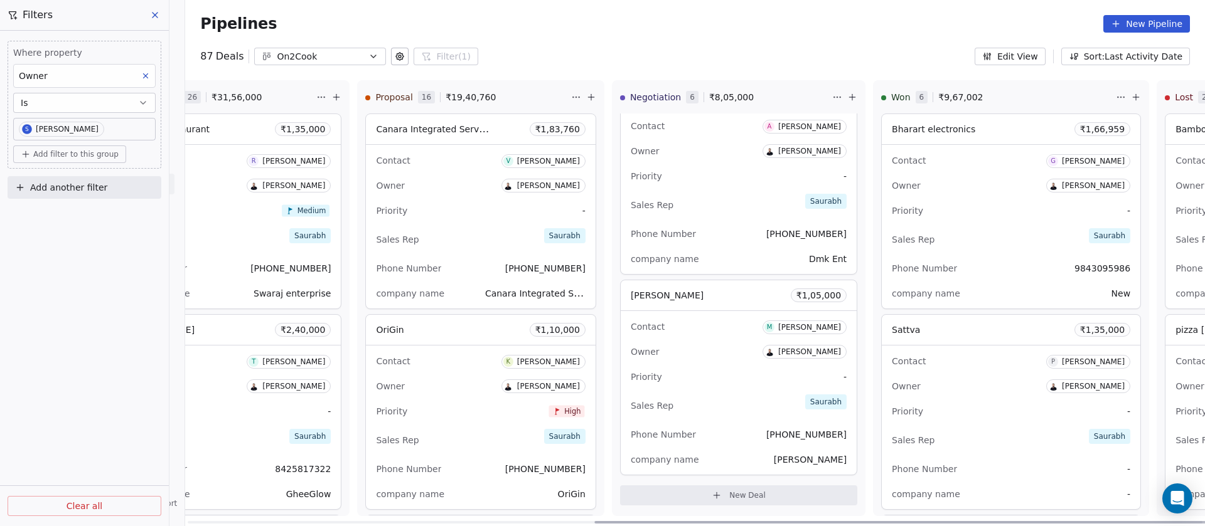
click at [852, 94] on icon at bounding box center [852, 97] width 0 height 6
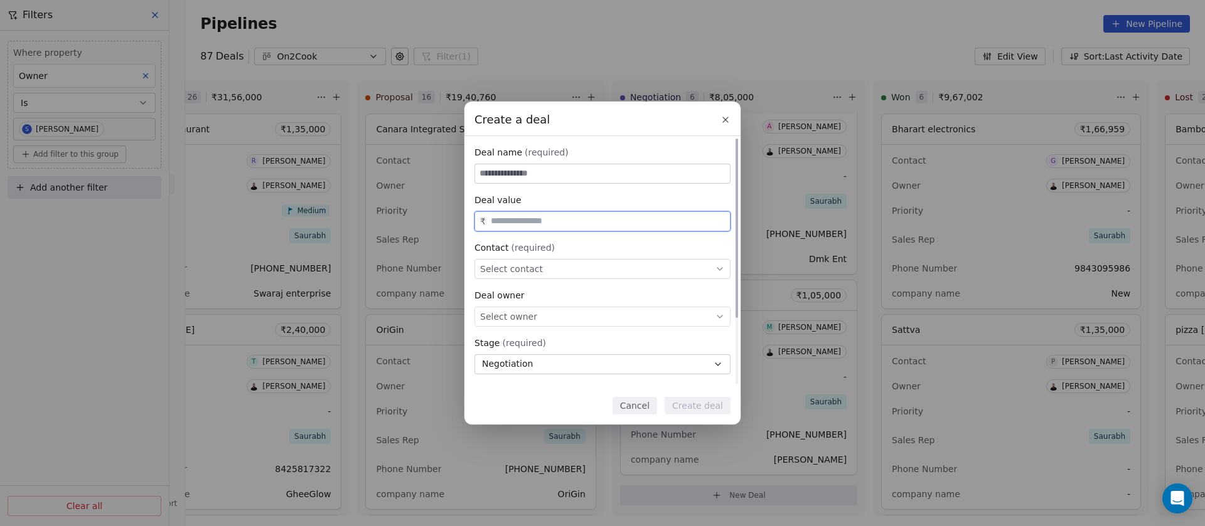
click at [562, 222] on input "text" at bounding box center [607, 220] width 239 height 9
click at [531, 175] on input at bounding box center [602, 173] width 255 height 19
paste input "**********"
type input "**********"
click at [553, 228] on div "₹" at bounding box center [602, 221] width 256 height 20
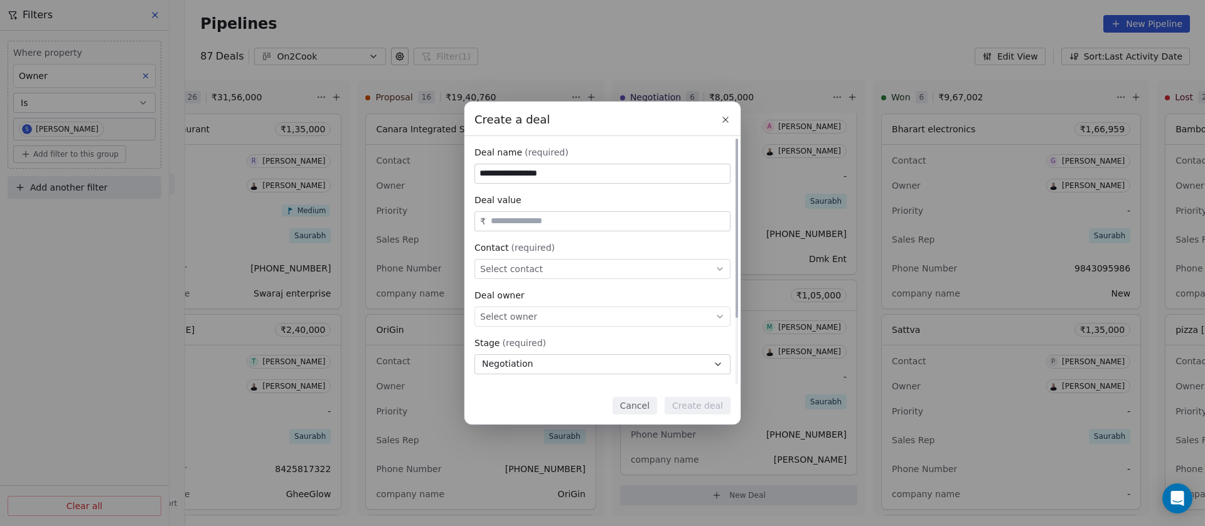
click at [554, 225] on input "text" at bounding box center [607, 220] width 239 height 9
paste input "*********"
type input "*********"
click at [578, 266] on div "Select contact" at bounding box center [602, 269] width 256 height 20
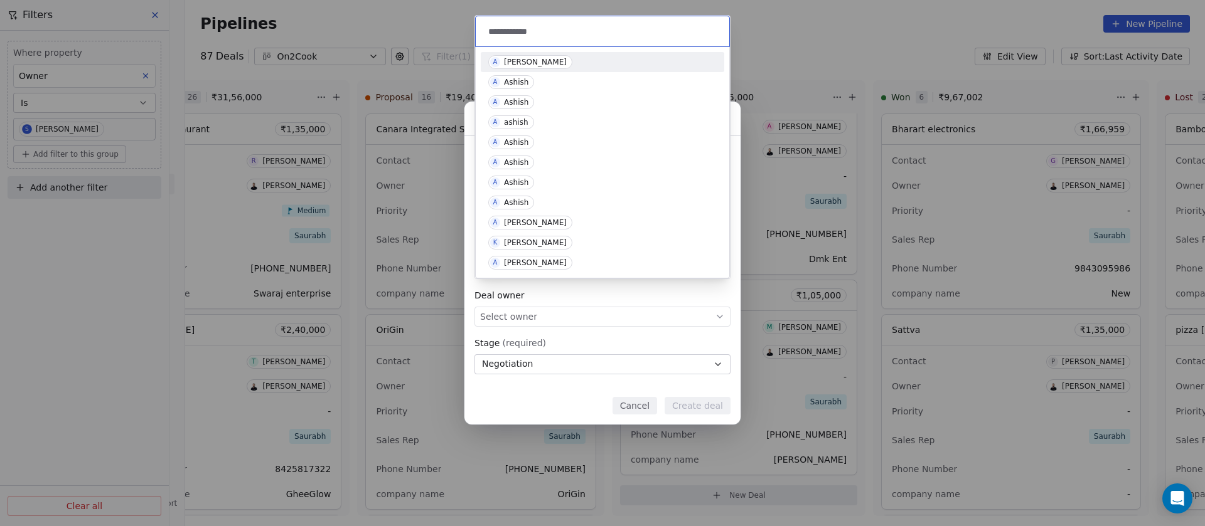
type input "**********"
click at [539, 60] on div "[PERSON_NAME]" at bounding box center [535, 62] width 63 height 9
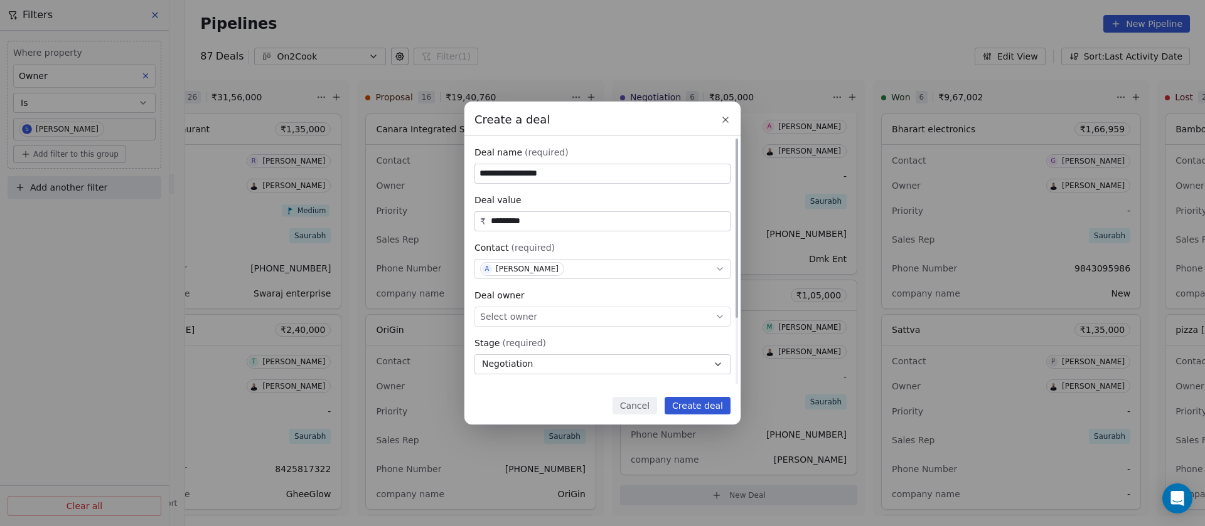
click at [573, 319] on div "Select owner" at bounding box center [602, 317] width 256 height 20
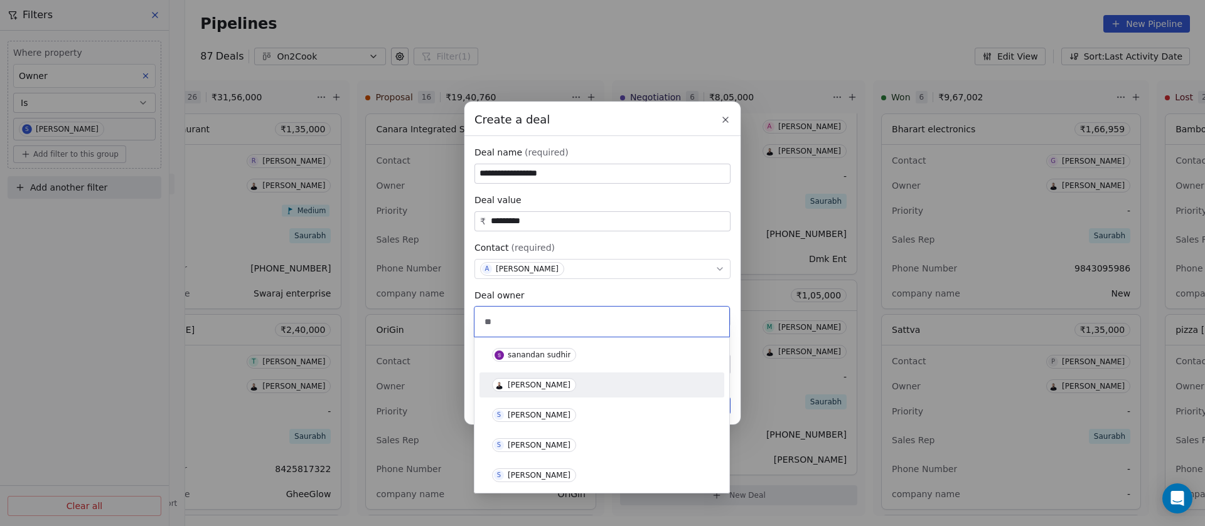
type input "**"
click at [544, 386] on div "[PERSON_NAME]" at bounding box center [539, 385] width 63 height 9
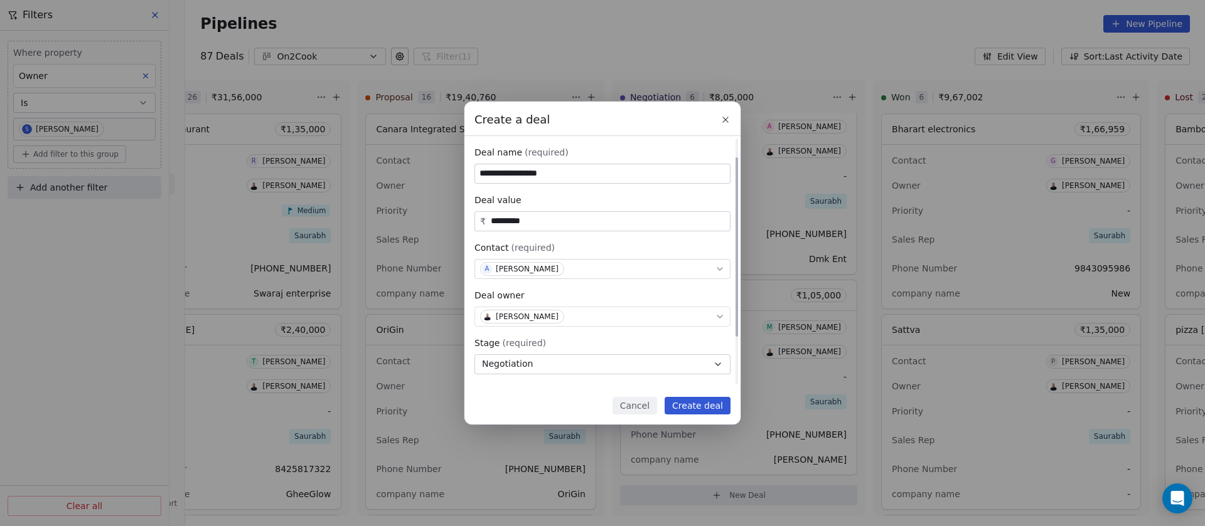
scroll to position [93, 0]
click at [570, 270] on button "Negotiation" at bounding box center [602, 272] width 256 height 20
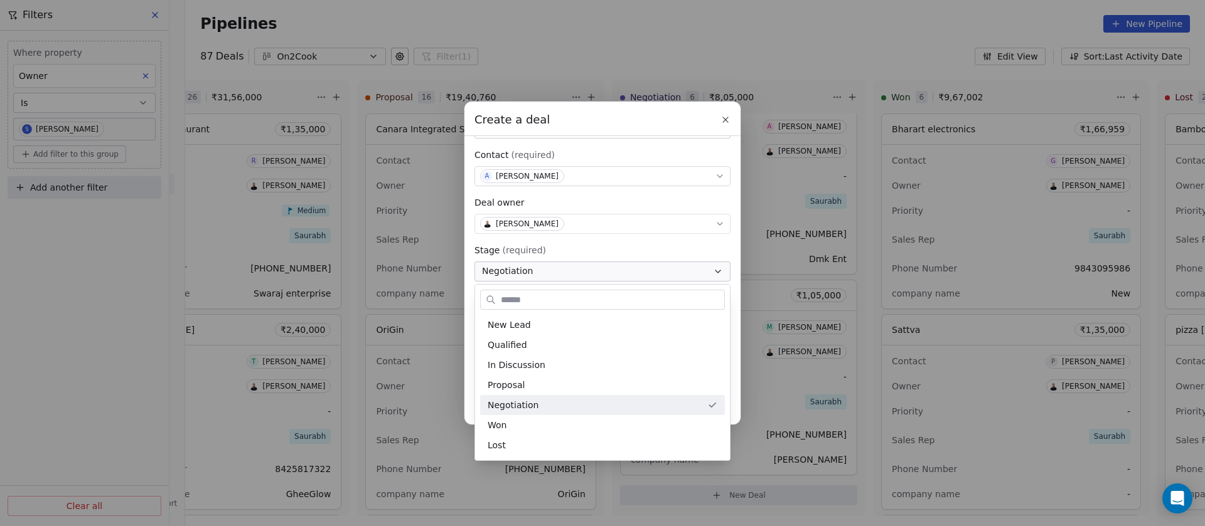
click at [570, 270] on div "**********" at bounding box center [602, 263] width 1205 height 322
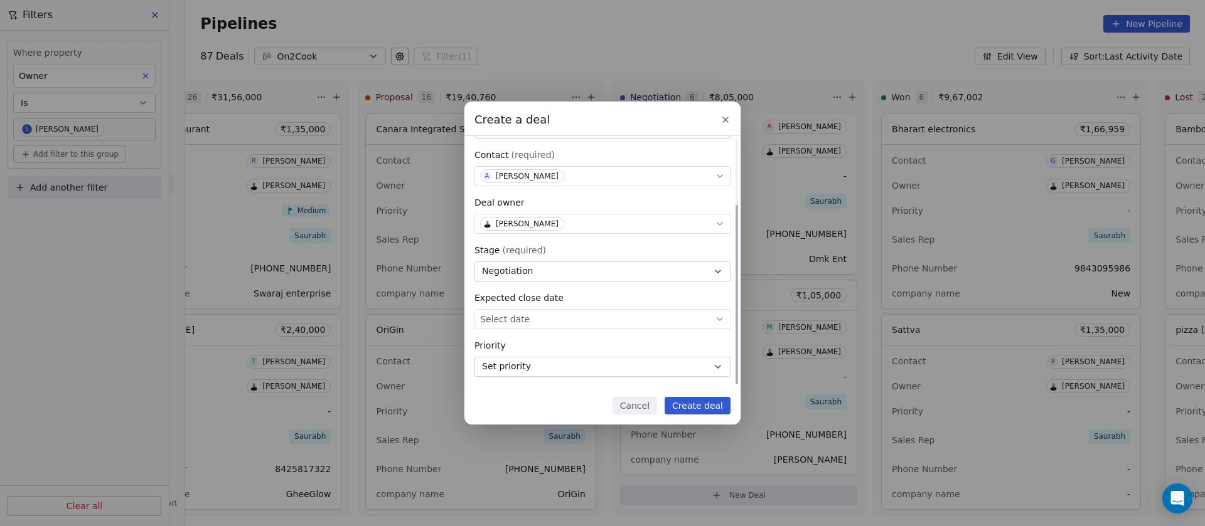
click at [565, 314] on body "On2Cook India Pvt. Ltd. Contacts People Marketing Workflows Campaigns Sales Pip…" at bounding box center [602, 263] width 1205 height 526
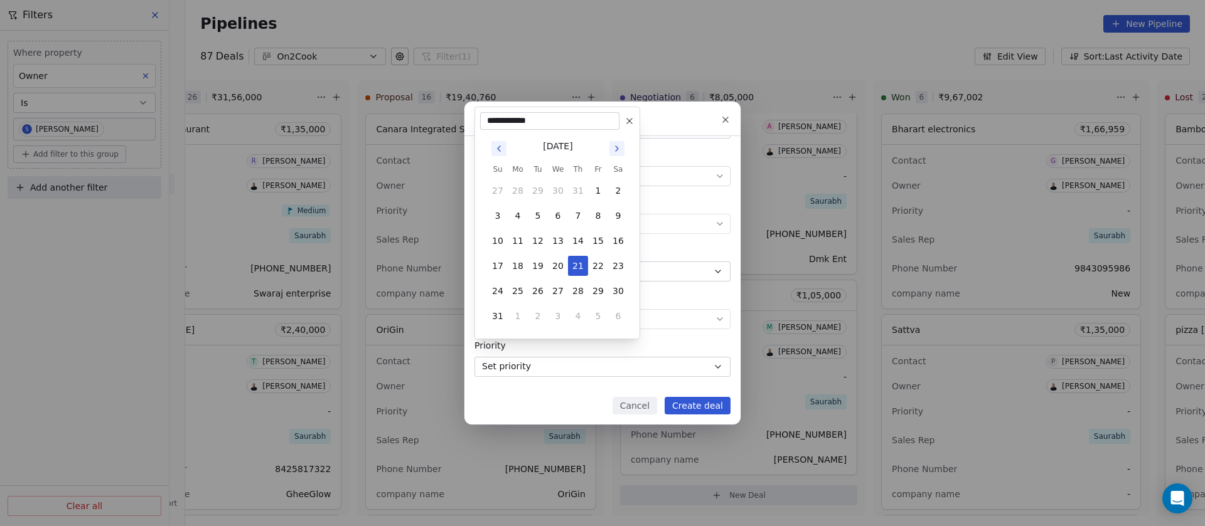
click at [684, 319] on div "**********" at bounding box center [602, 263] width 1205 height 322
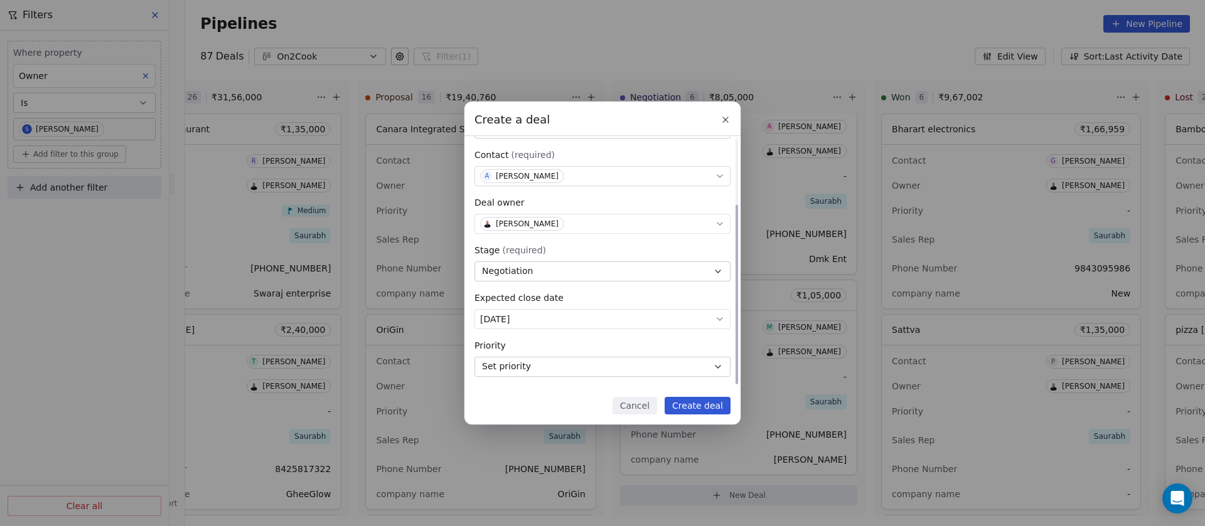
click at [651, 363] on button "Set priority" at bounding box center [602, 367] width 256 height 20
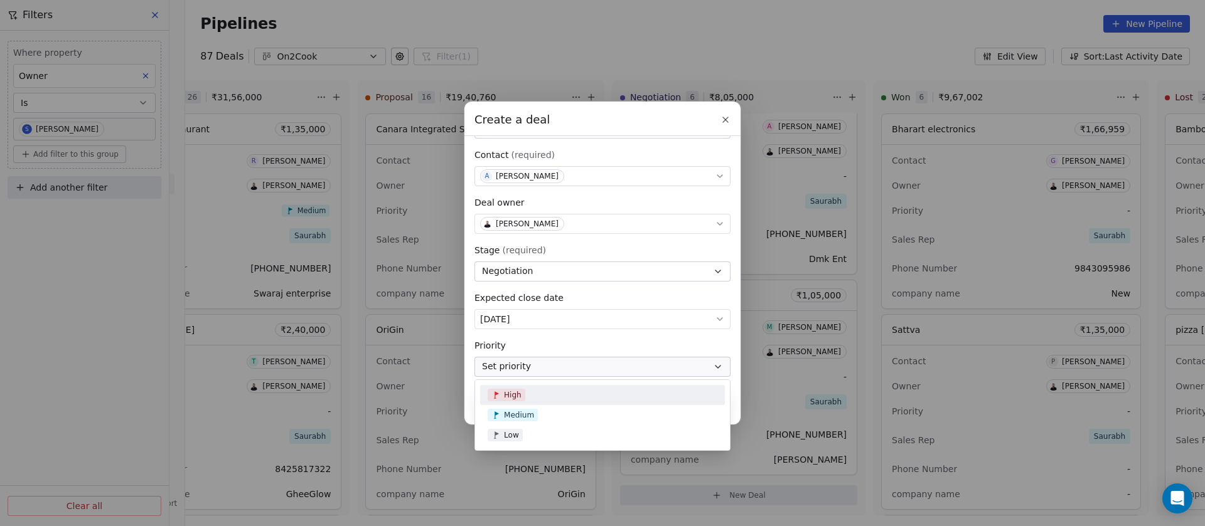
click at [536, 401] on div "High" at bounding box center [602, 395] width 230 height 13
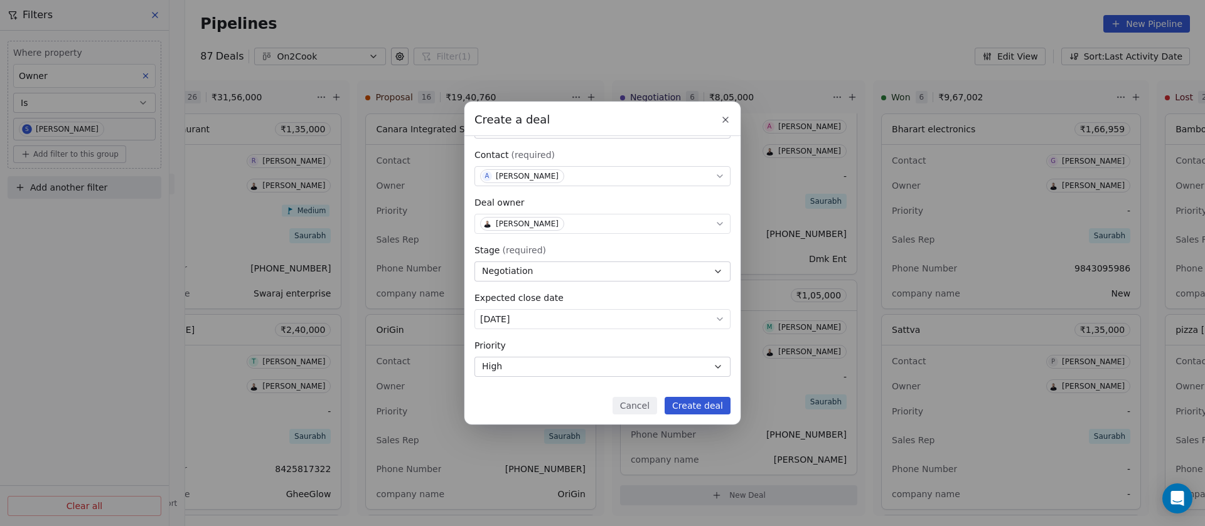
click at [705, 408] on button "Create deal" at bounding box center [697, 406] width 66 height 18
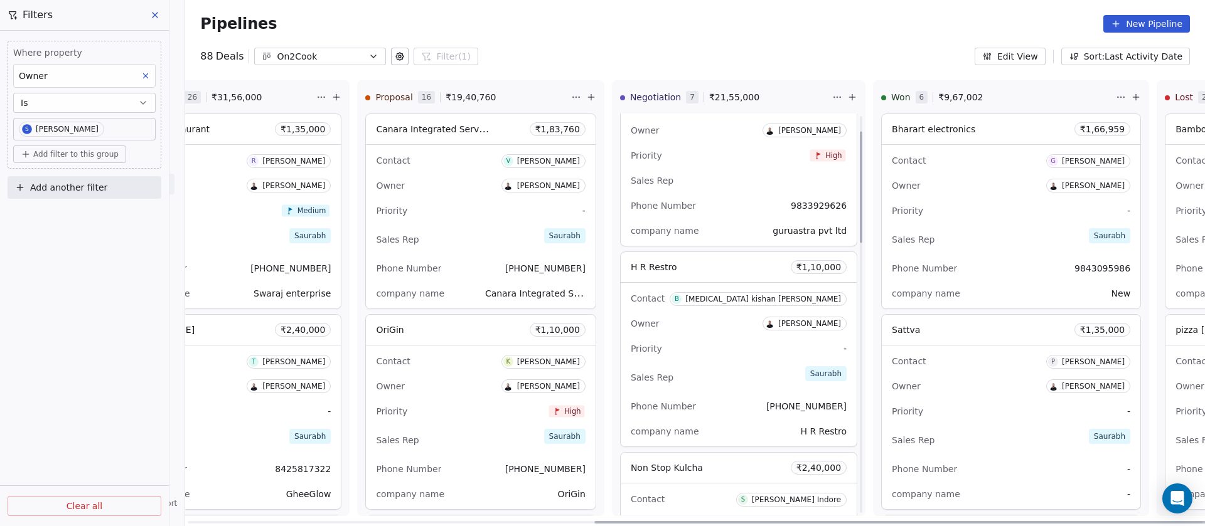
scroll to position [0, 0]
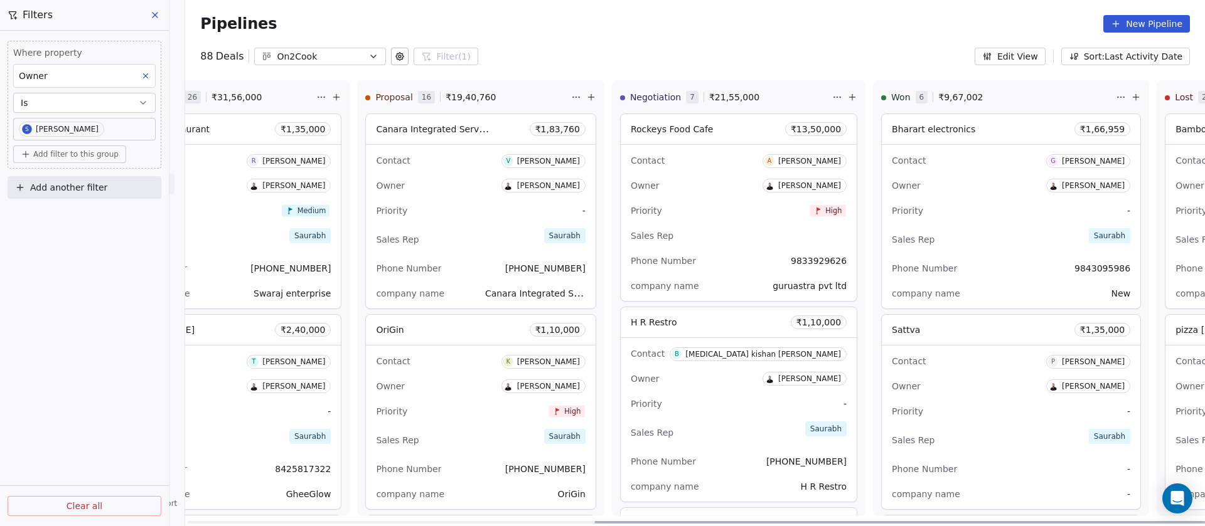
click at [620, 173] on div "Contact A [PERSON_NAME] Owner [PERSON_NAME] Priority High Sales Rep Phone Numbe…" at bounding box center [738, 223] width 236 height 156
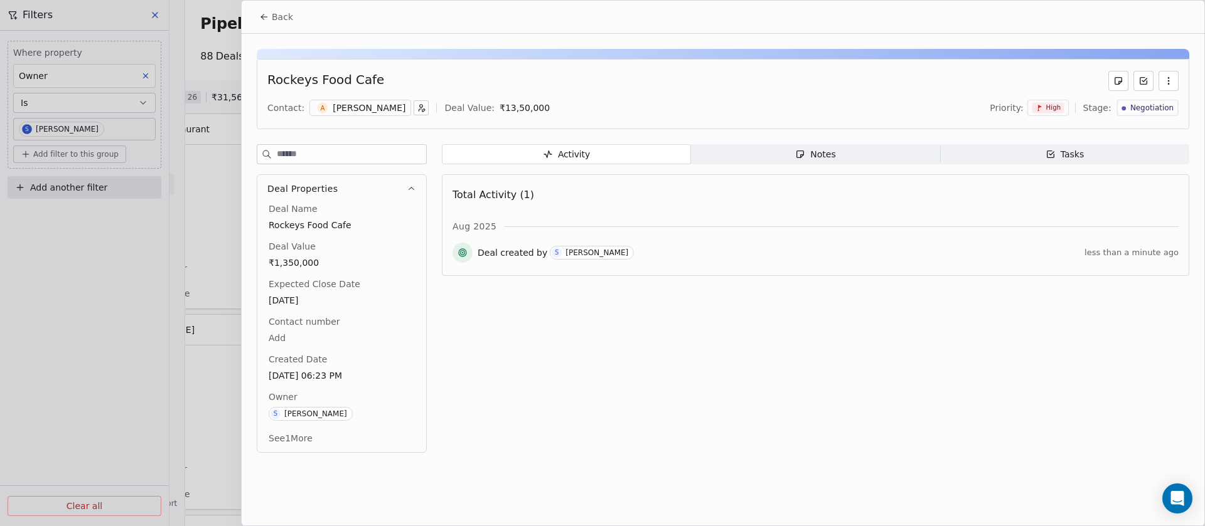
click at [1105, 334] on div "Activity Activity Notes Notes Tasks Tasks Total Activity (1) [DATE] Deal create…" at bounding box center [815, 302] width 747 height 316
click at [806, 150] on div "Notes" at bounding box center [815, 154] width 40 height 13
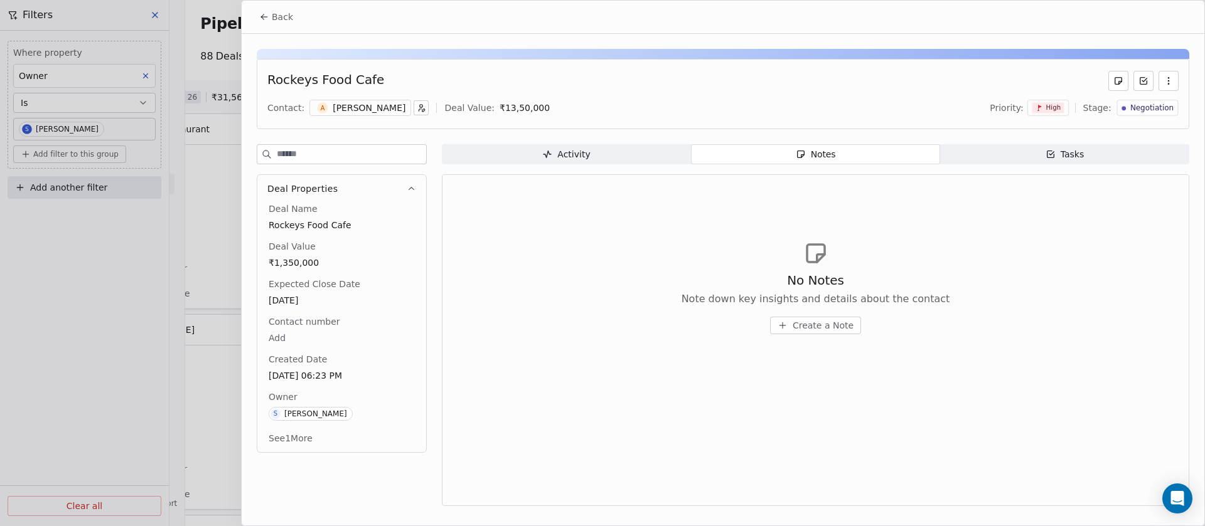
click at [812, 323] on span "Create a Note" at bounding box center [822, 325] width 61 height 13
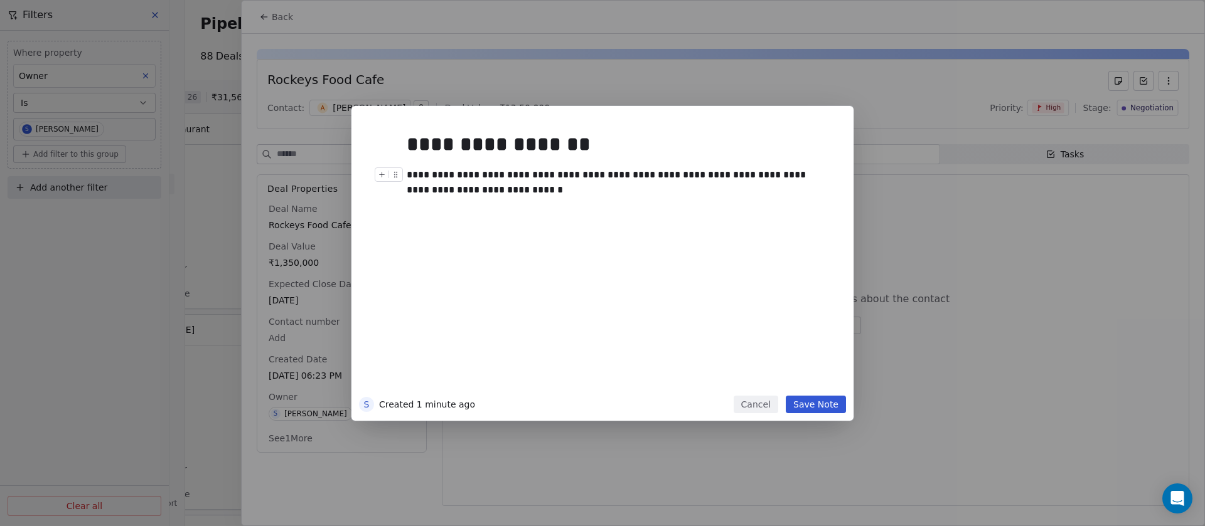
click at [411, 185] on div "**********" at bounding box center [614, 183] width 415 height 30
click at [817, 406] on button "Save Note" at bounding box center [815, 405] width 60 height 18
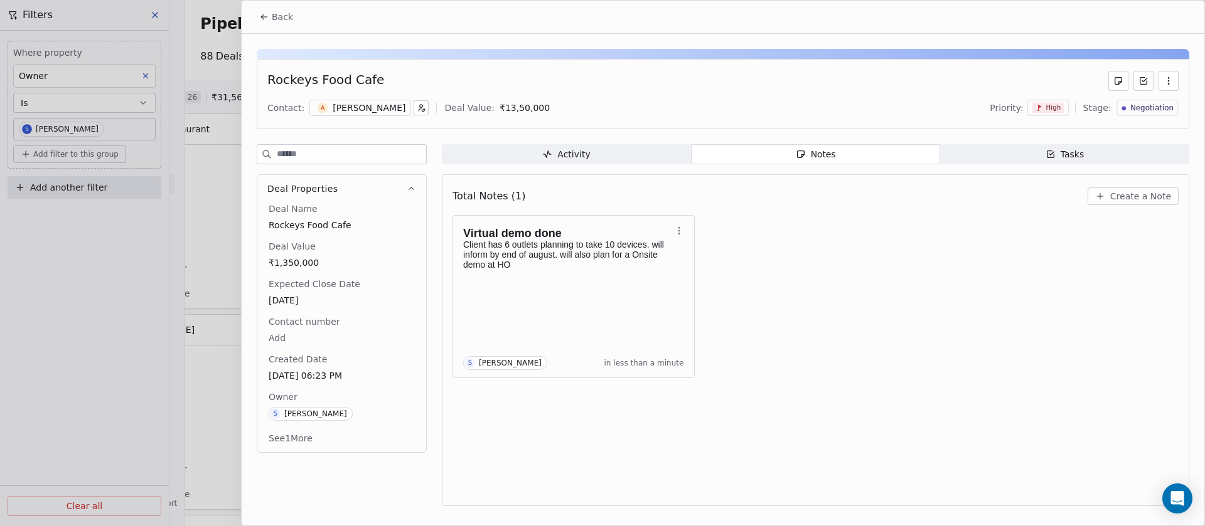
click at [283, 19] on span "Back" at bounding box center [282, 17] width 21 height 13
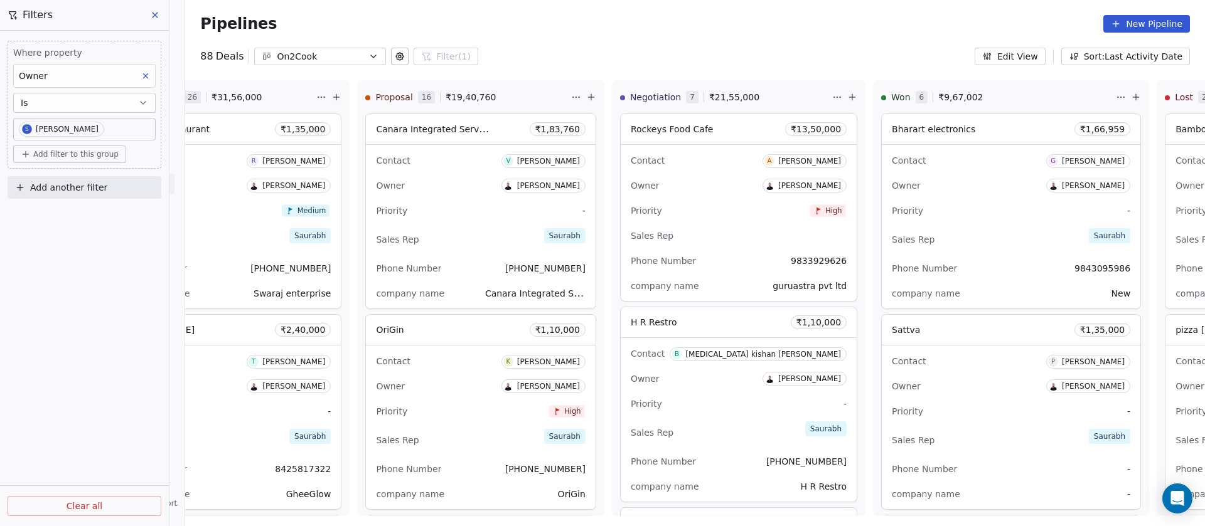
click at [100, 134] on body "On2Cook India Pvt. Ltd. Contacts People Marketing Workflows Campaigns Sales Pip…" at bounding box center [602, 263] width 1205 height 526
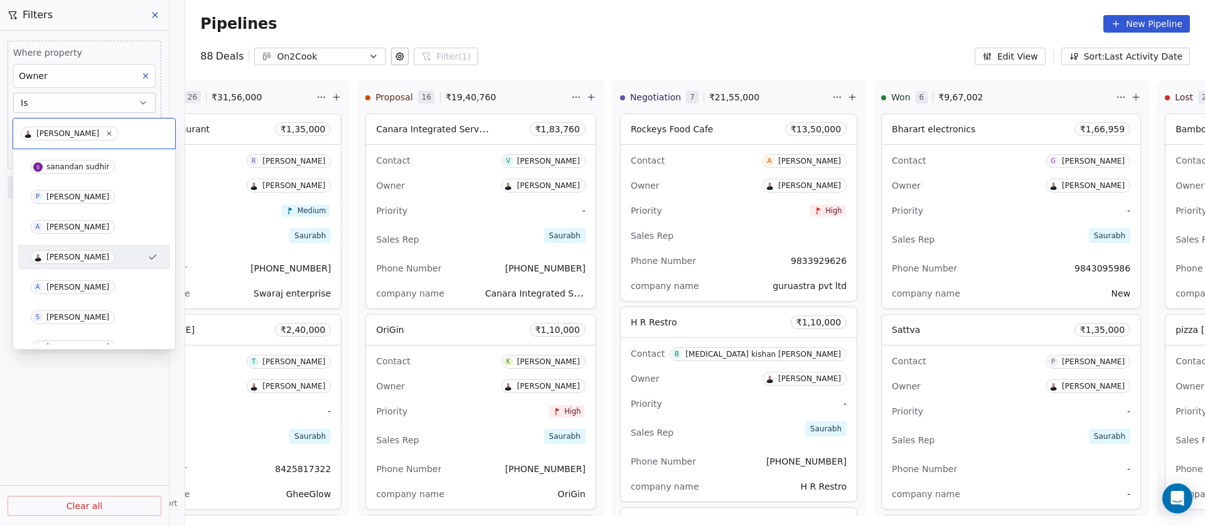
click at [666, 33] on html "On2Cook India Pvt. Ltd. Contacts People Marketing Workflows Campaigns Sales Pip…" at bounding box center [602, 263] width 1205 height 526
